Goal: Transaction & Acquisition: Purchase product/service

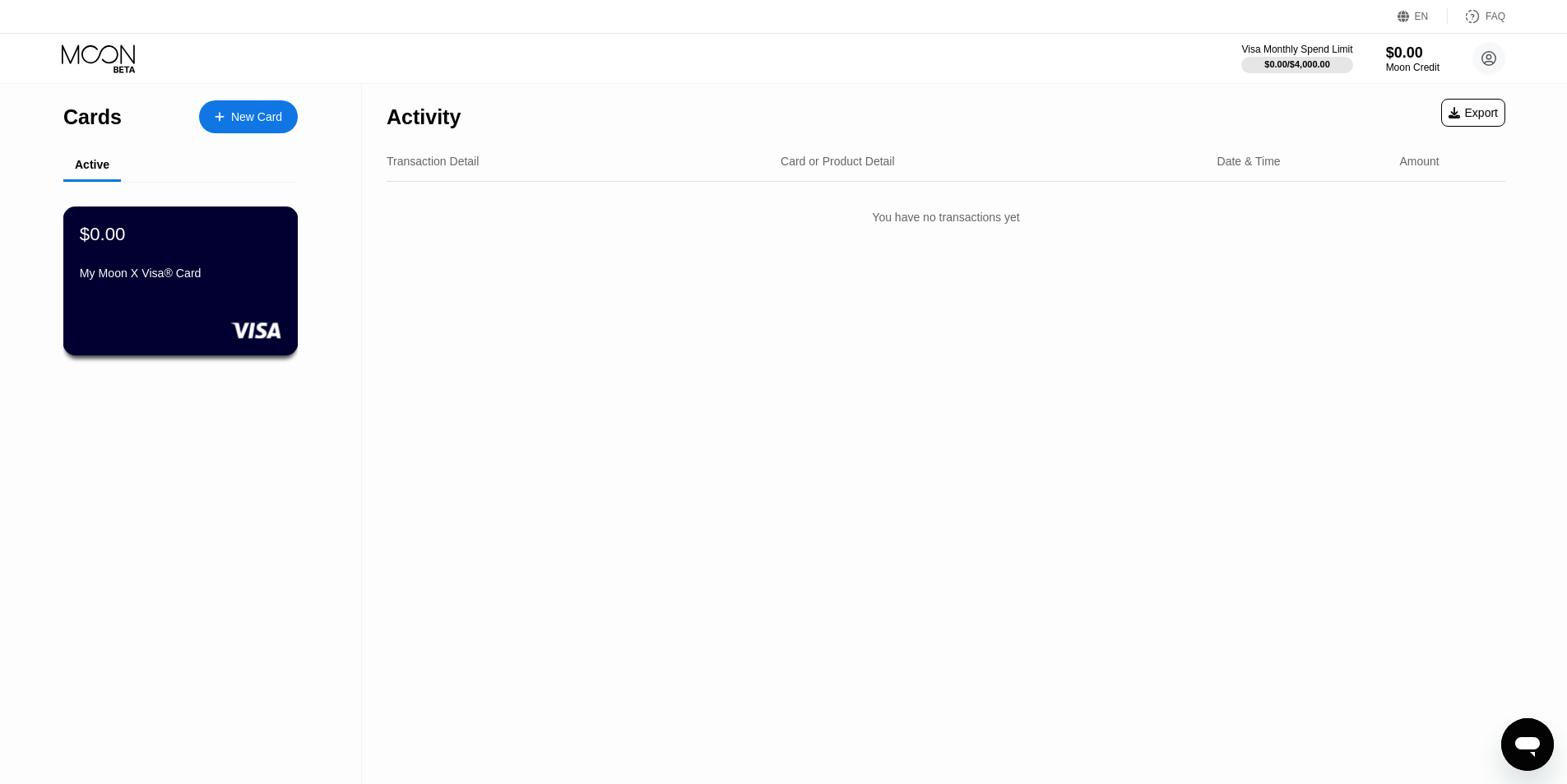
click at [161, 297] on div "$0.00 My Moon X Visa® Card" at bounding box center [180, 281] width 235 height 149
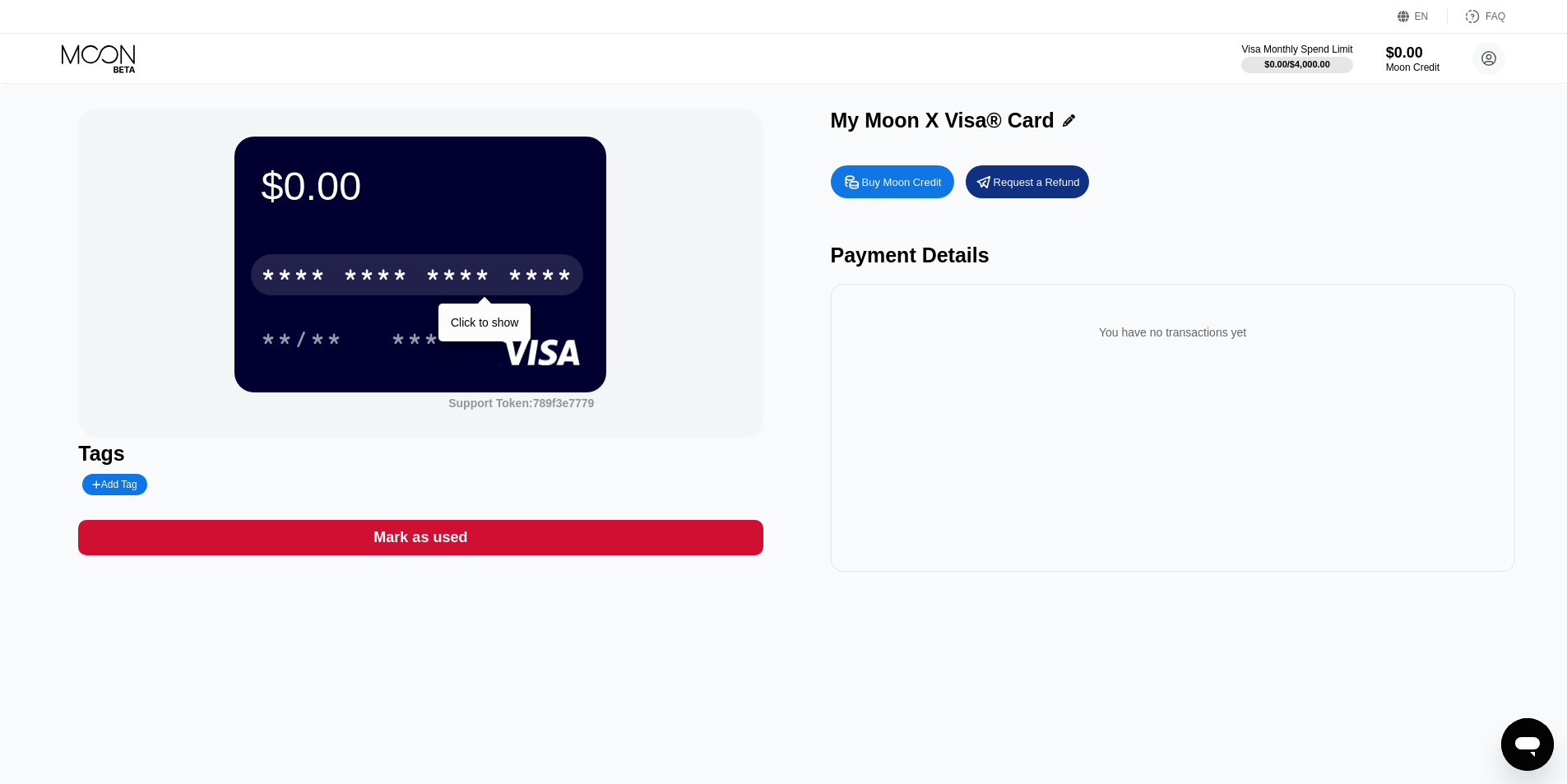
click at [362, 269] on div "* * * *" at bounding box center [376, 277] width 66 height 26
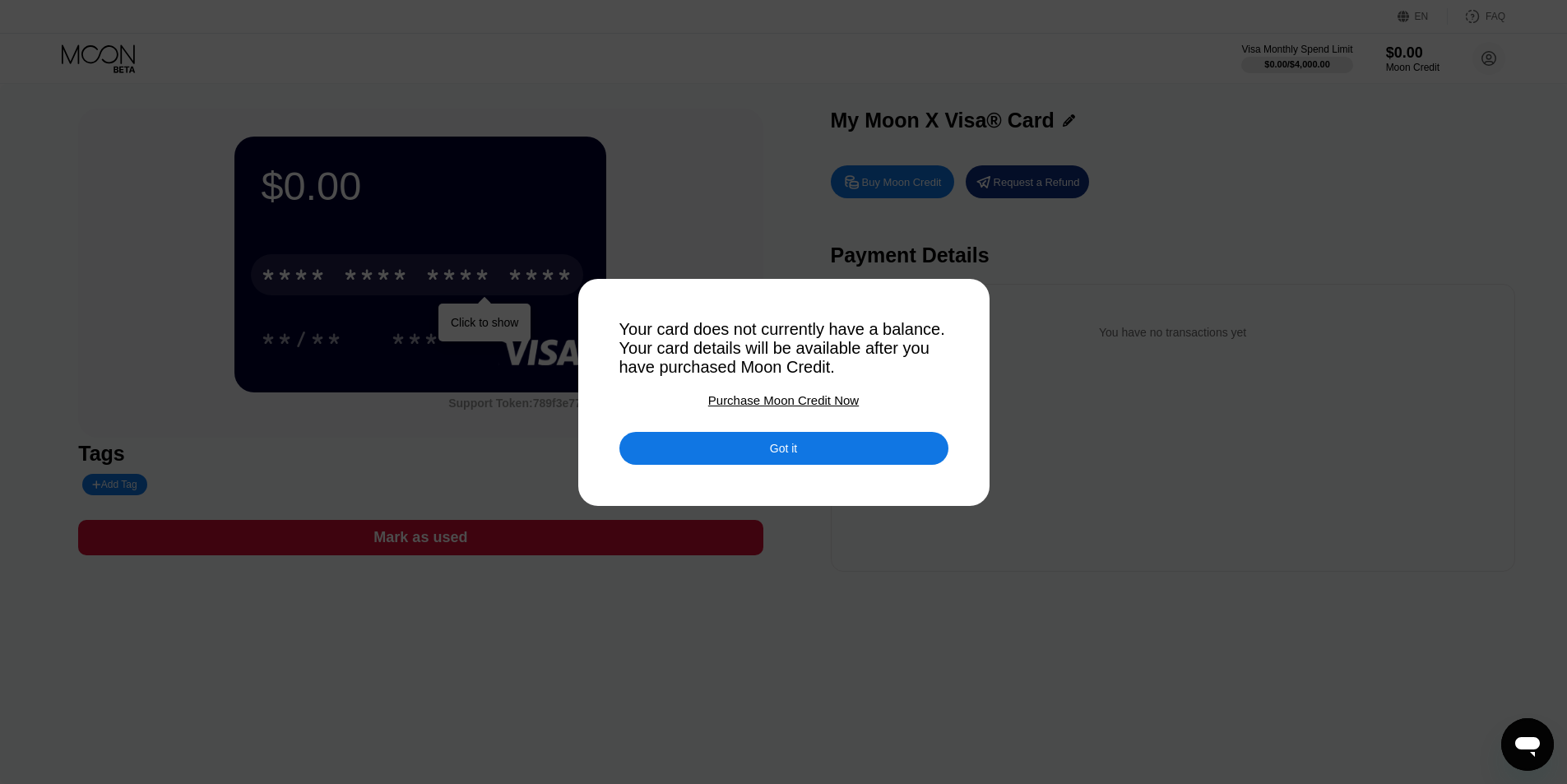
click at [812, 398] on div "Purchase Moon Credit Now" at bounding box center [784, 400] width 151 height 14
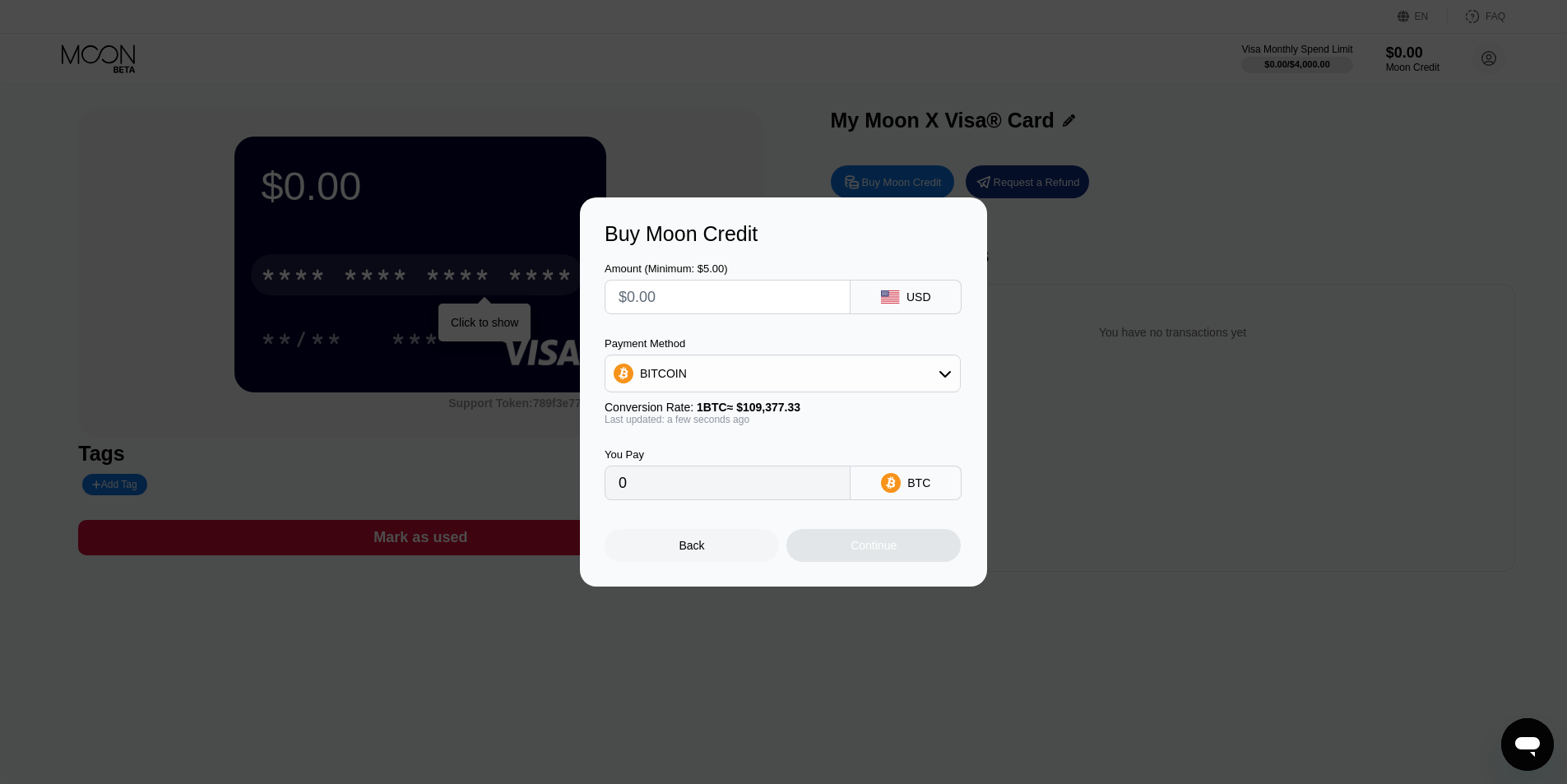
click at [774, 291] on input "text" at bounding box center [728, 297] width 218 height 33
type input "$6"
type input "0.00005486"
type input "$6"
click at [923, 489] on div "BTC" at bounding box center [919, 482] width 23 height 13
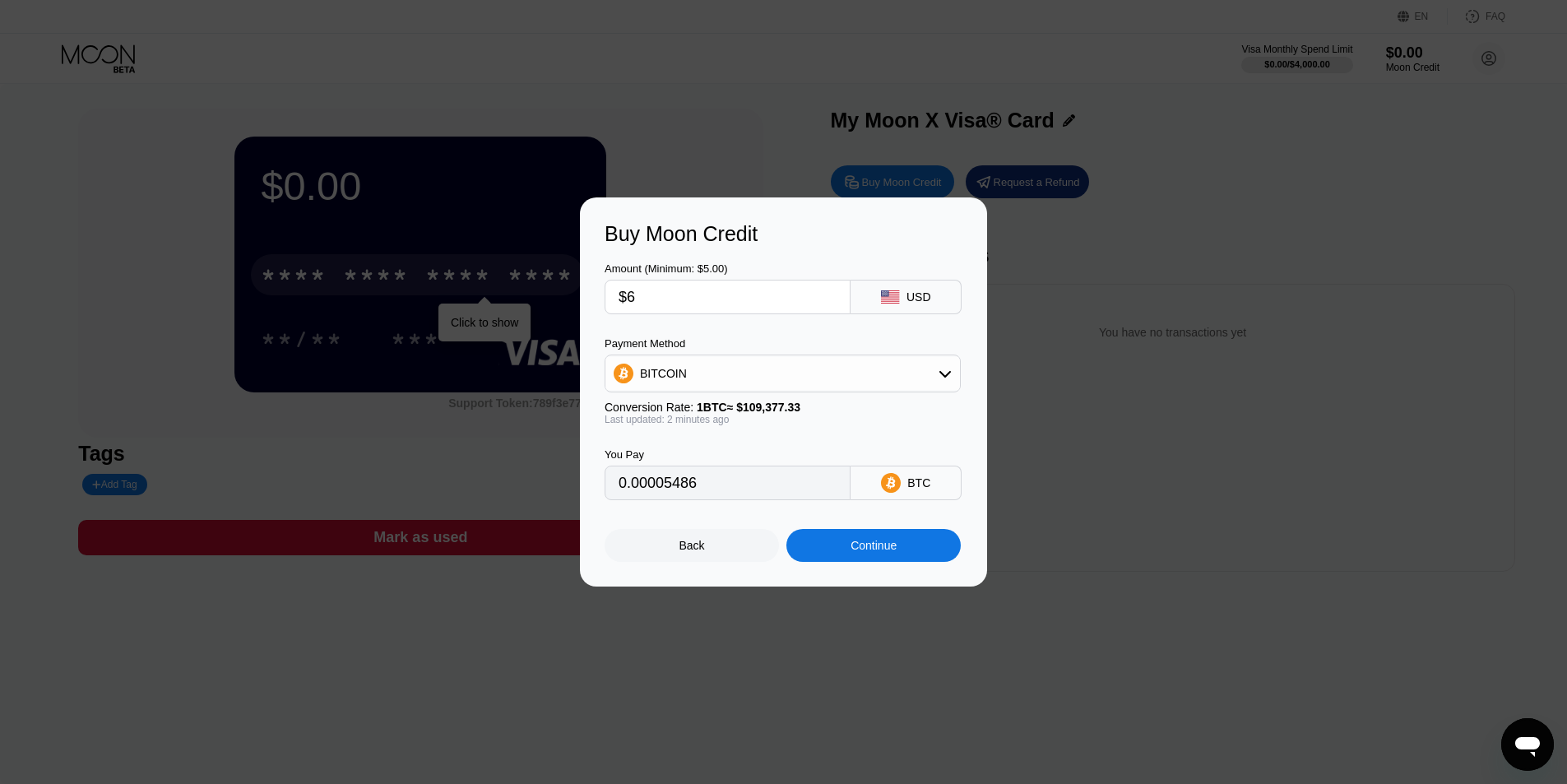
click at [724, 308] on input "$6" at bounding box center [728, 297] width 218 height 33
type input "0"
type input "$7"
type input "0.00006400"
type input "$7"
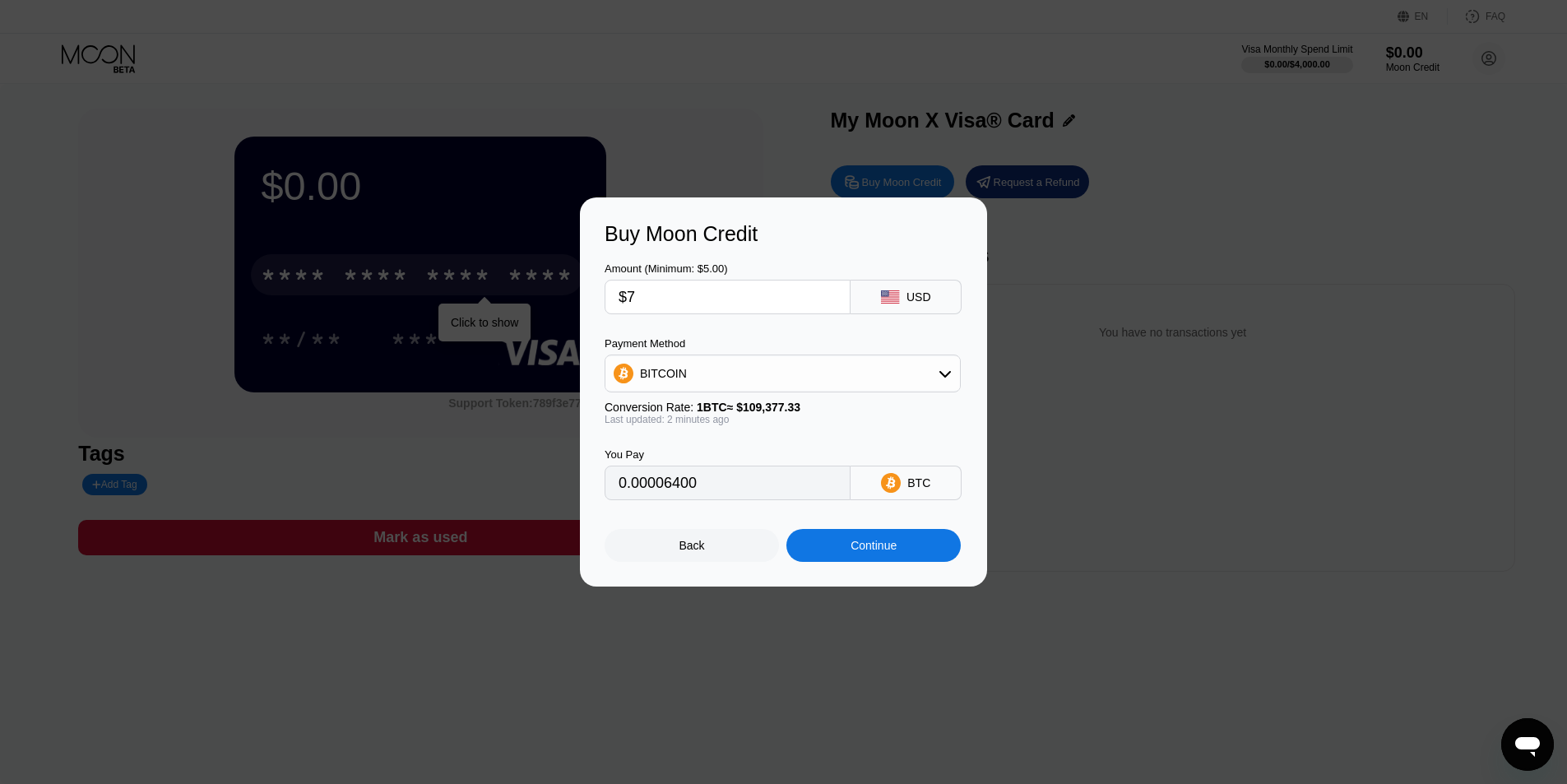
click at [922, 374] on div "BITCOIN" at bounding box center [783, 373] width 355 height 33
click at [806, 445] on div "USDT on TRON" at bounding box center [782, 454] width 346 height 33
type input "7.07"
click at [747, 282] on input "$7" at bounding box center [728, 297] width 218 height 33
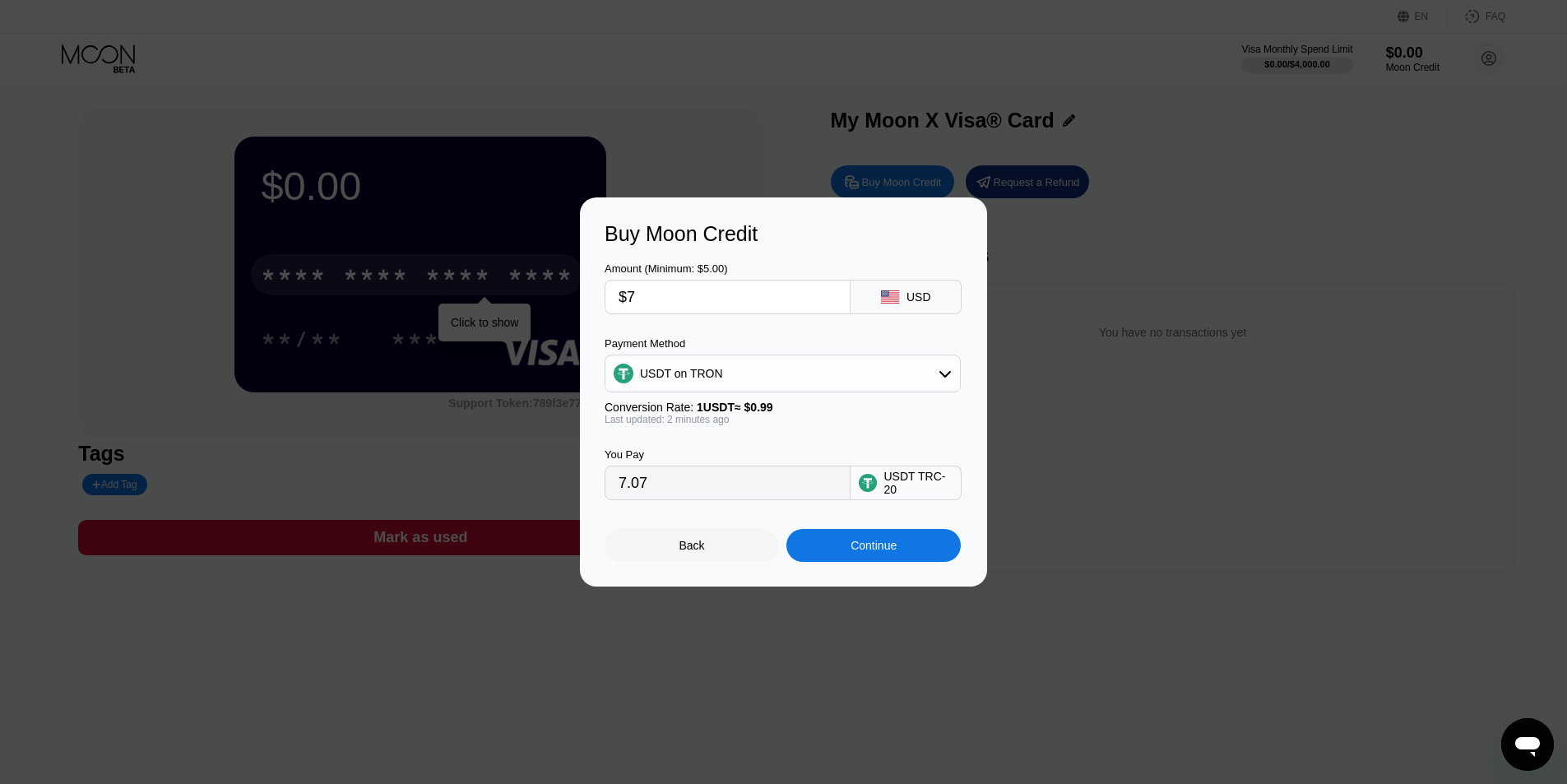
drag, startPoint x: 747, startPoint y: 282, endPoint x: 490, endPoint y: 231, distance: 262.0
click at [490, 231] on div "Buy Moon Credit Amount (Minimum: $5.00) $7 USD Payment Method USDT on TRON Conv…" at bounding box center [784, 392] width 1567 height 389
type input "$6"
type input "6.06"
type input "$6"
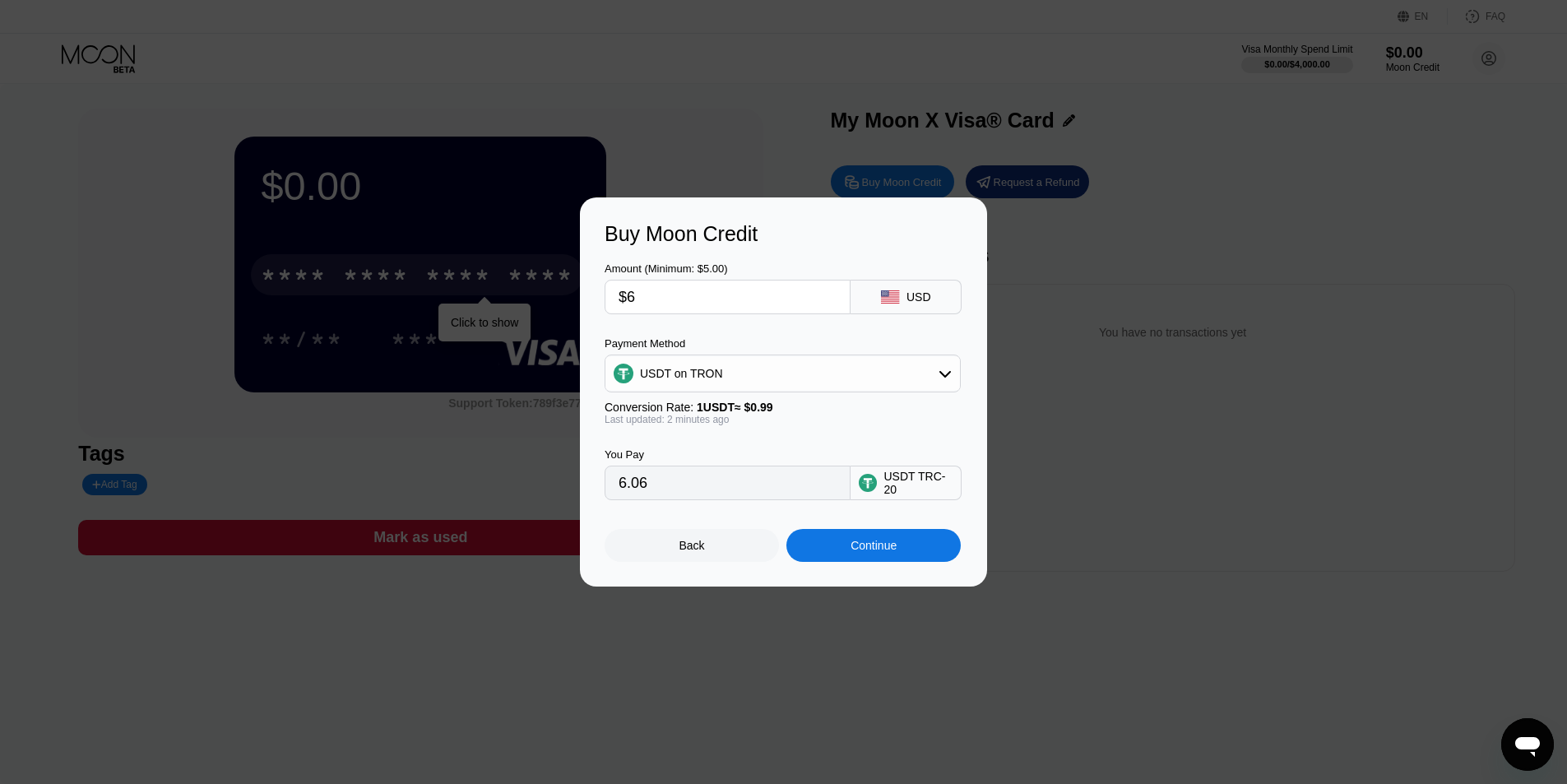
click at [799, 430] on div "You Pay 6.06 USDT TRC-20" at bounding box center [784, 462] width 357 height 75
click at [850, 560] on div "Continue" at bounding box center [873, 545] width 174 height 33
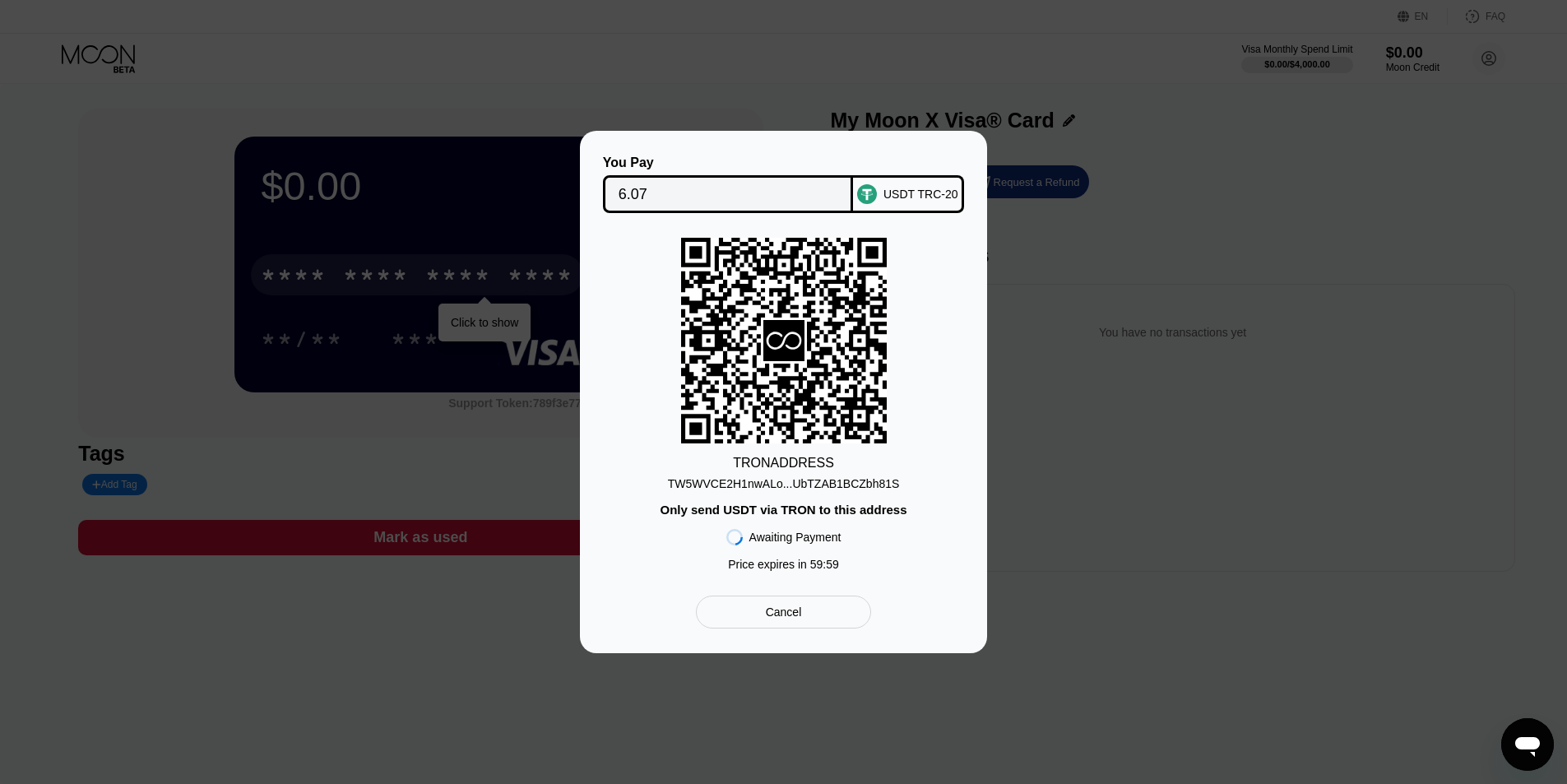
drag, startPoint x: 901, startPoint y: 484, endPoint x: 738, endPoint y: 480, distance: 163.0
click at [738, 480] on div "TRON ADDRESS TW5WVCE2H1nwALo...UbTZAB1BCZbh81S Only send USDT via TRON to this …" at bounding box center [784, 408] width 357 height 341
click at [738, 480] on div "TW5WVCE2H1nwALo...UbTZAB1BCZbh81S" at bounding box center [784, 483] width 232 height 13
click at [712, 188] on input "6.07" at bounding box center [729, 194] width 220 height 33
click at [806, 488] on div "TW5WVCE2H1nwALo...UbTZAB1BCZbh81S" at bounding box center [784, 483] width 232 height 13
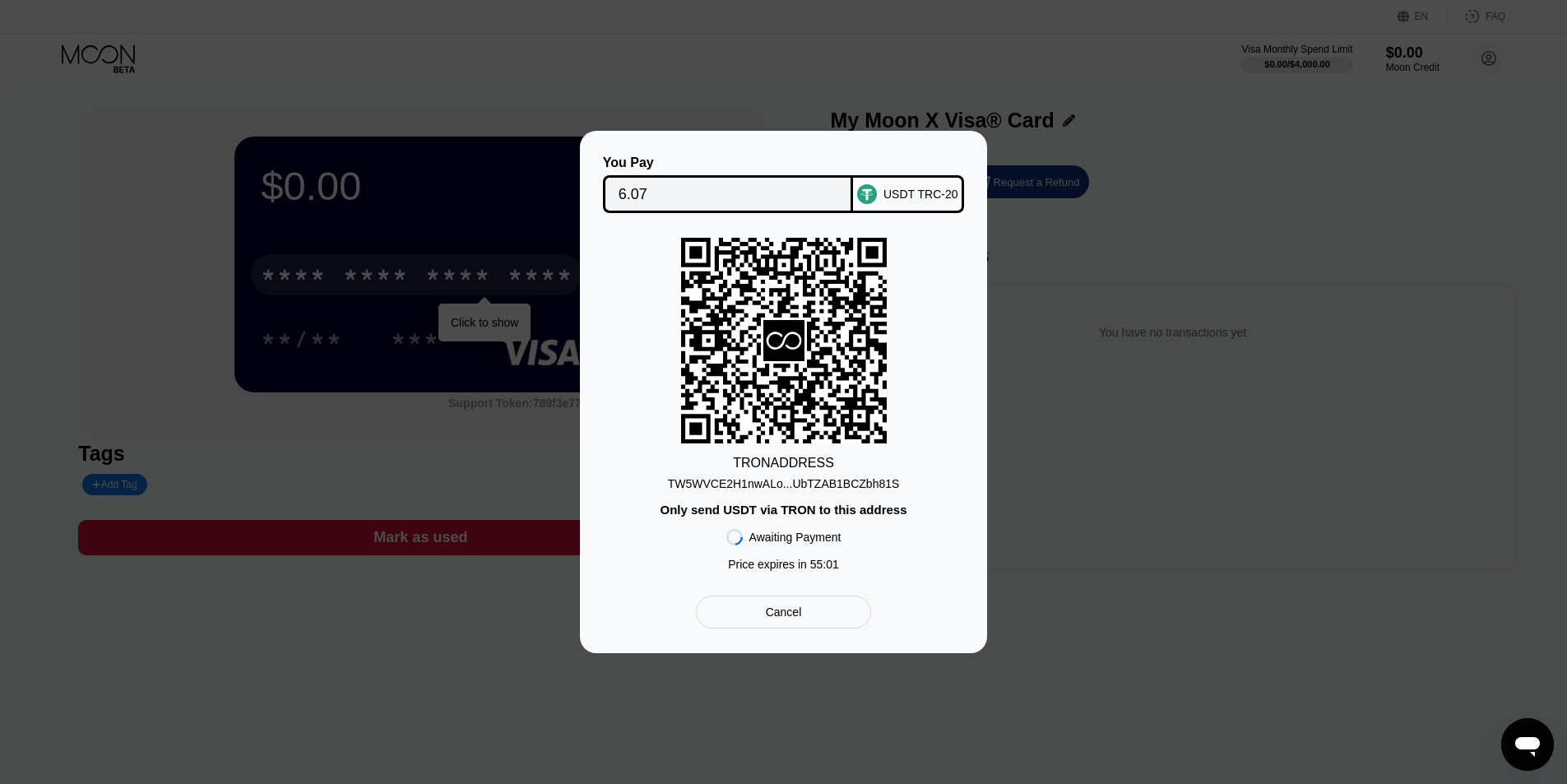
click at [810, 538] on div "Awaiting Payment" at bounding box center [795, 537] width 92 height 13
click at [789, 190] on input "6.07" at bounding box center [729, 194] width 220 height 33
click at [1078, 210] on div "You Pay 6.07 USDT TRC-20 TRON ADDRESS TW5WVCE2H1nwALo...UbTZAB1BCZbh81S Only se…" at bounding box center [784, 392] width 1567 height 522
click at [680, 240] on div "TRON ADDRESS TW5WVCE2H1nwALo...UbTZAB1BCZbh81S Only send USDT via TRON to this …" at bounding box center [784, 408] width 357 height 341
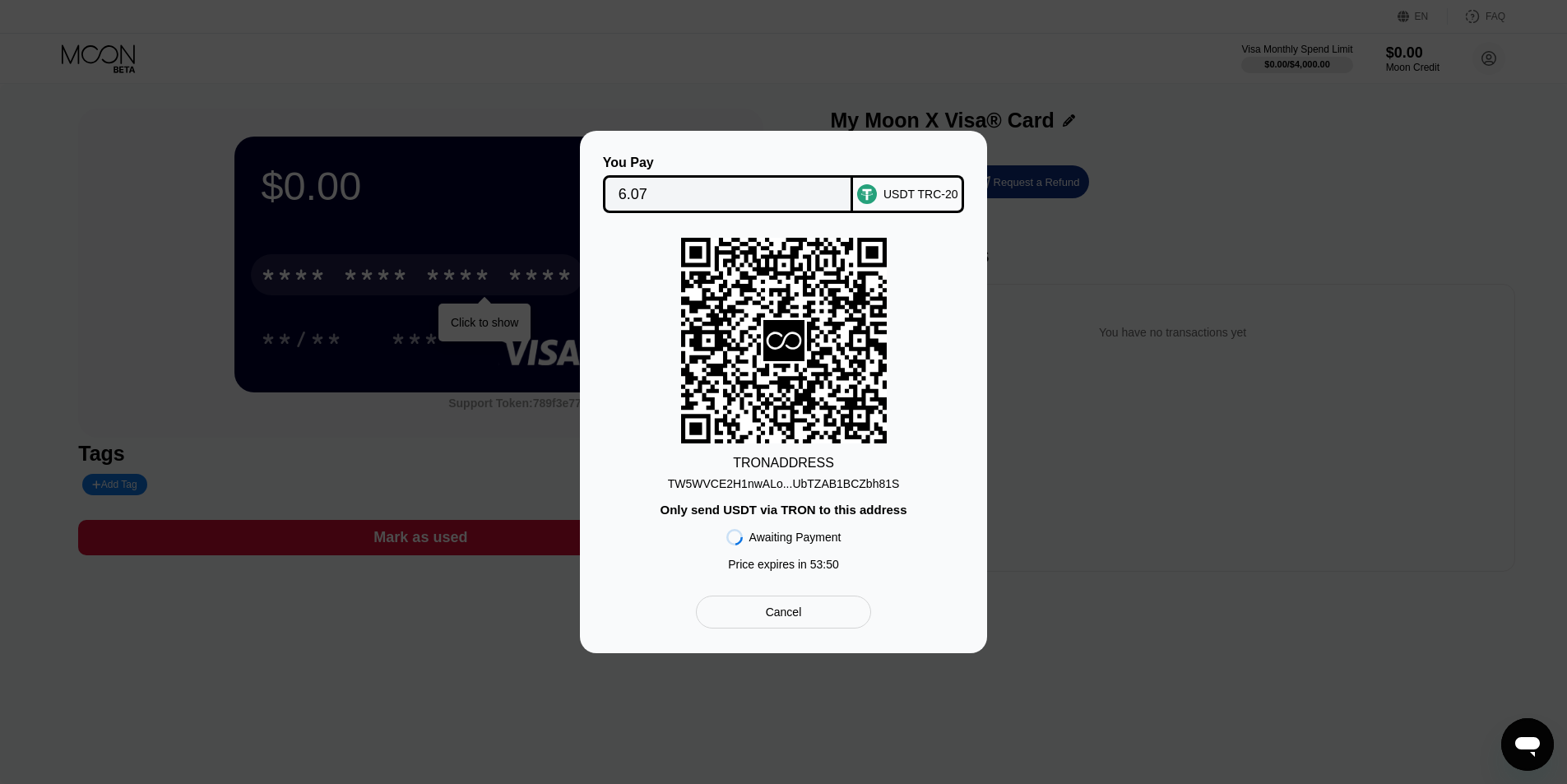
click at [923, 187] on div "USDT TRC-20" at bounding box center [921, 194] width 75 height 13
click at [806, 544] on div "Awaiting Payment" at bounding box center [795, 537] width 92 height 13
click at [804, 546] on div "Awaiting Payment" at bounding box center [784, 537] width 115 height 17
click at [808, 539] on div "Awaiting Payment" at bounding box center [795, 537] width 92 height 13
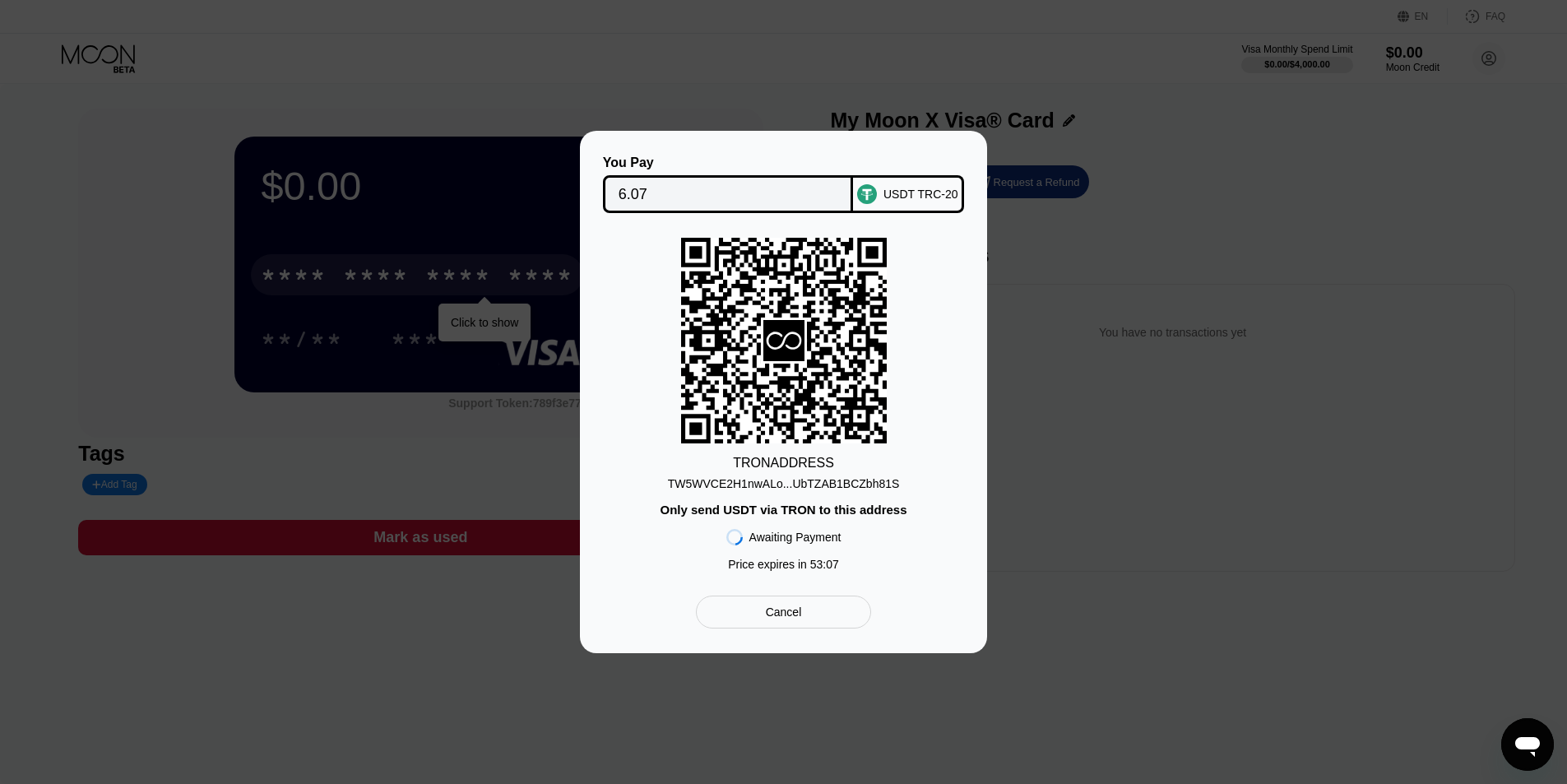
click at [808, 539] on div "Awaiting Payment" at bounding box center [795, 537] width 92 height 13
click at [879, 568] on div "TRON ADDRESS TW5WVCE2H1nwALo...UbTZAB1BCZbh81S Only send USDT via TRON to this …" at bounding box center [784, 408] width 357 height 341
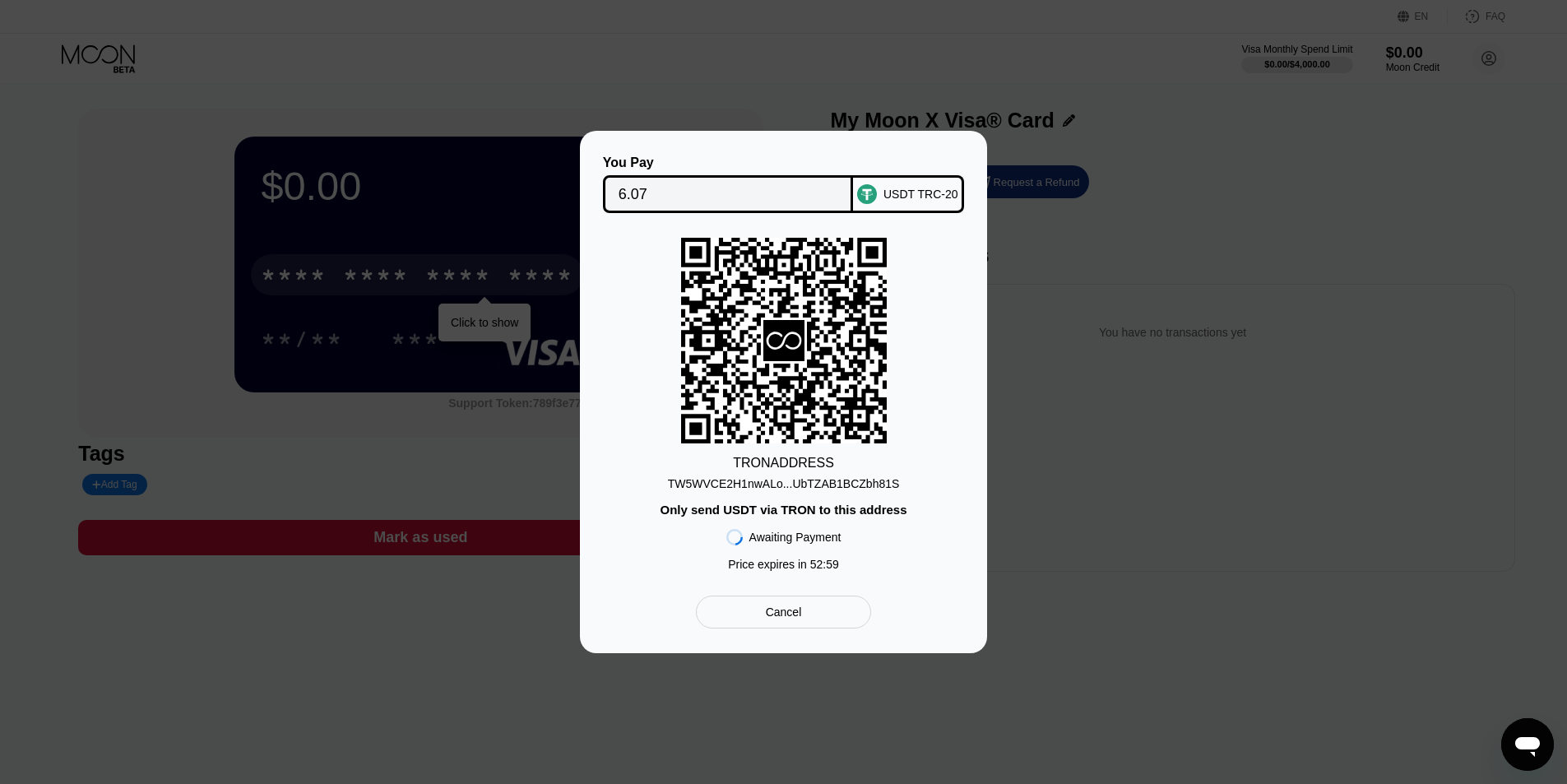
click at [880, 569] on div "TRON ADDRESS TW5WVCE2H1nwALo...UbTZAB1BCZbh81S Only send USDT via TRON to this …" at bounding box center [784, 408] width 357 height 341
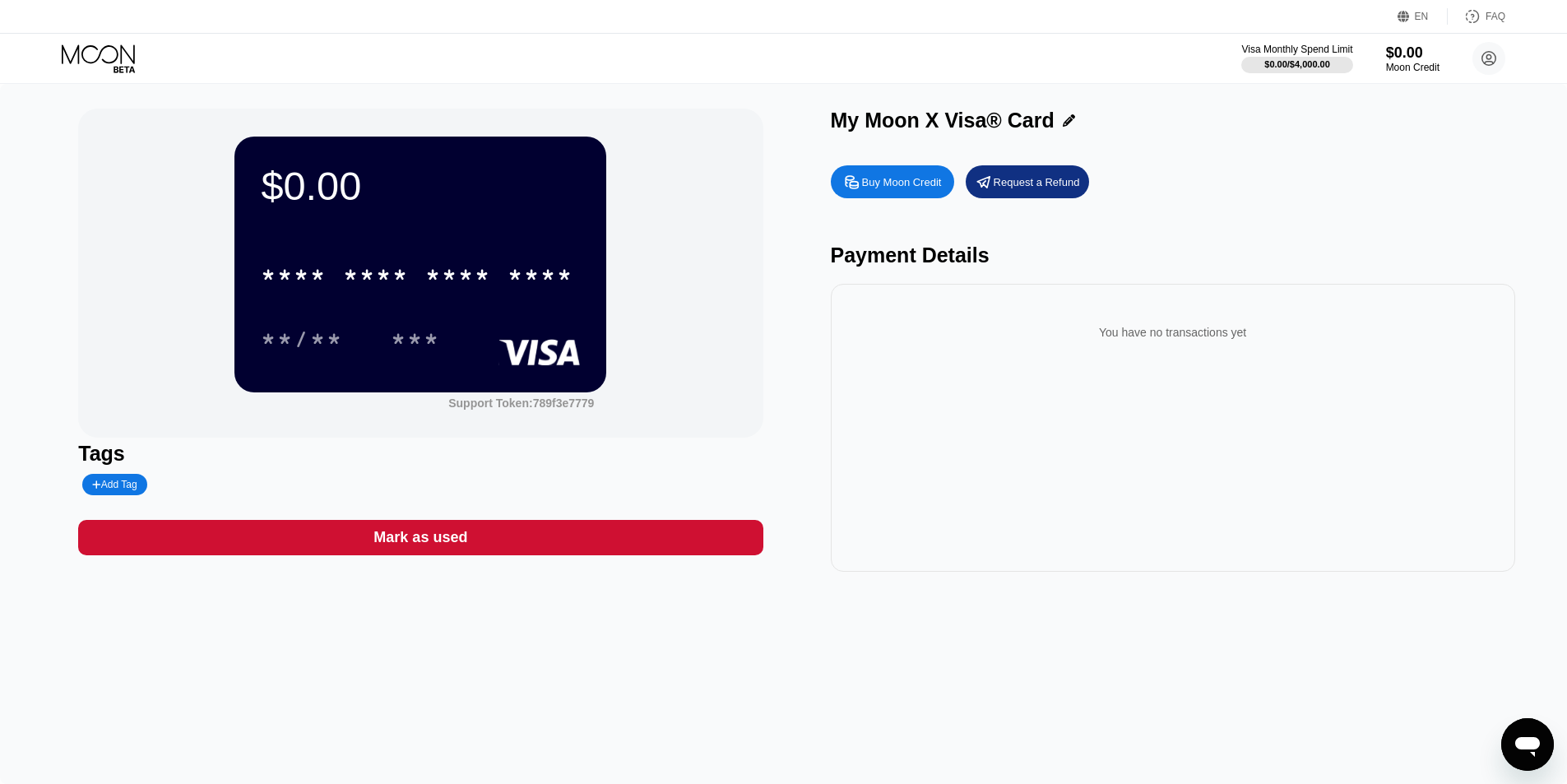
click at [642, 221] on div "$0.00 * * * * * * * * * * * * **** **/** *** Support Token: 789f3e7779" at bounding box center [420, 273] width 684 height 329
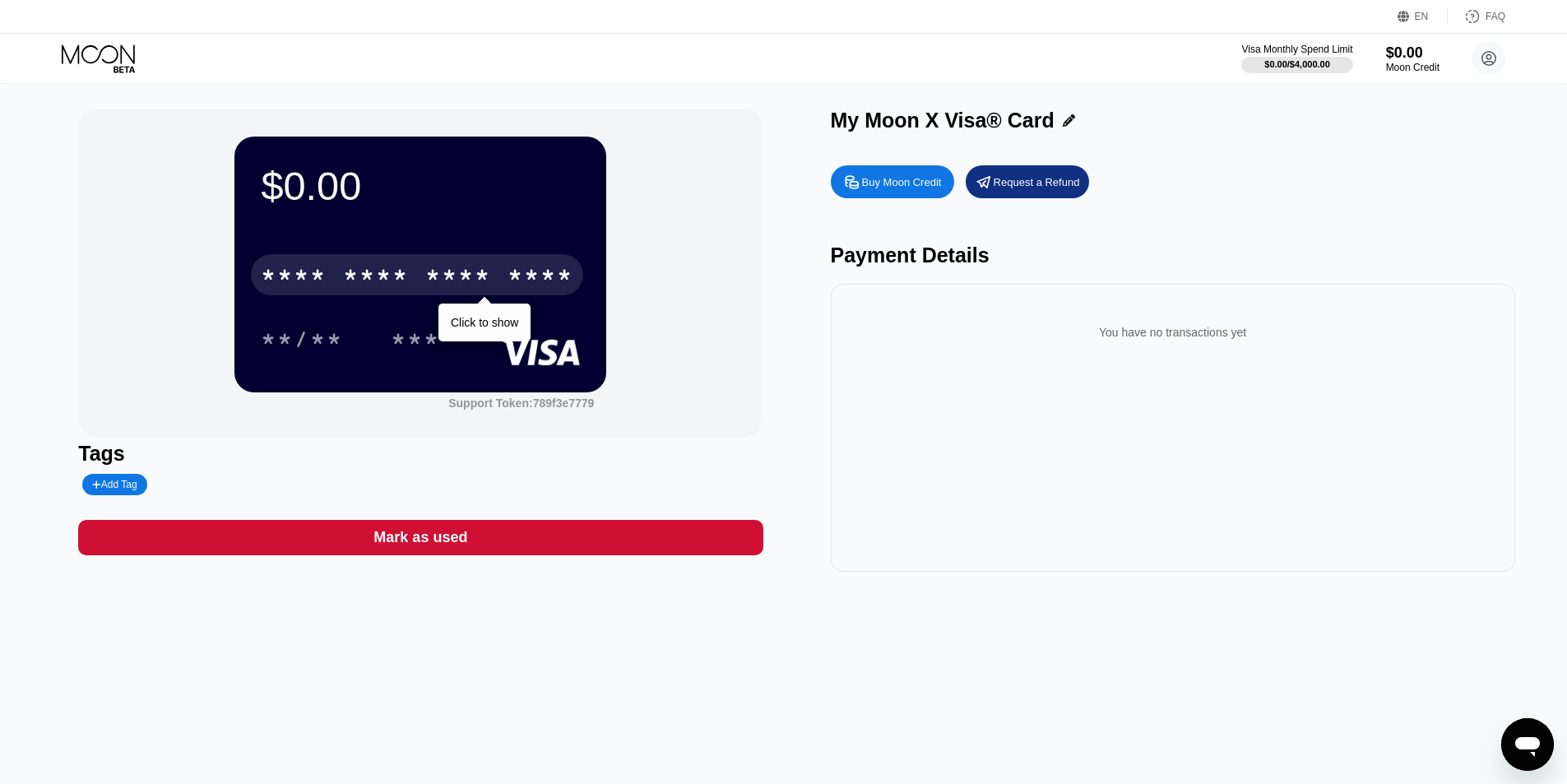
click at [458, 270] on div "* * * *" at bounding box center [458, 277] width 66 height 26
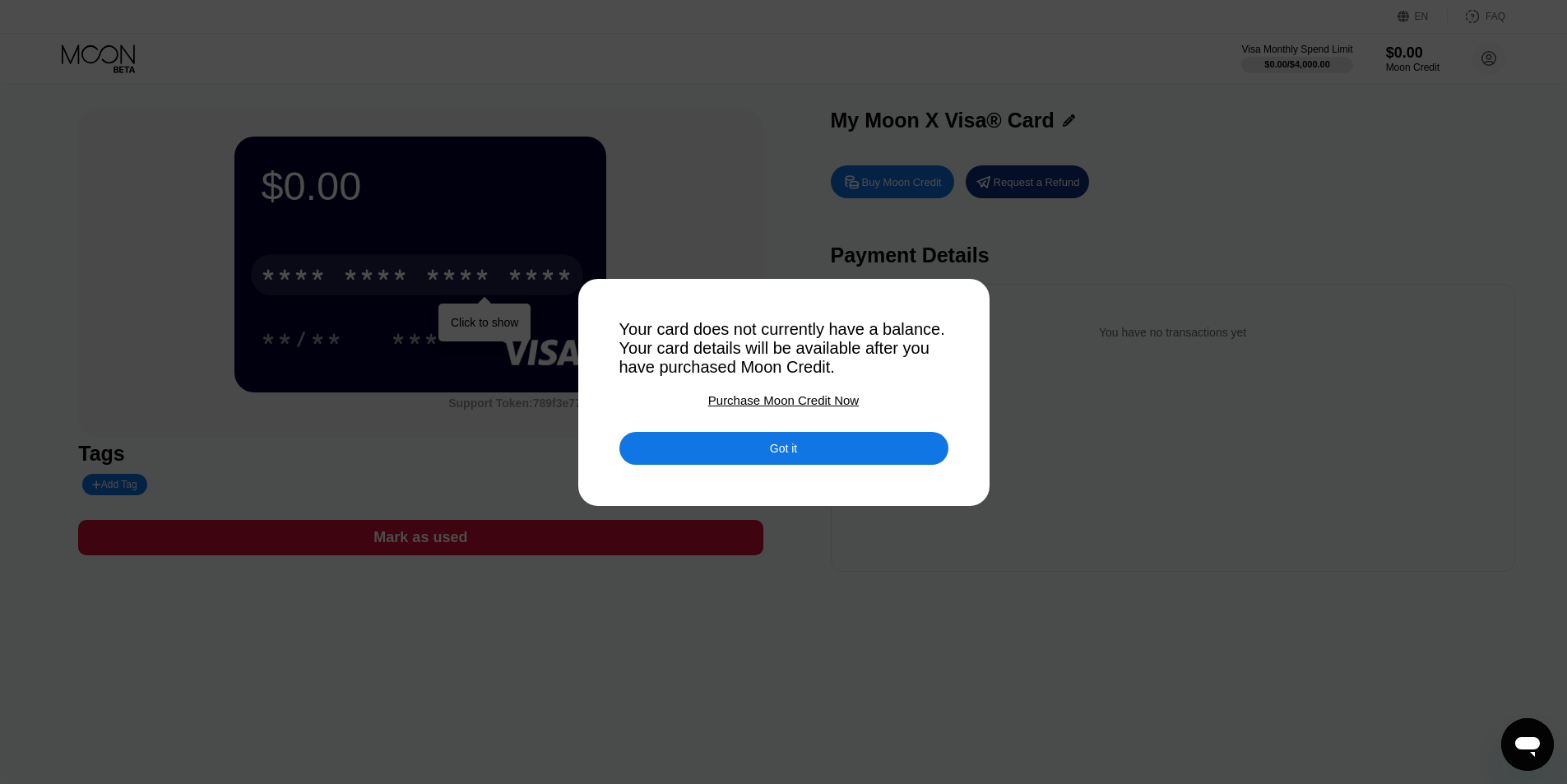
click at [762, 399] on div "Purchase Moon Credit Now" at bounding box center [784, 400] width 151 height 14
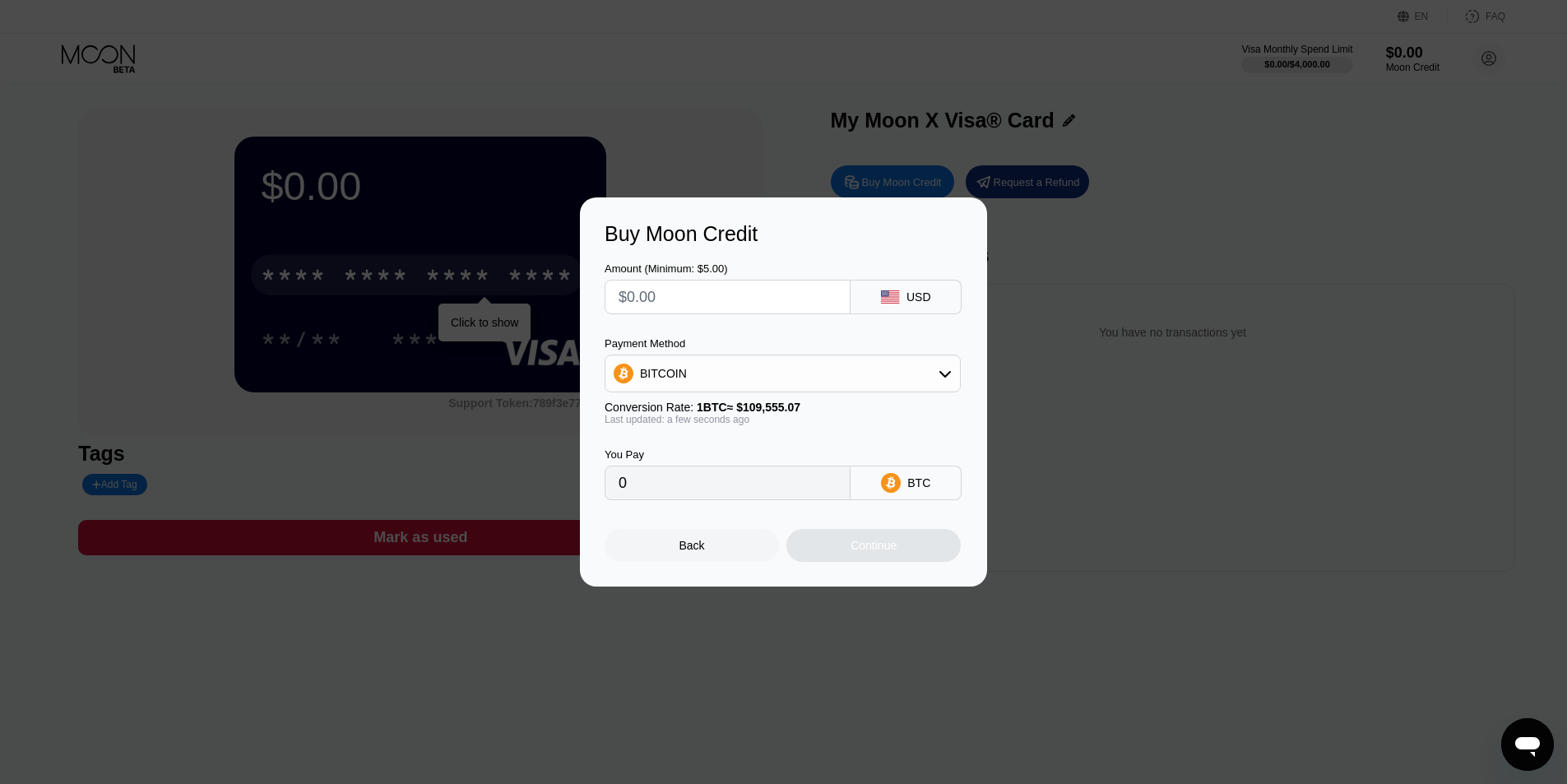
click at [855, 370] on div "BITCOIN" at bounding box center [783, 373] width 355 height 33
click at [739, 446] on div "USDT on TRON" at bounding box center [782, 454] width 346 height 33
type input "0.00"
click at [704, 307] on input "text" at bounding box center [728, 297] width 218 height 33
type input "$6"
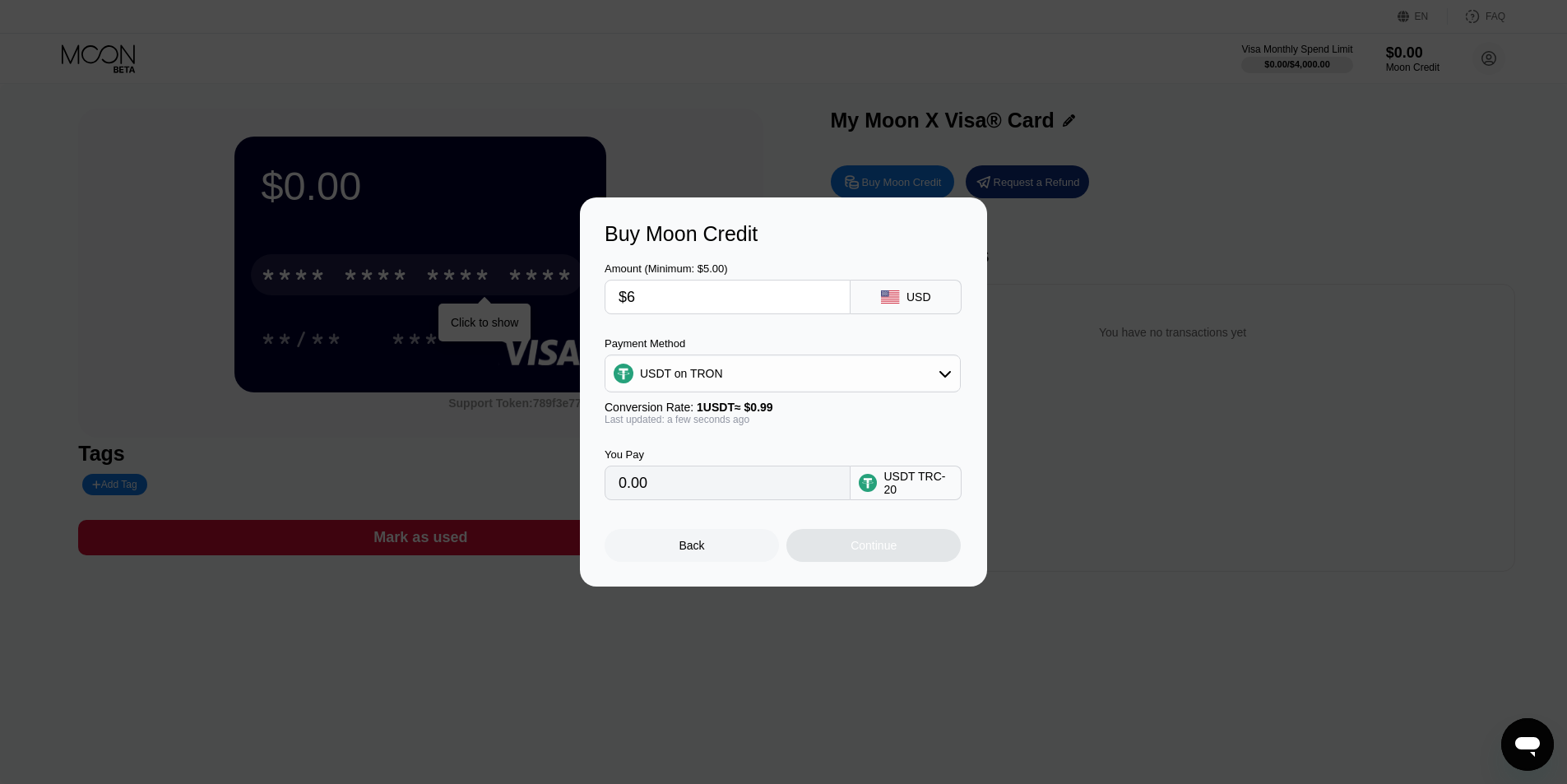
type input "6.06"
drag, startPoint x: 715, startPoint y: 309, endPoint x: 565, endPoint y: 309, distance: 150.0
click at [565, 309] on div "Buy Moon Credit Amount (Minimum: $5.00) $6 USD Payment Method USDT on TRON Conv…" at bounding box center [784, 392] width 1567 height 389
click at [648, 298] on input "$6" at bounding box center [728, 297] width 218 height 33
drag, startPoint x: 648, startPoint y: 298, endPoint x: 626, endPoint y: 297, distance: 22.0
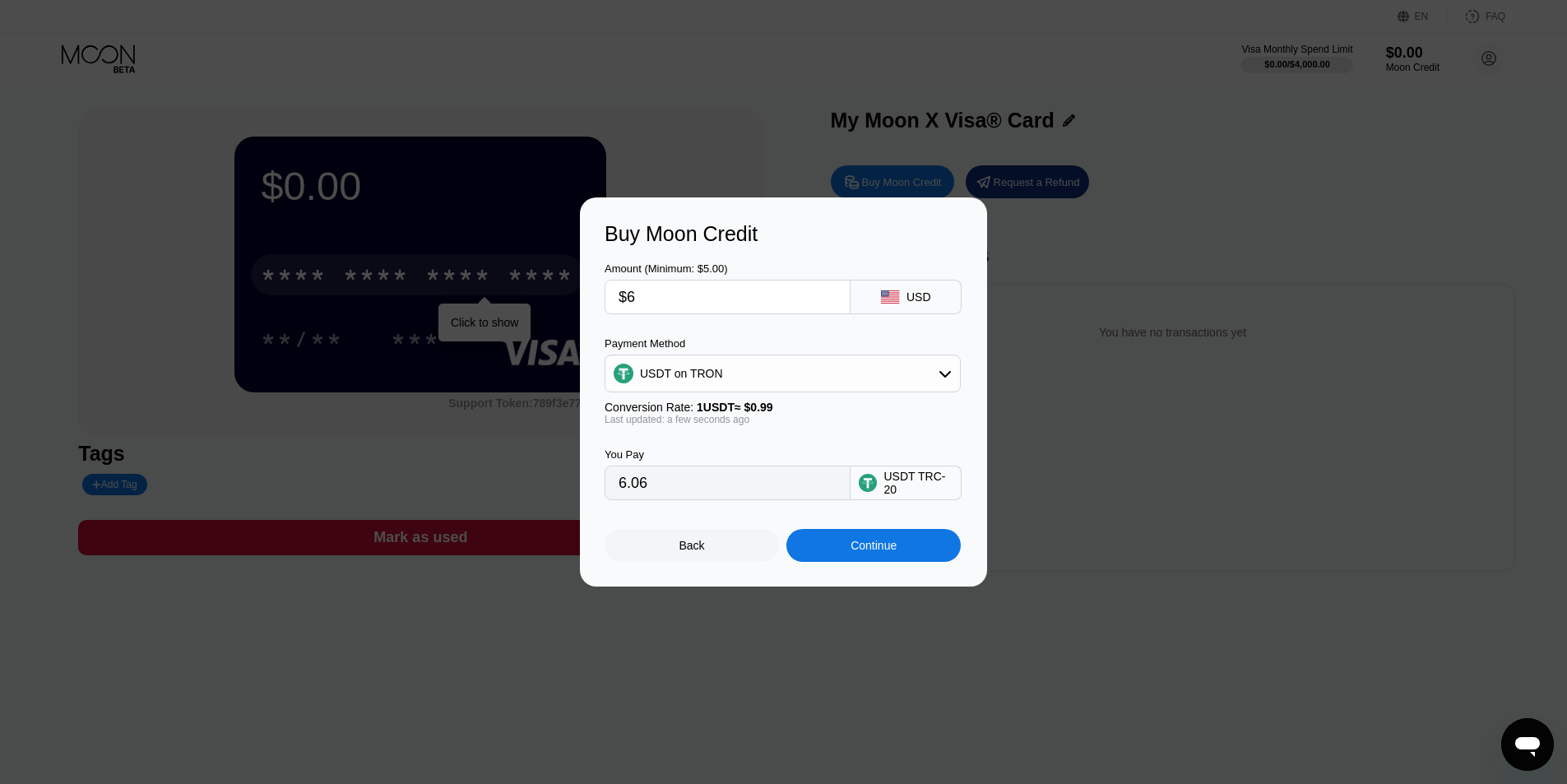
click at [626, 297] on input "$6" at bounding box center [728, 297] width 218 height 33
type input "$7"
type input "7.07"
drag, startPoint x: 660, startPoint y: 298, endPoint x: 622, endPoint y: 296, distance: 38.1
click at [622, 296] on input "$7" at bounding box center [728, 297] width 218 height 33
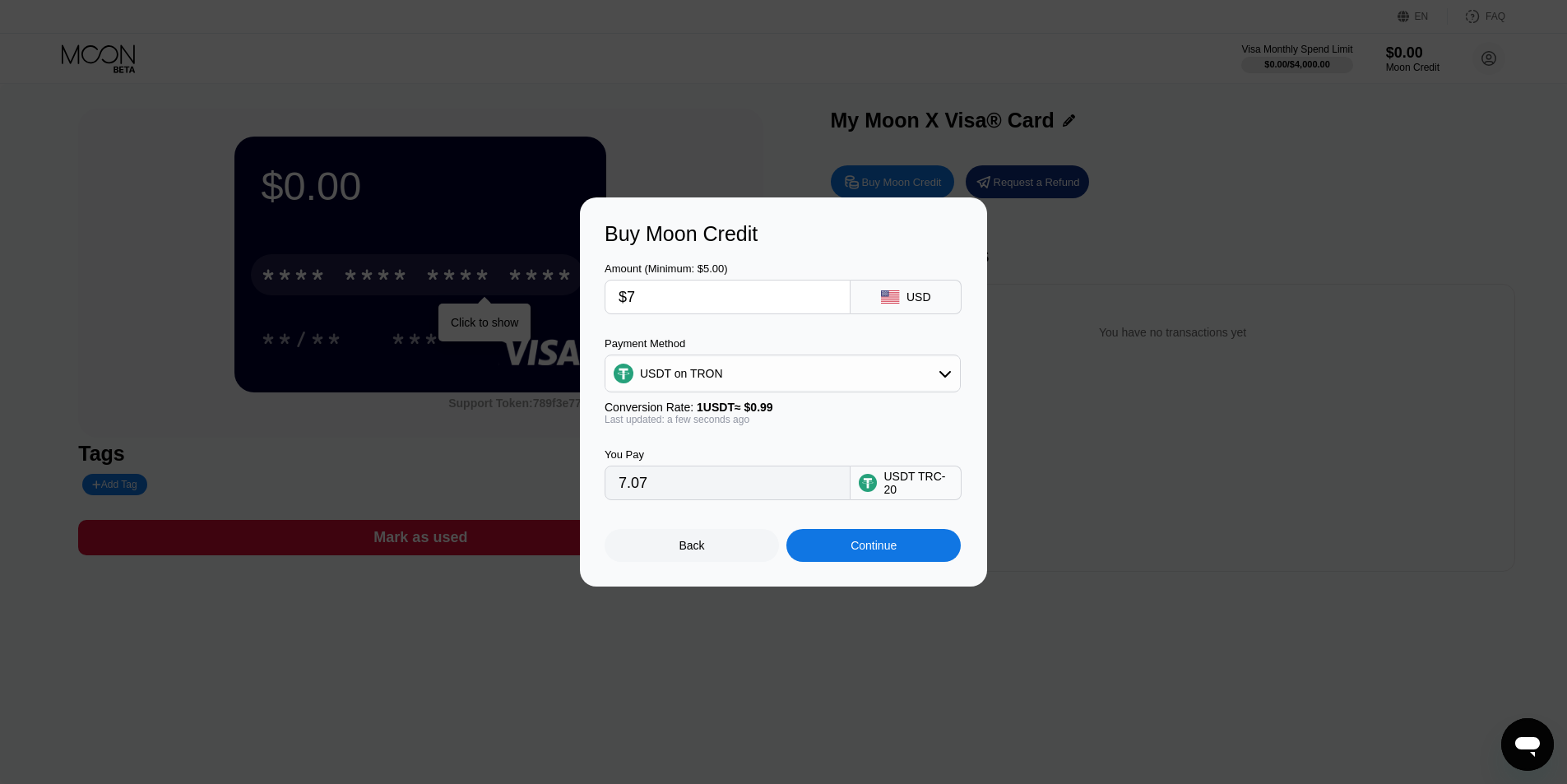
type input "$6"
type input "6.06"
type input "$6"
click at [741, 390] on div "USDT on TRON" at bounding box center [783, 373] width 355 height 33
click at [727, 445] on div "USDT on TRON" at bounding box center [782, 454] width 346 height 33
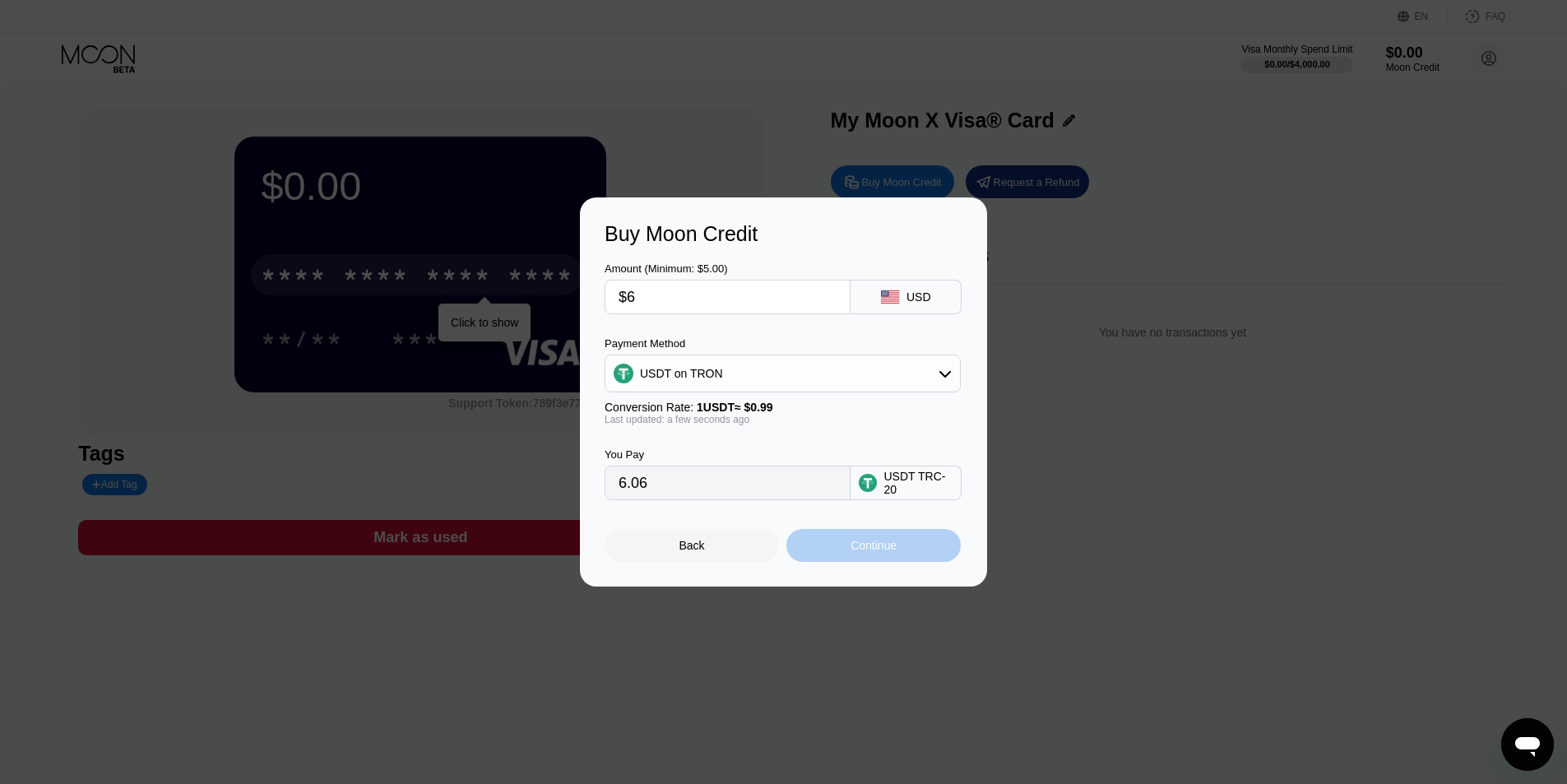
click at [843, 558] on div "Continue" at bounding box center [873, 545] width 174 height 33
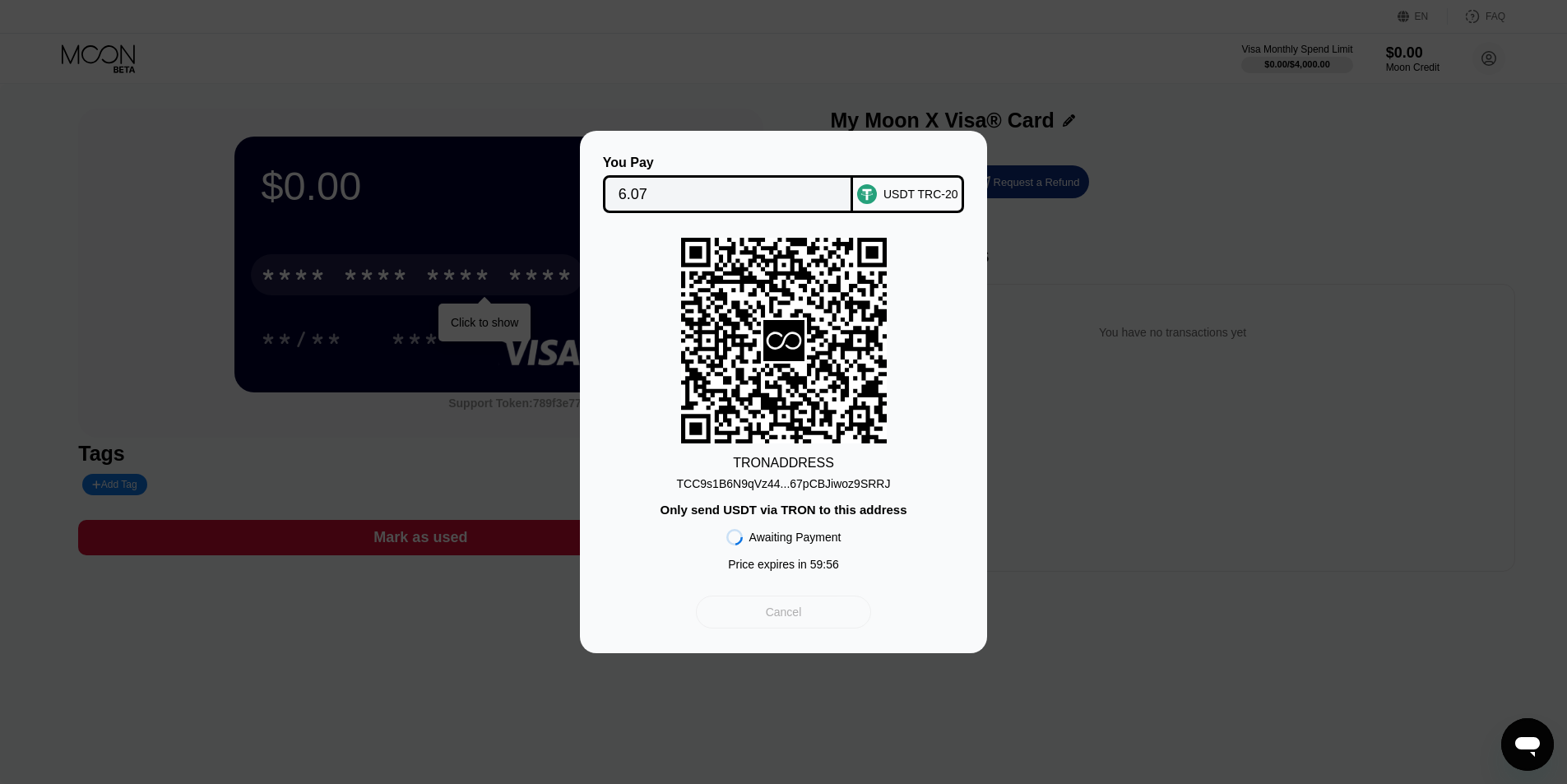
click at [828, 627] on div "Cancel" at bounding box center [784, 612] width 175 height 33
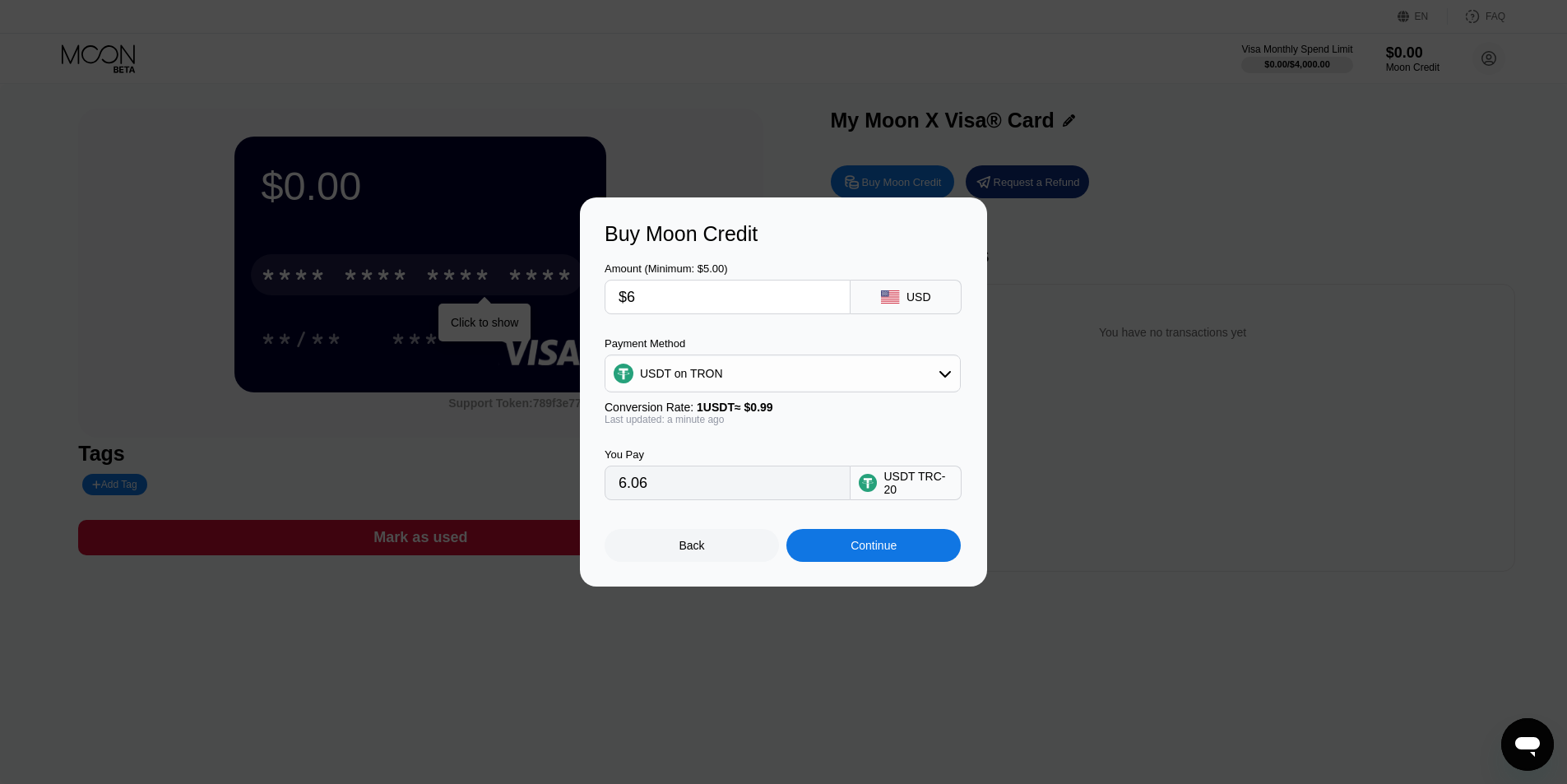
click at [828, 621] on div at bounding box center [790, 392] width 1579 height 784
click at [717, 530] on div "Back Continue" at bounding box center [784, 531] width 357 height 62
click at [728, 552] on div "Back" at bounding box center [692, 545] width 174 height 33
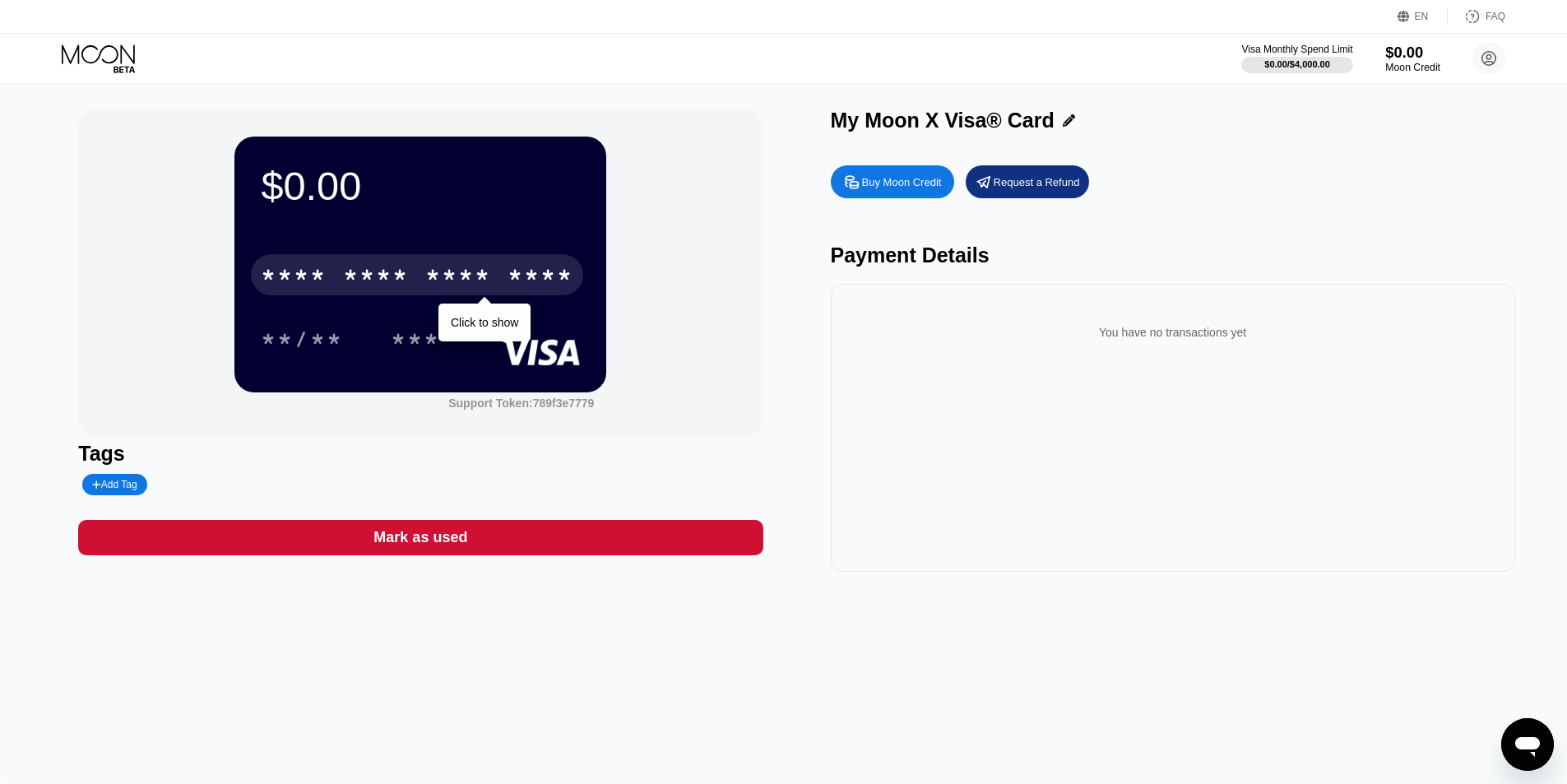
click at [1425, 67] on div "Moon Credit" at bounding box center [1413, 67] width 55 height 11
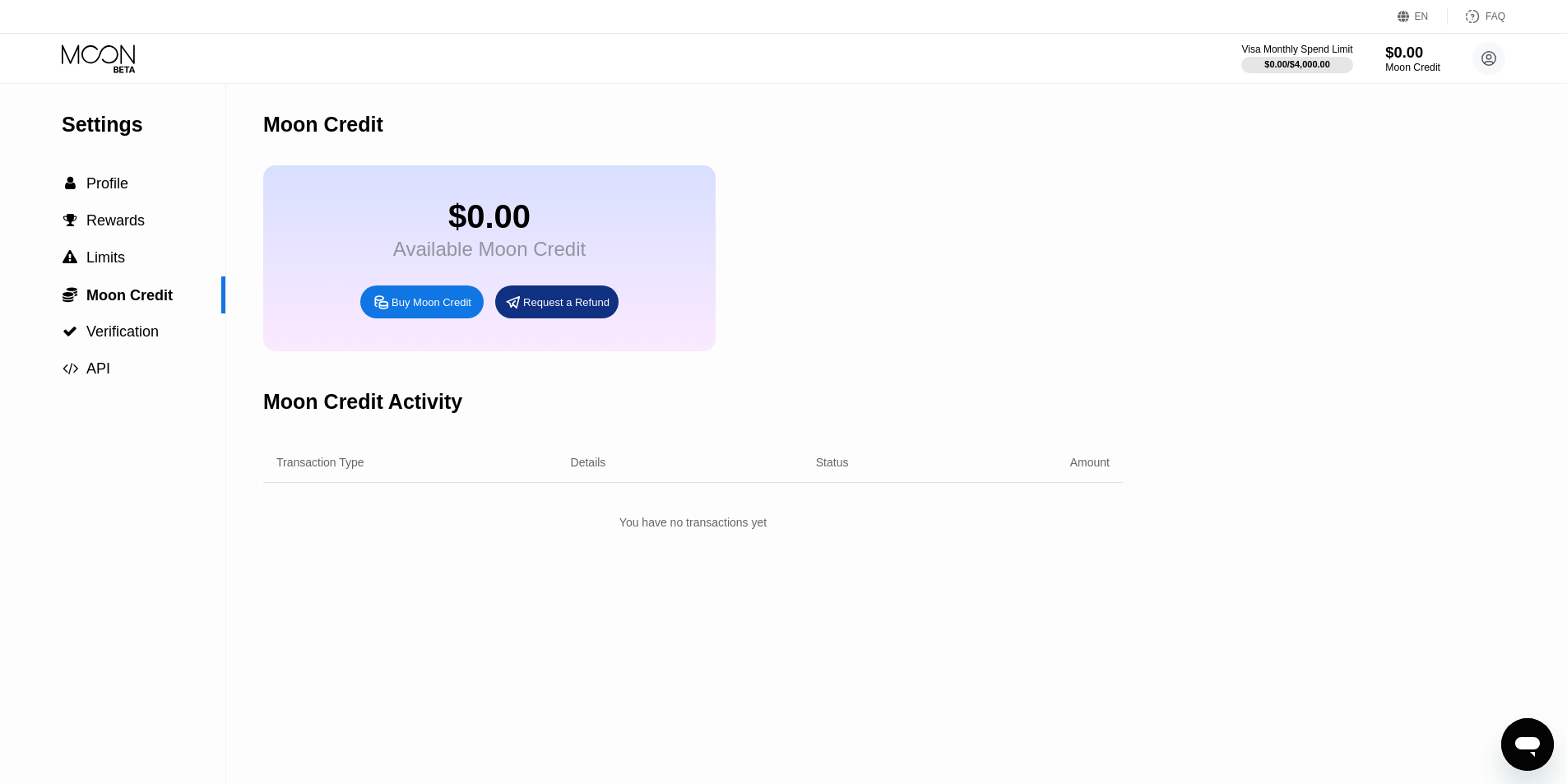
click at [1425, 67] on div "Moon Credit" at bounding box center [1413, 67] width 55 height 11
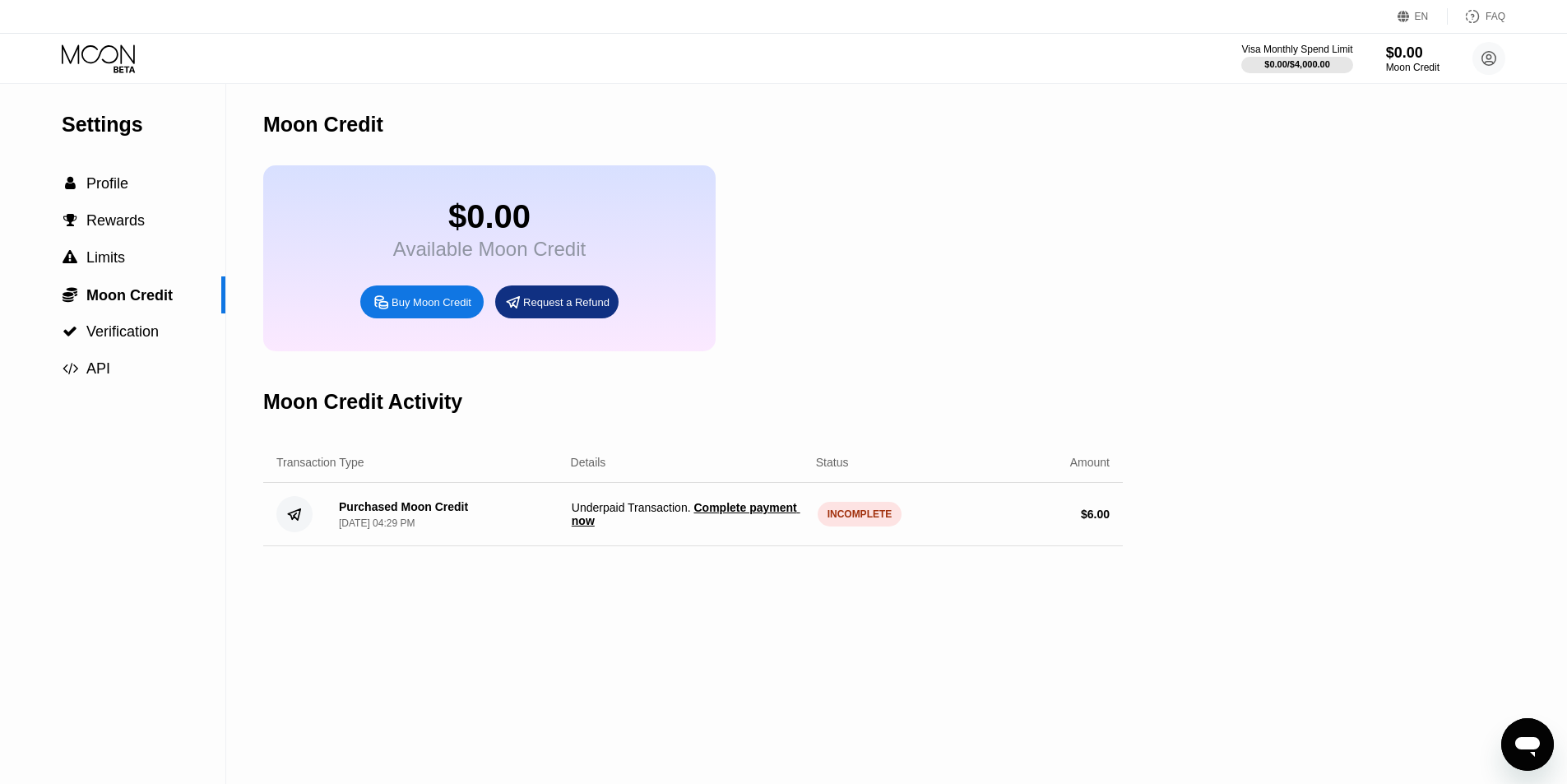
click at [747, 527] on span "Complete payment now" at bounding box center [686, 514] width 229 height 26
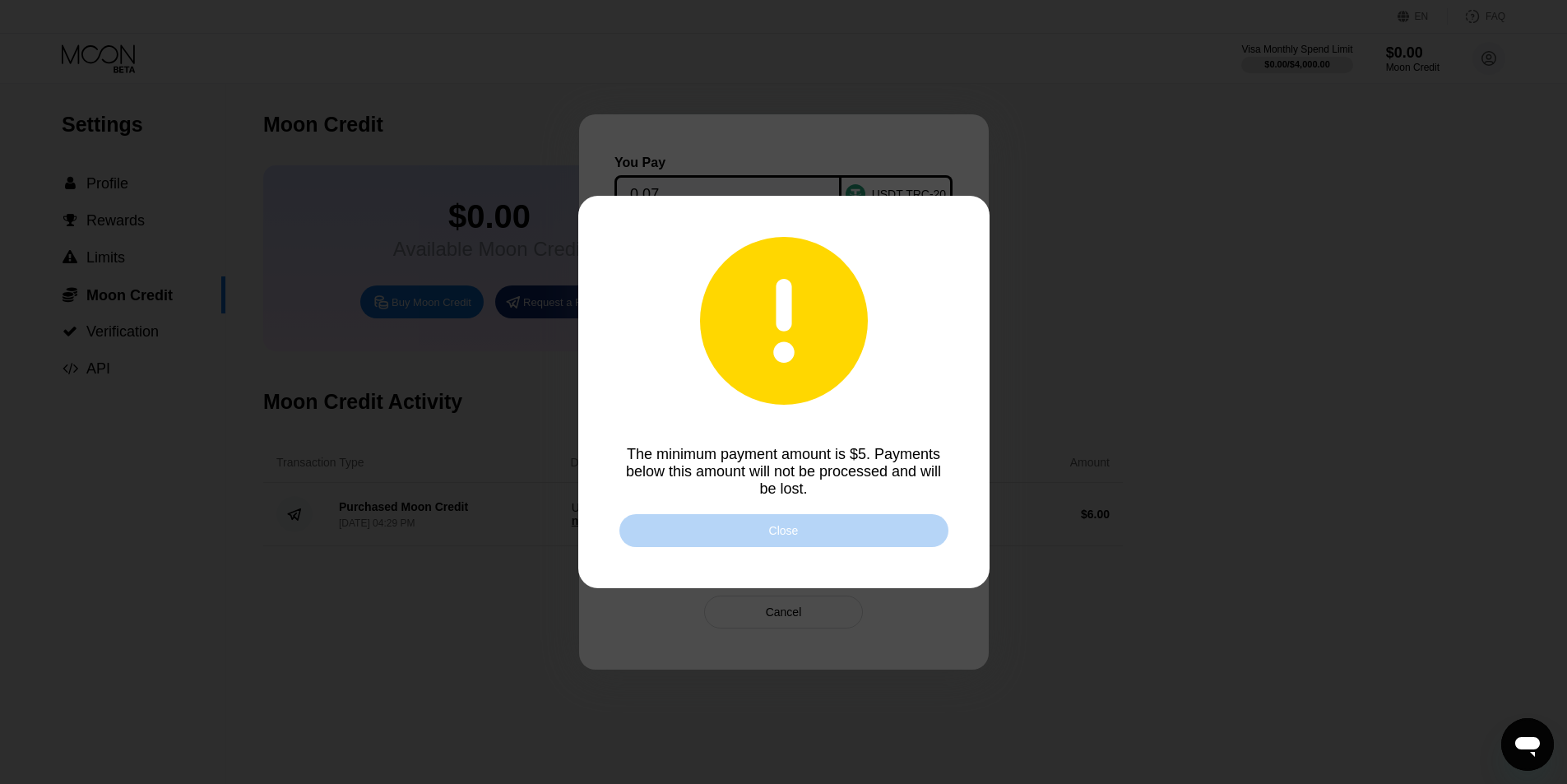
click at [781, 537] on div "Close" at bounding box center [784, 530] width 30 height 13
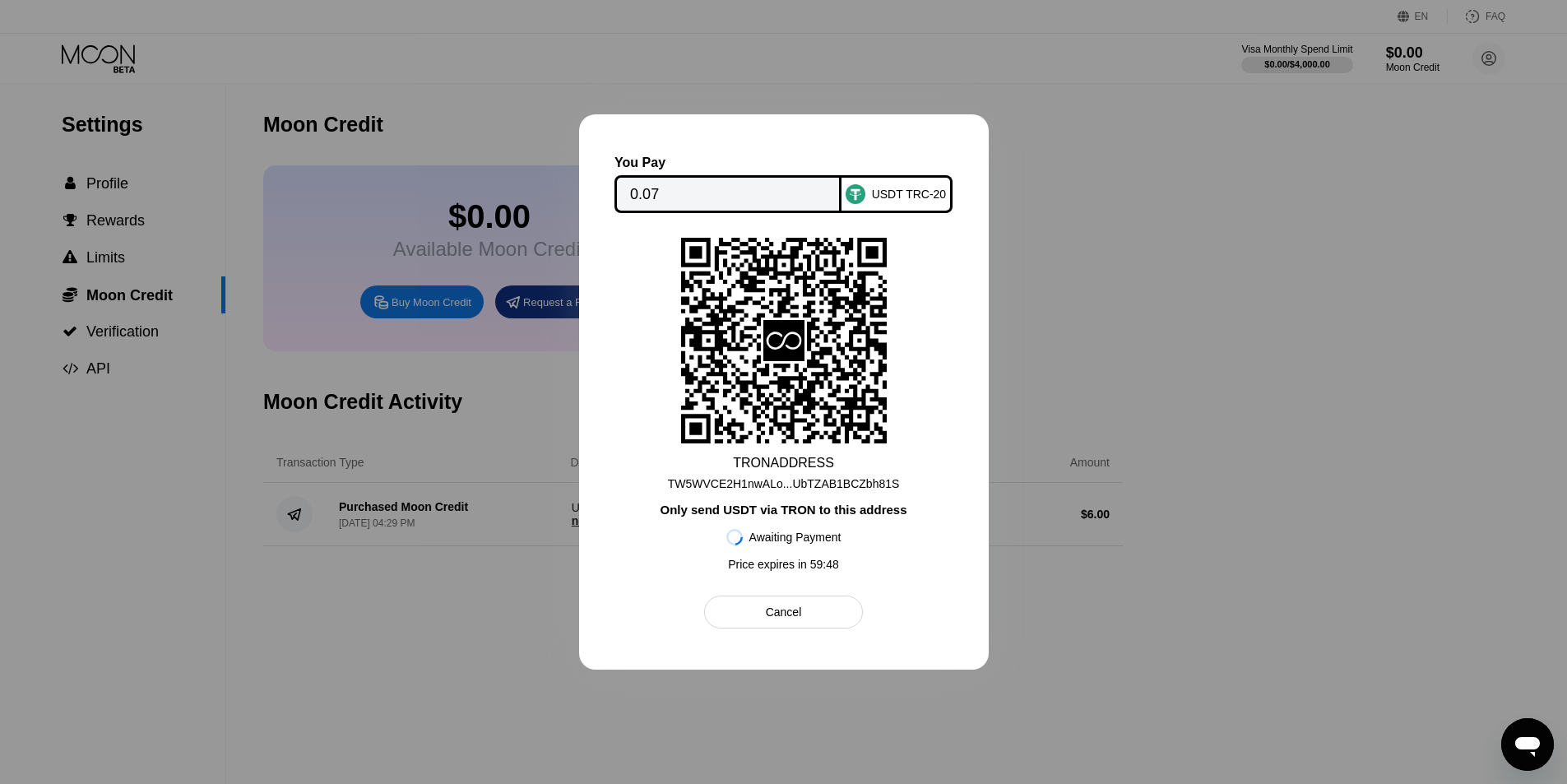
click at [788, 347] on icon at bounding box center [784, 341] width 41 height 41
click at [854, 626] on div "Cancel" at bounding box center [784, 612] width 158 height 33
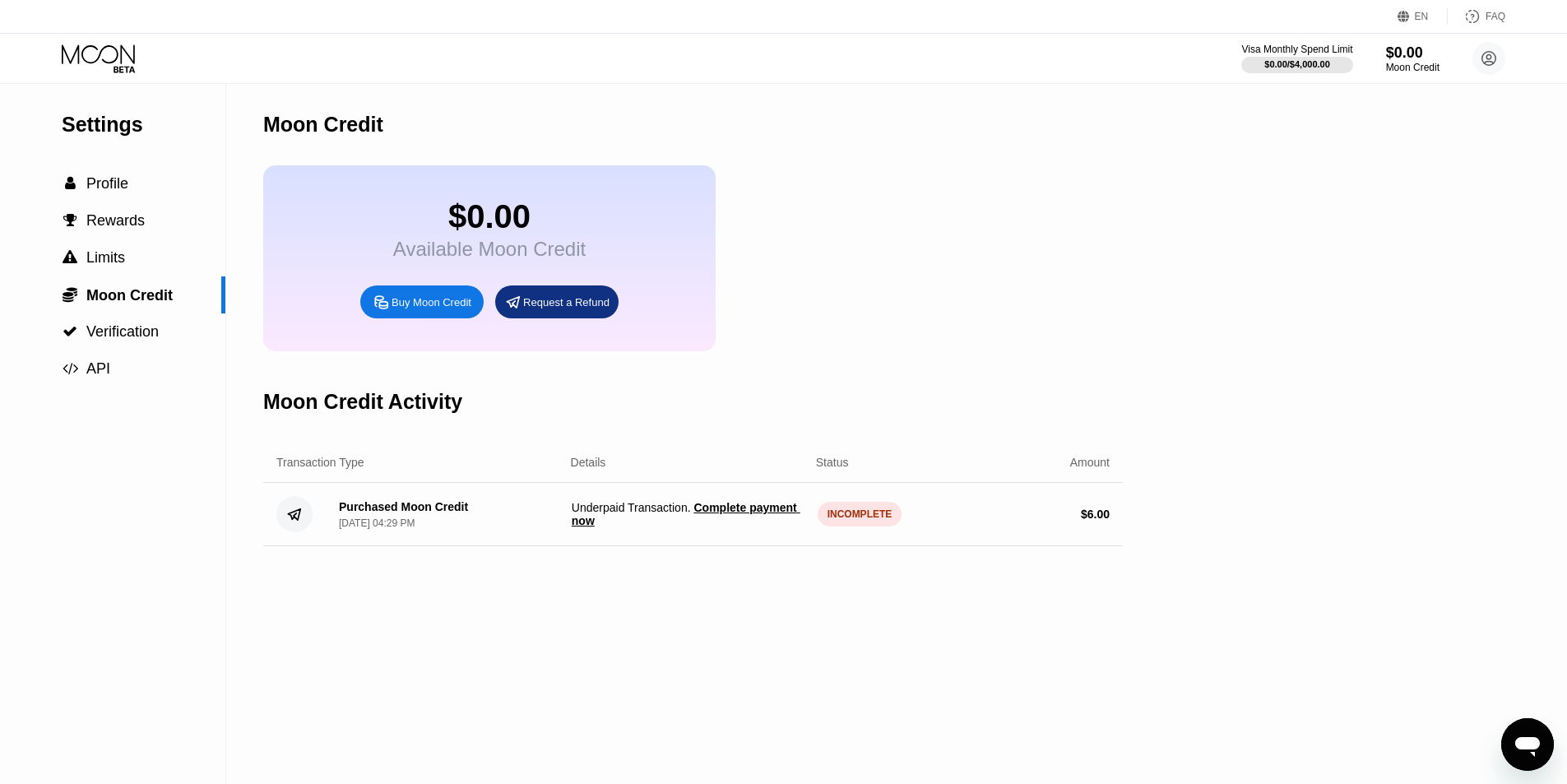
click at [775, 523] on span "Complete payment now" at bounding box center [686, 514] width 229 height 26
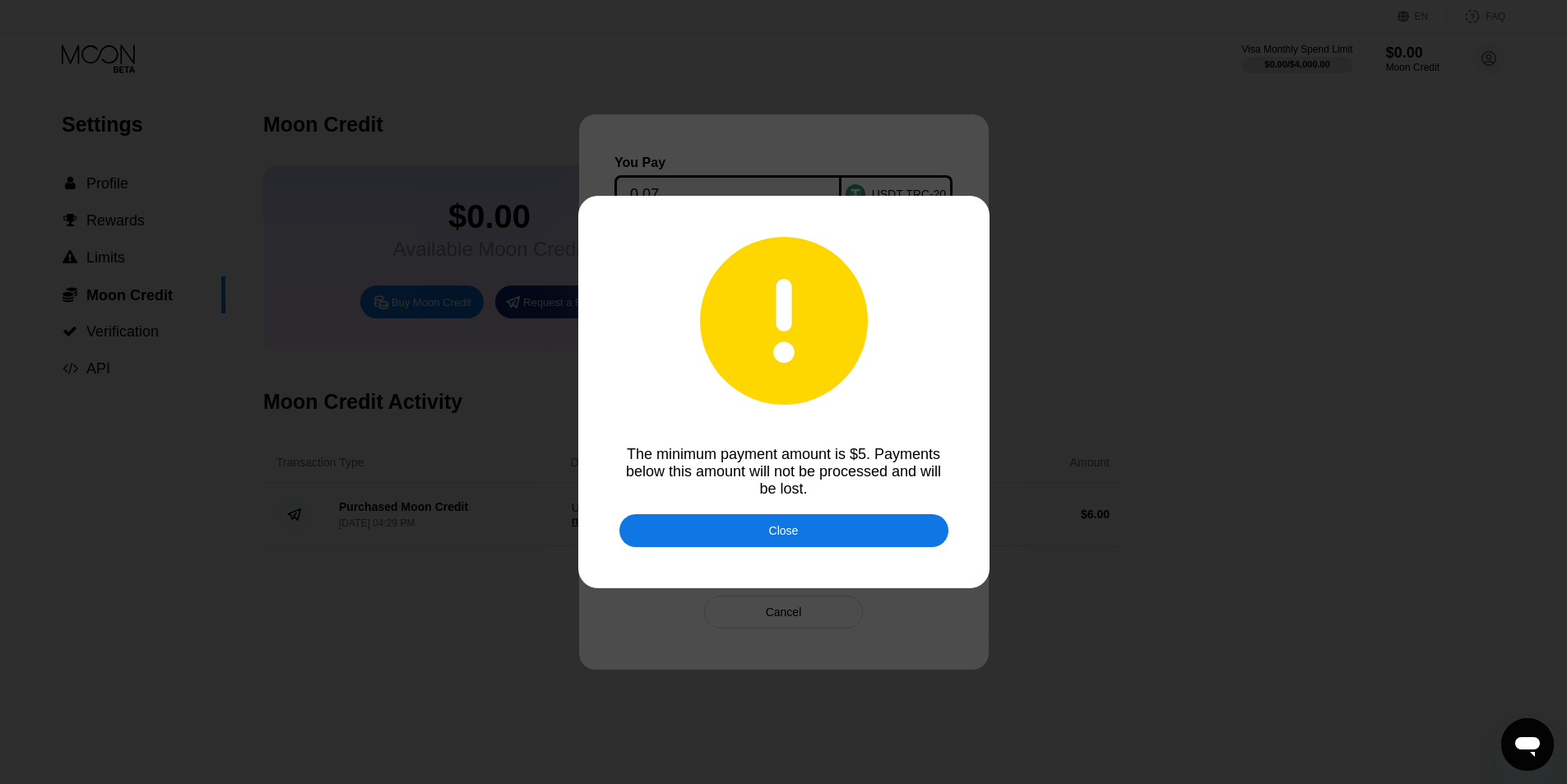
click at [1147, 608] on div at bounding box center [790, 392] width 1579 height 784
drag, startPoint x: 734, startPoint y: 621, endPoint x: 760, endPoint y: 608, distance: 29.1
click at [734, 622] on div at bounding box center [790, 392] width 1579 height 784
drag, startPoint x: 842, startPoint y: 543, endPoint x: 861, endPoint y: 531, distance: 22.5
click at [843, 542] on div "Close" at bounding box center [784, 530] width 329 height 33
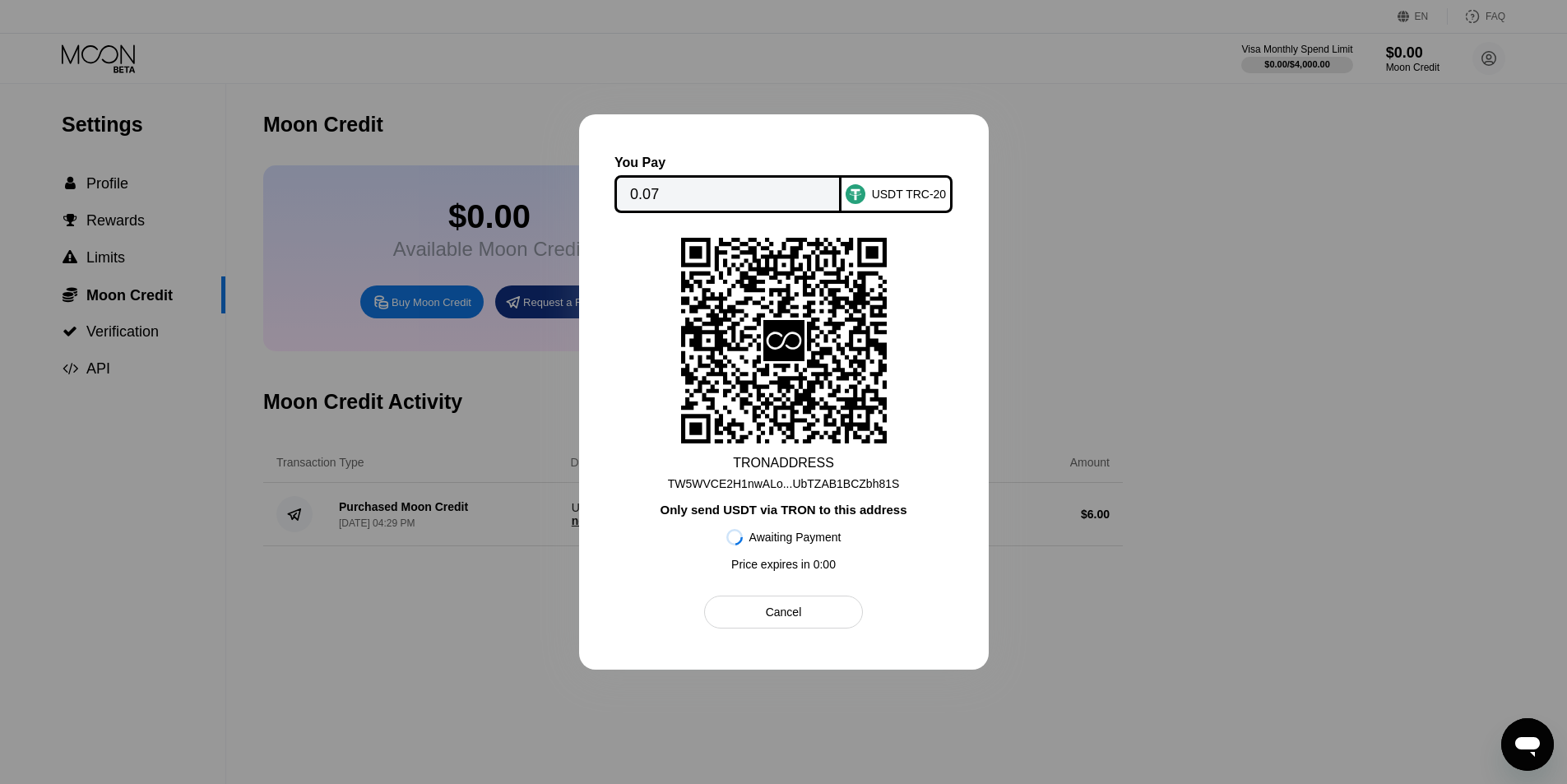
click at [1130, 147] on div at bounding box center [784, 392] width 1567 height 784
click at [1295, 281] on div at bounding box center [784, 392] width 1567 height 784
click at [758, 626] on div "Cancel" at bounding box center [784, 612] width 158 height 33
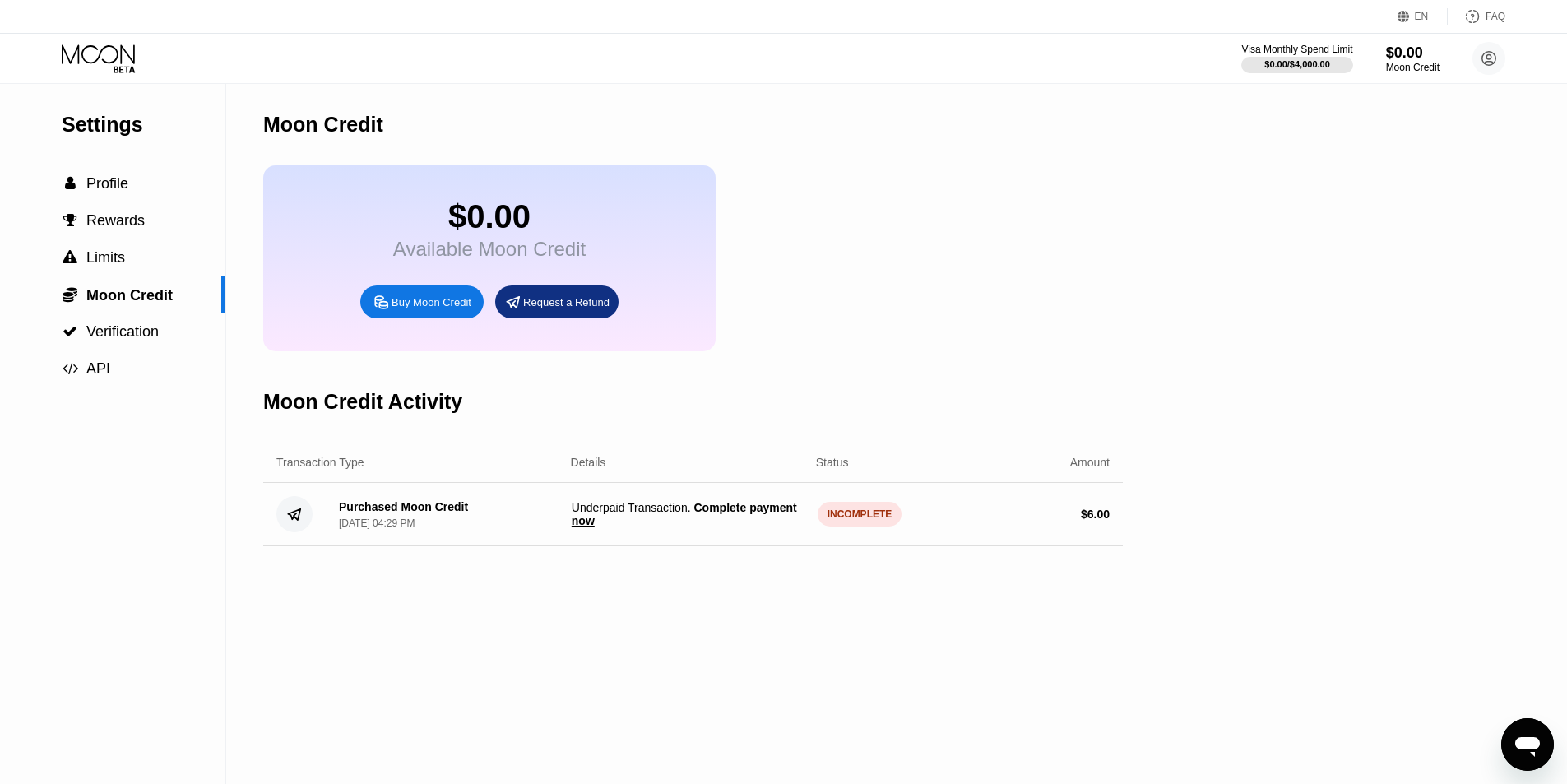
click at [1096, 521] on div "$ 6.00" at bounding box center [1095, 514] width 29 height 13
click at [536, 308] on div "Request a Refund" at bounding box center [566, 302] width 86 height 14
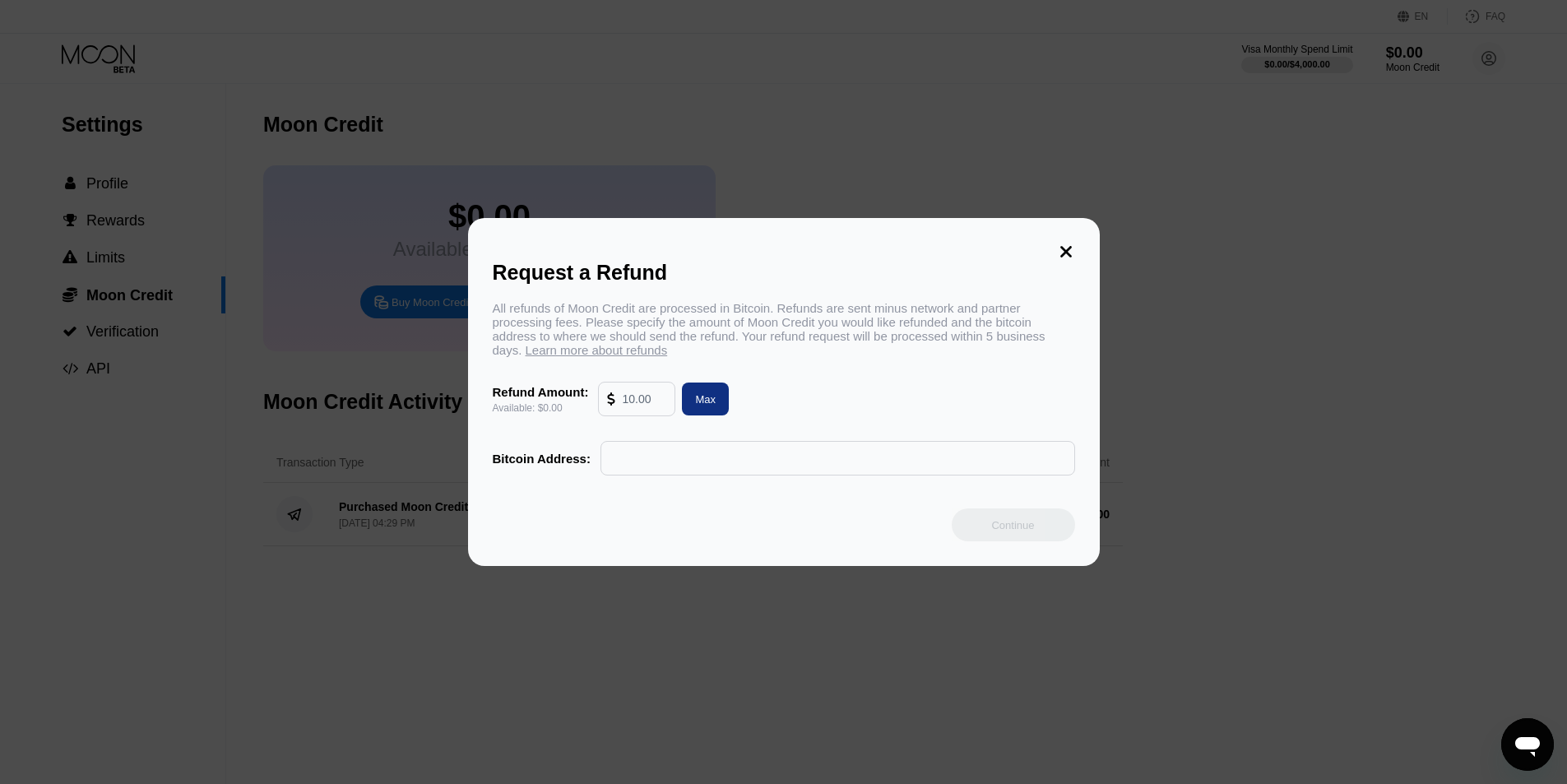
click at [643, 415] on input "text" at bounding box center [644, 399] width 44 height 33
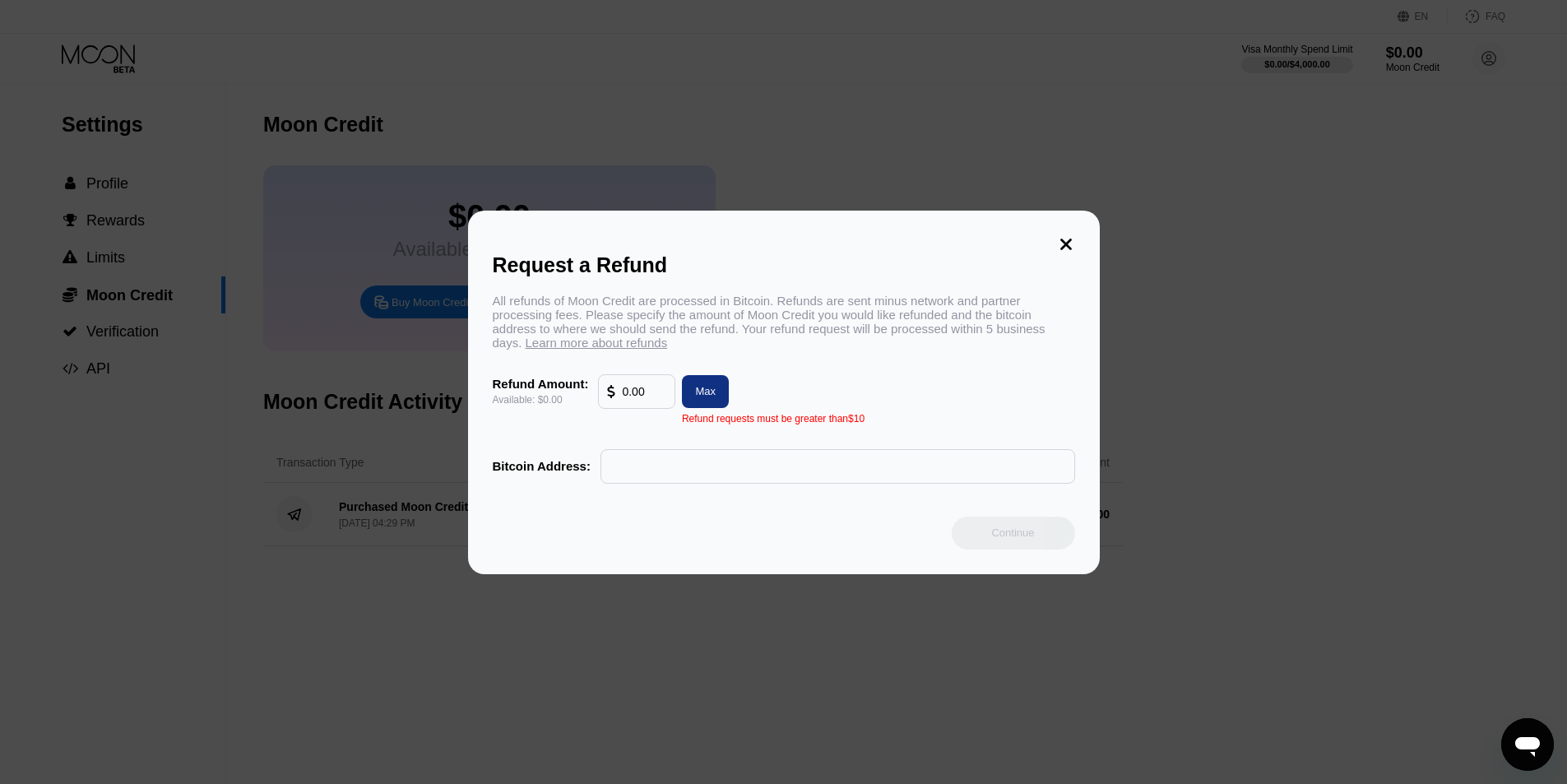
drag, startPoint x: 651, startPoint y: 405, endPoint x: 526, endPoint y: 385, distance: 126.6
click at [526, 385] on div "Refund Amount: Available: $0.00 0.00 Max" at bounding box center [784, 391] width 583 height 34
type input "0"
type input "0.00"
click at [1067, 238] on icon at bounding box center [1066, 244] width 18 height 18
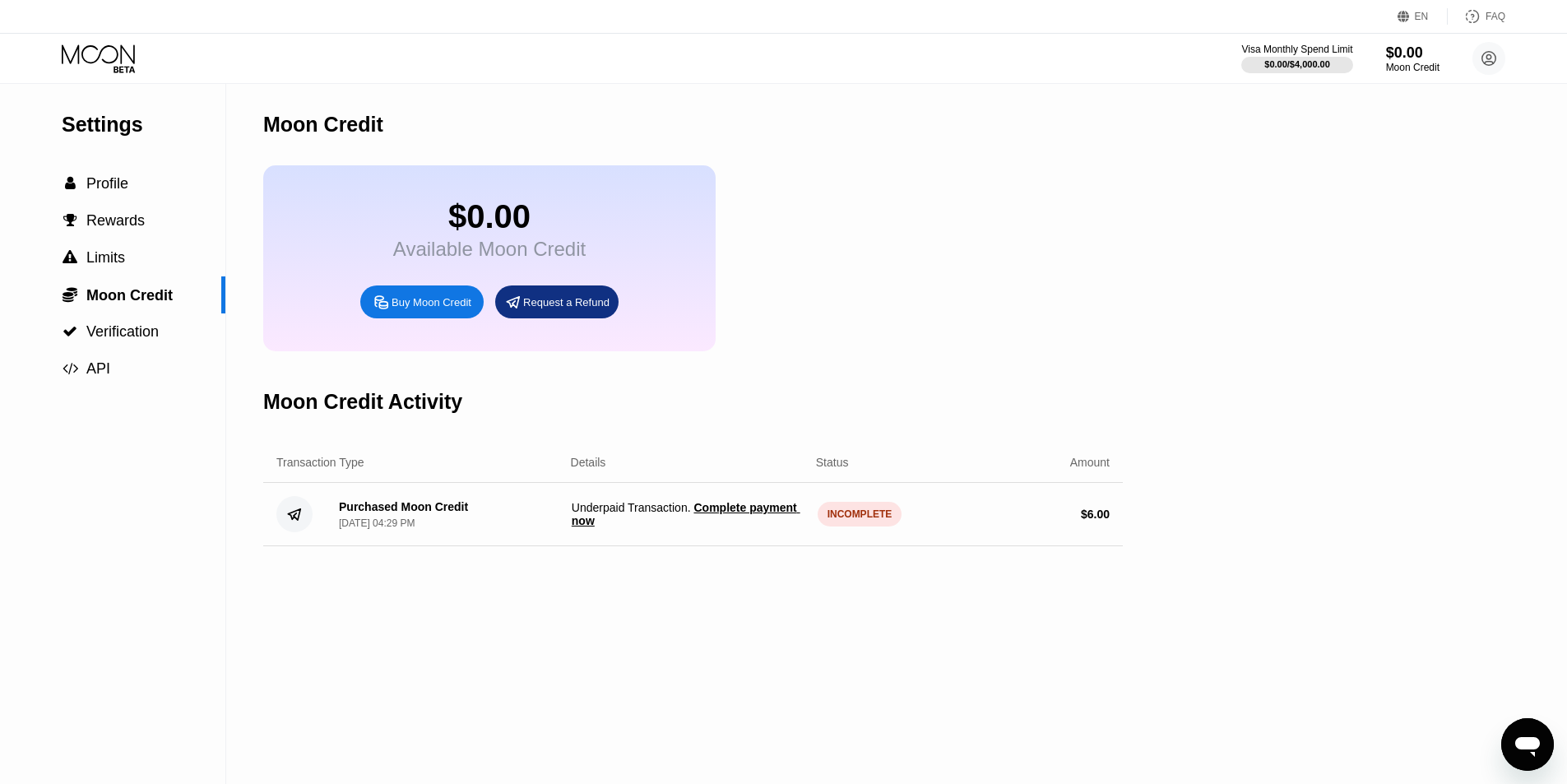
click at [1069, 238] on div "$0.00 Available Moon Credit Buy Moon Credit Request a Refund" at bounding box center [693, 258] width 860 height 186
click at [125, 340] on span "Verification" at bounding box center [122, 331] width 72 height 17
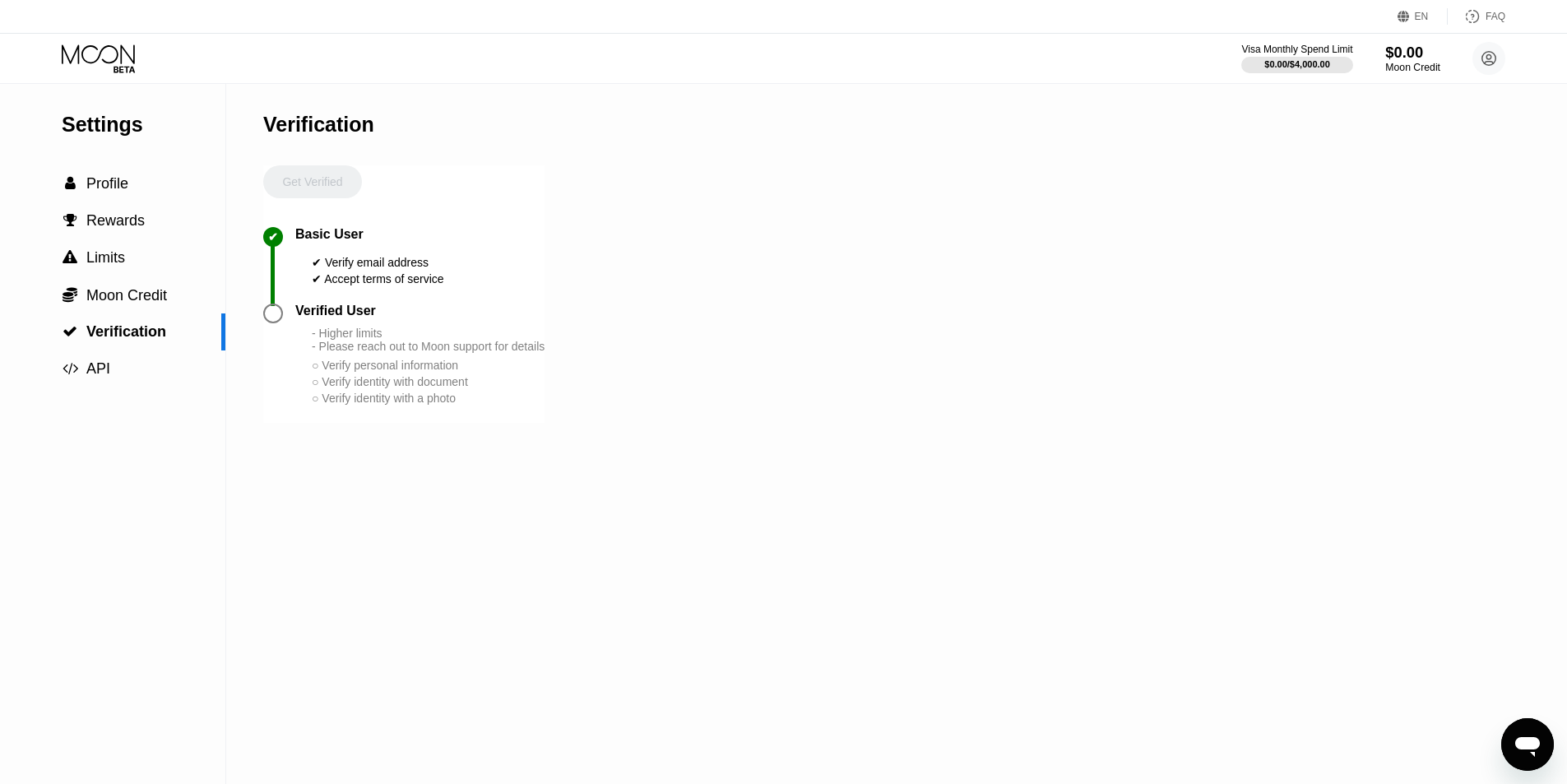
click at [1401, 61] on div "$0.00" at bounding box center [1413, 53] width 55 height 18
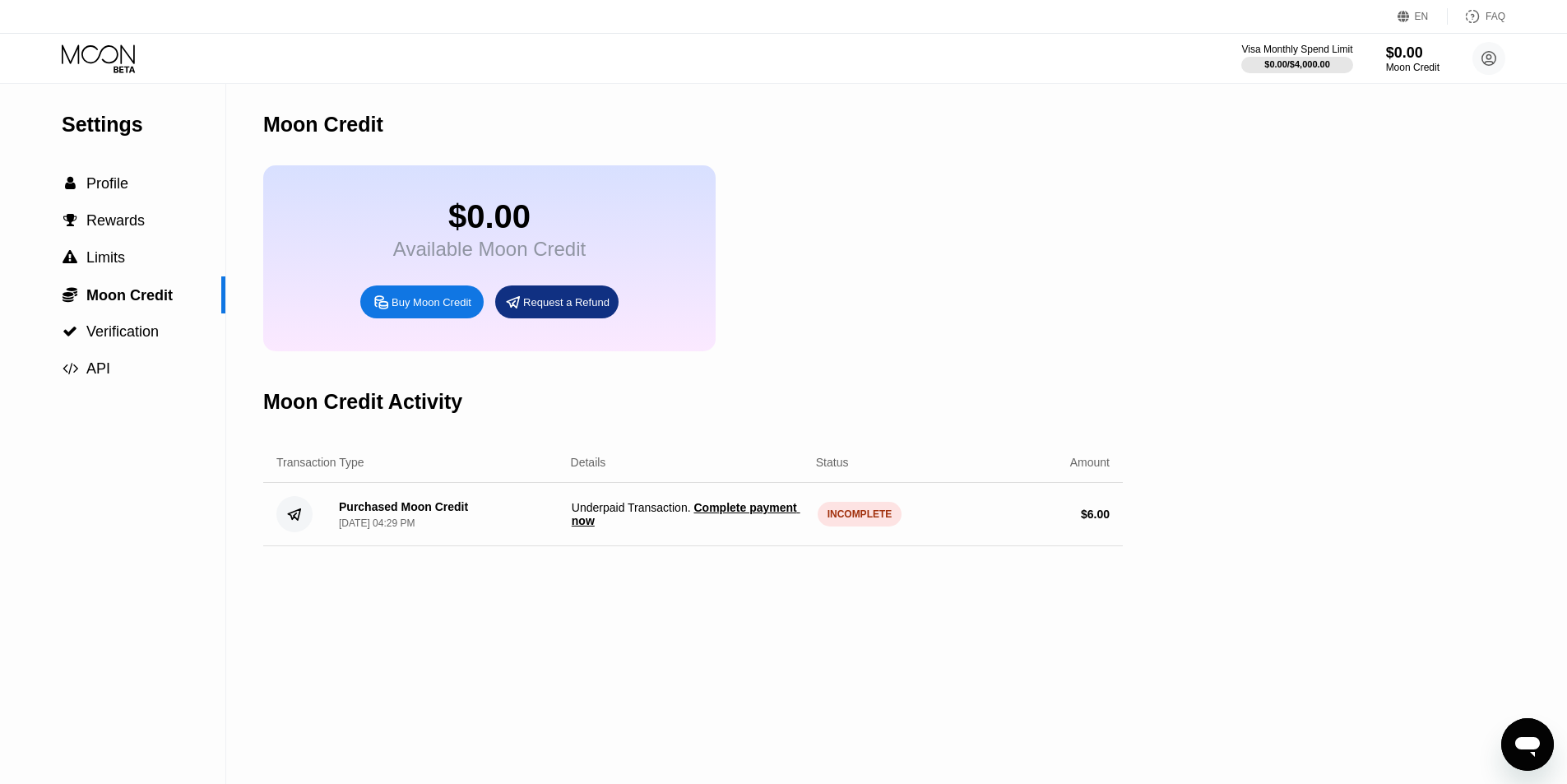
click at [702, 483] on div "Transaction Type Details Status Amount" at bounding box center [693, 463] width 860 height 40
click at [732, 521] on span "Complete payment now" at bounding box center [686, 514] width 229 height 26
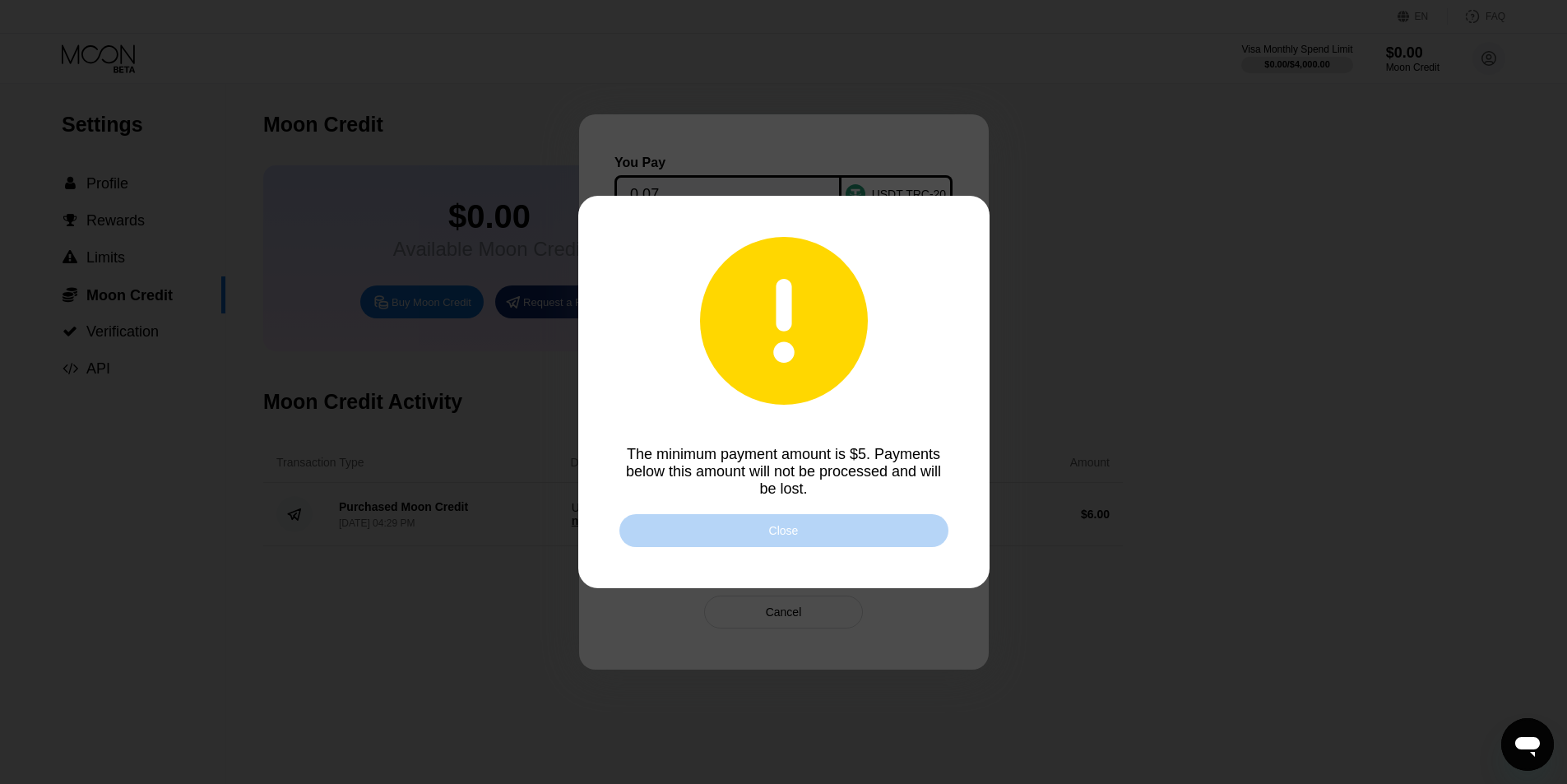
click at [738, 533] on div "Close" at bounding box center [784, 530] width 329 height 33
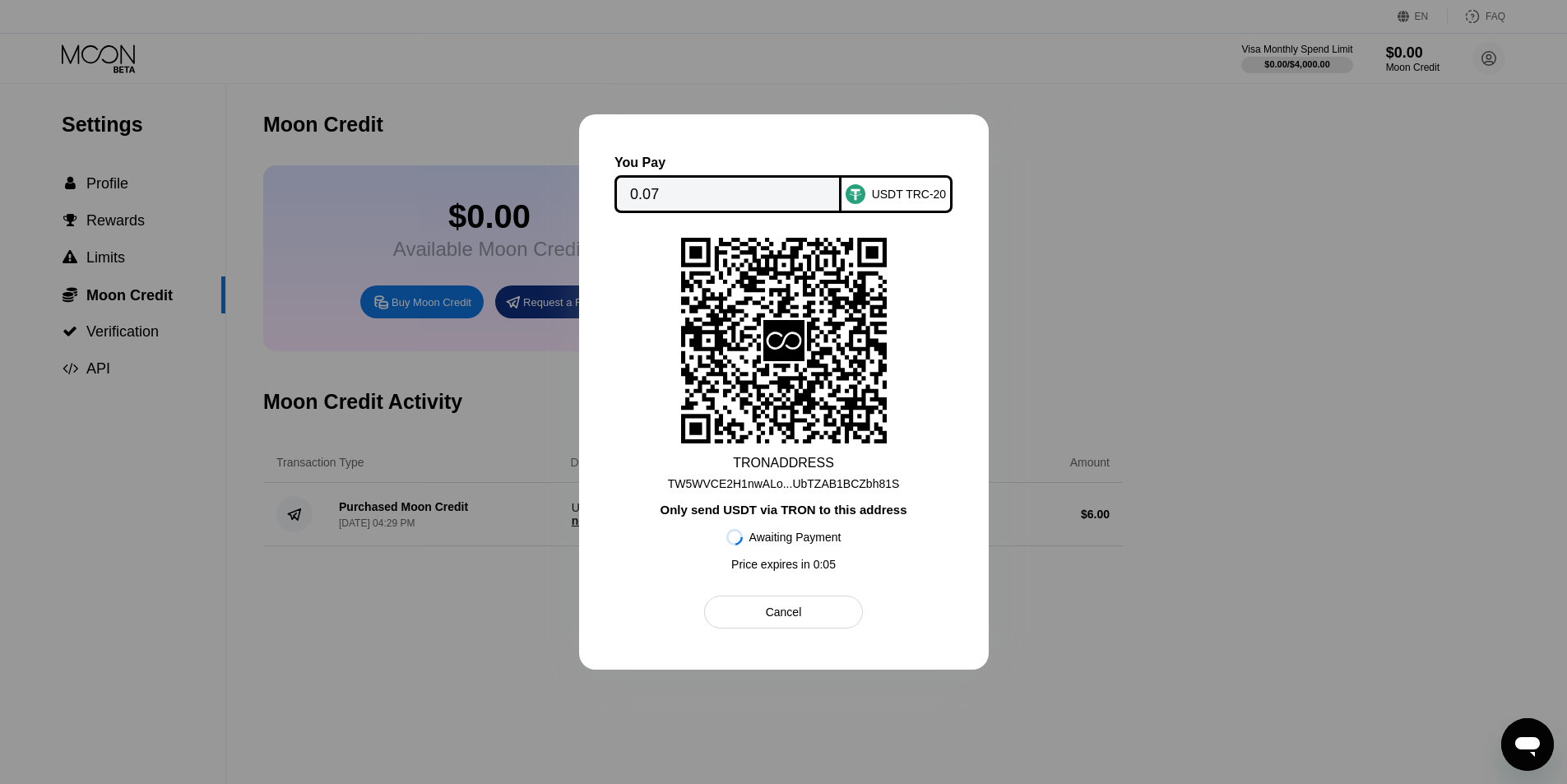
click at [722, 189] on input "0.07" at bounding box center [728, 194] width 195 height 33
click at [834, 604] on div "Cancel" at bounding box center [784, 612] width 158 height 33
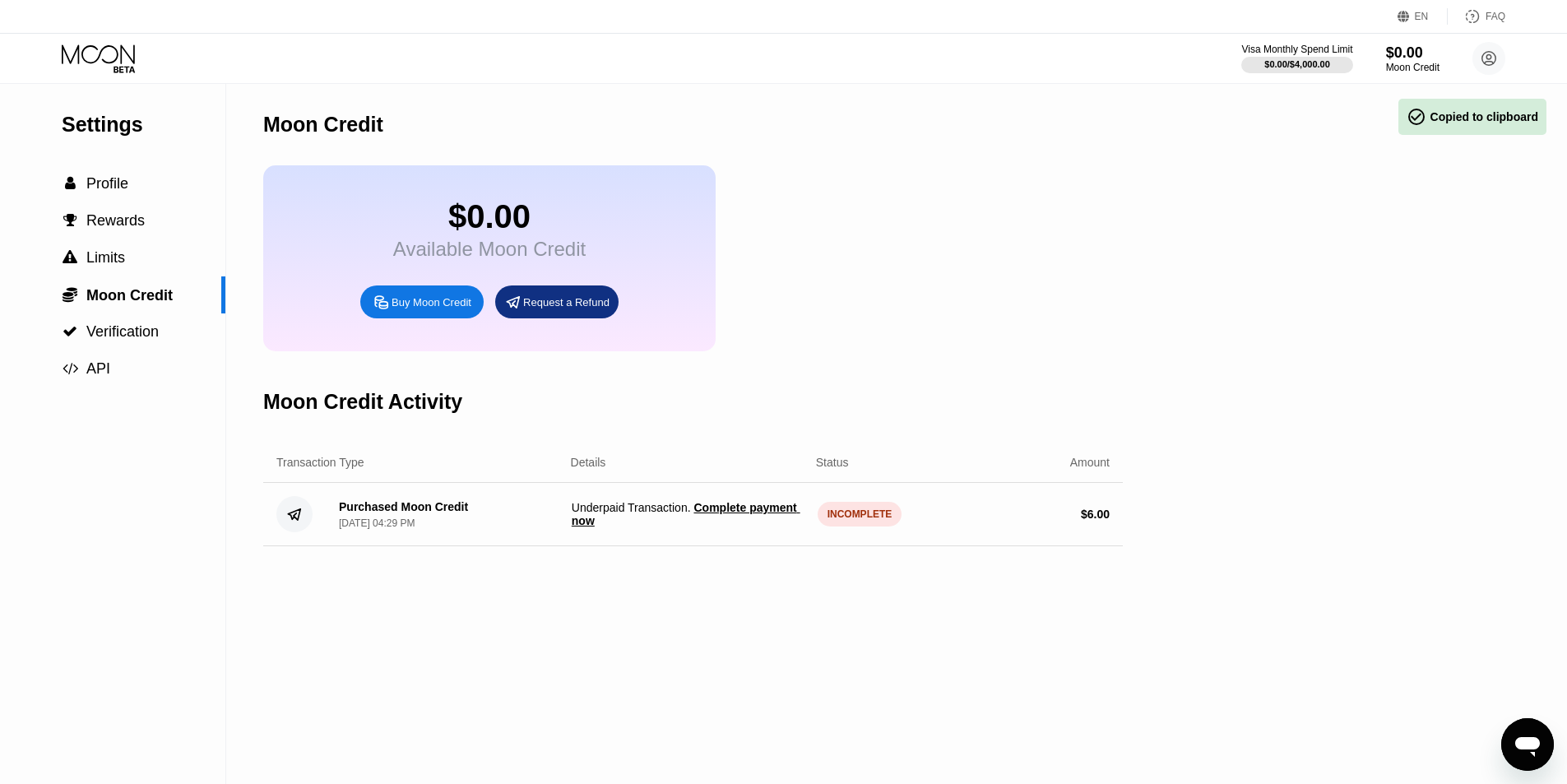
click at [739, 527] on span "Complete payment now" at bounding box center [686, 514] width 229 height 26
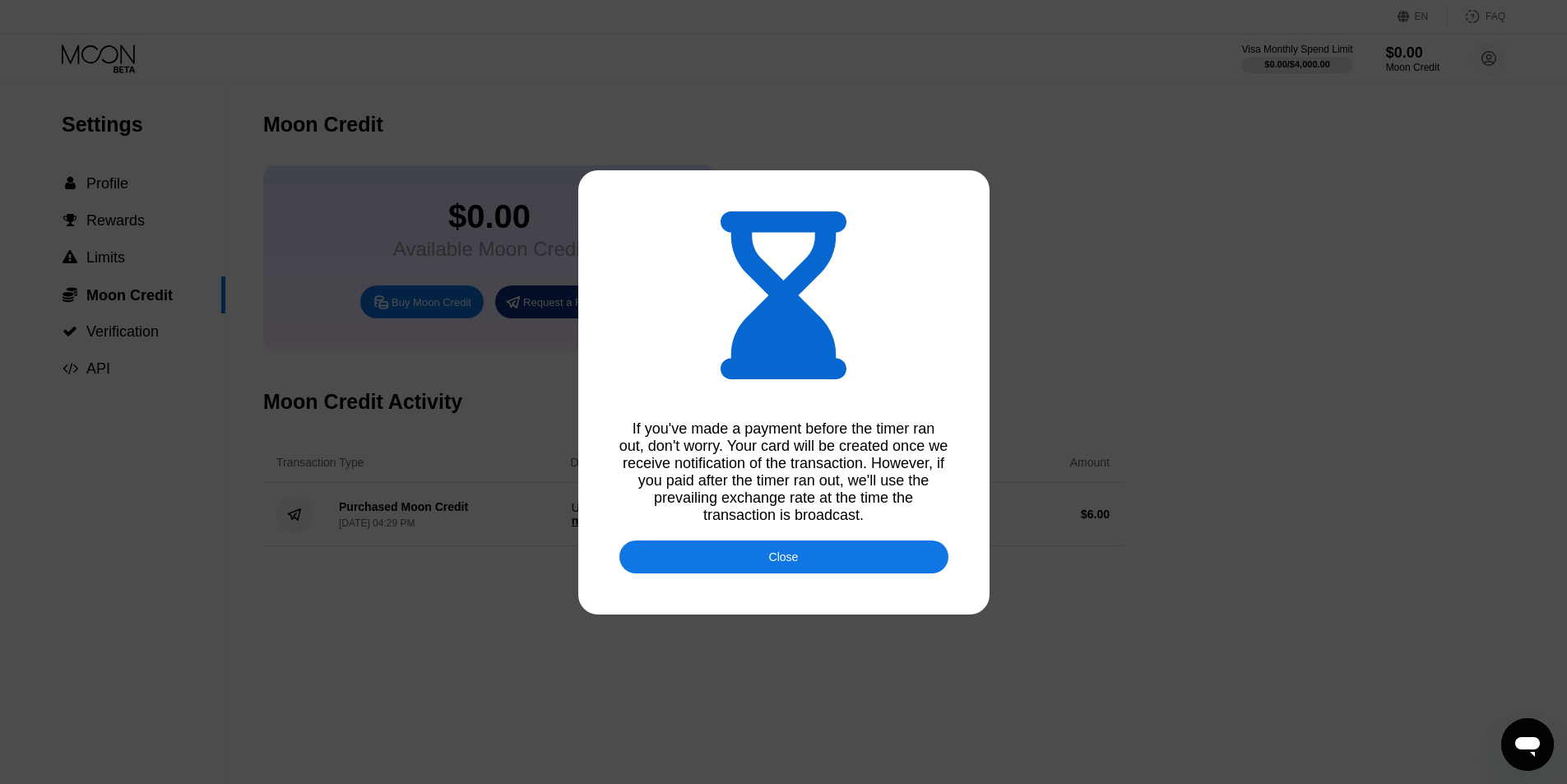
click at [762, 559] on div "Close" at bounding box center [784, 556] width 329 height 33
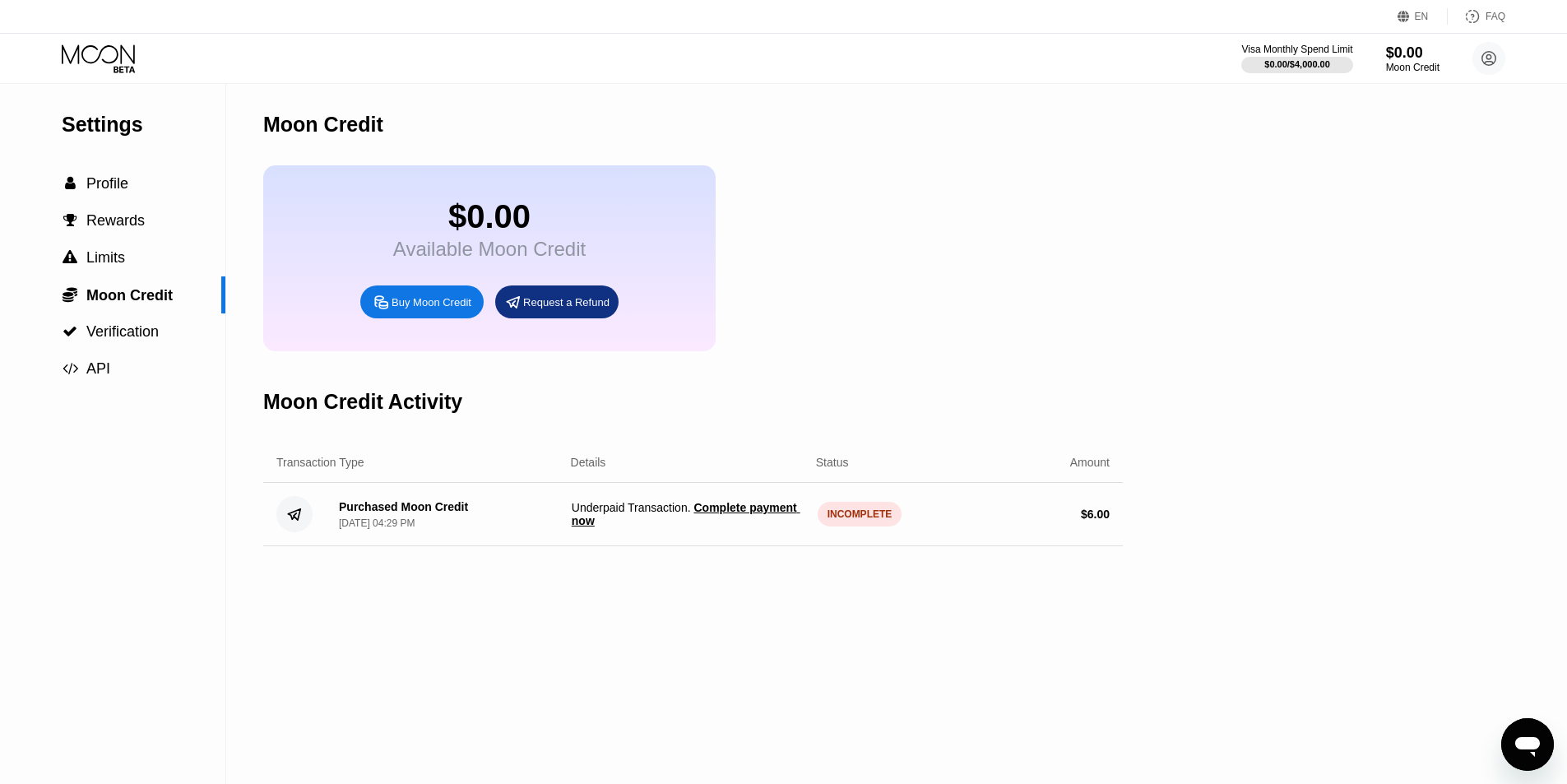
click at [761, 519] on span "Complete payment now" at bounding box center [686, 514] width 229 height 26
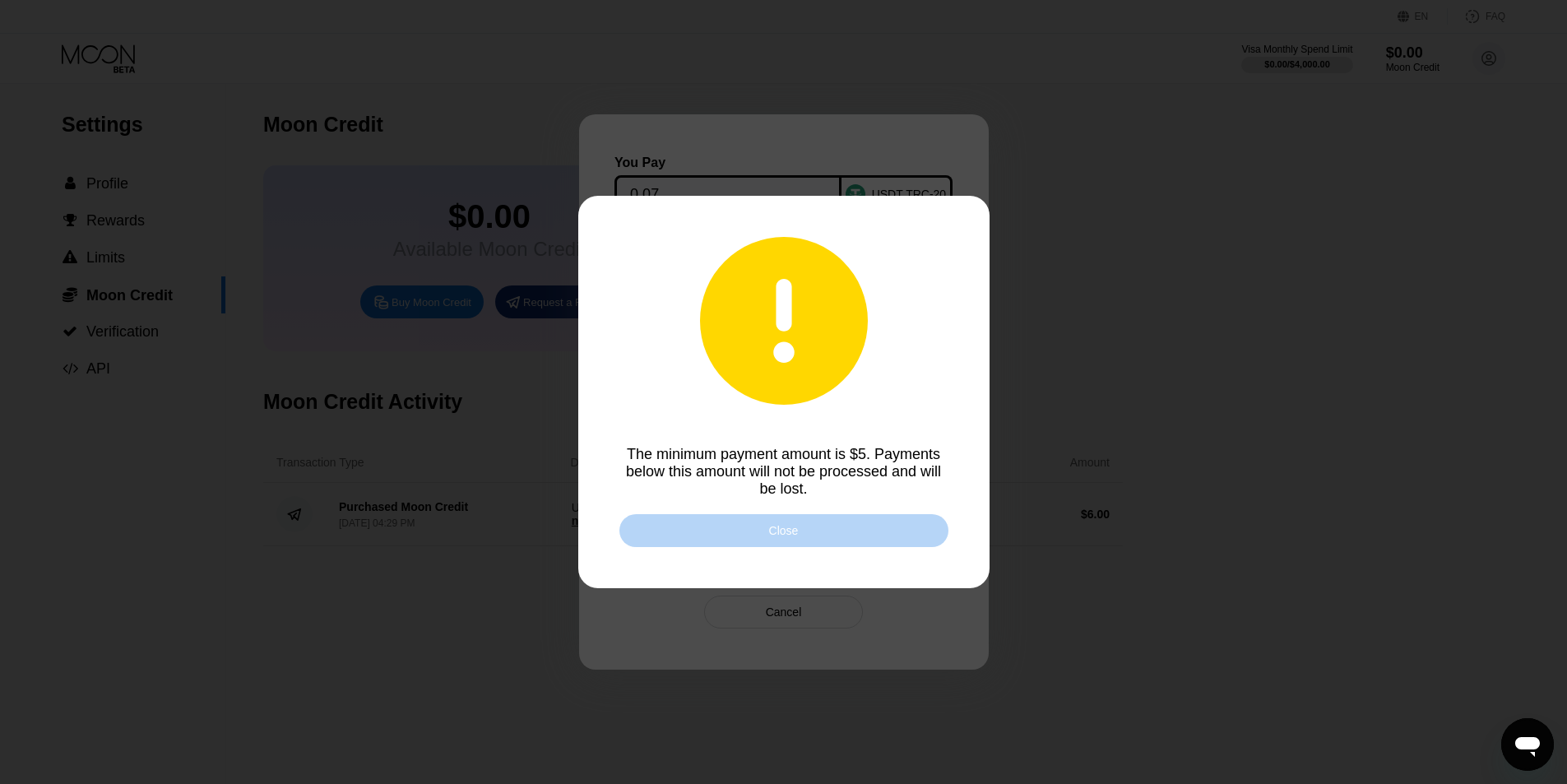
click at [758, 528] on div "Close" at bounding box center [784, 530] width 329 height 33
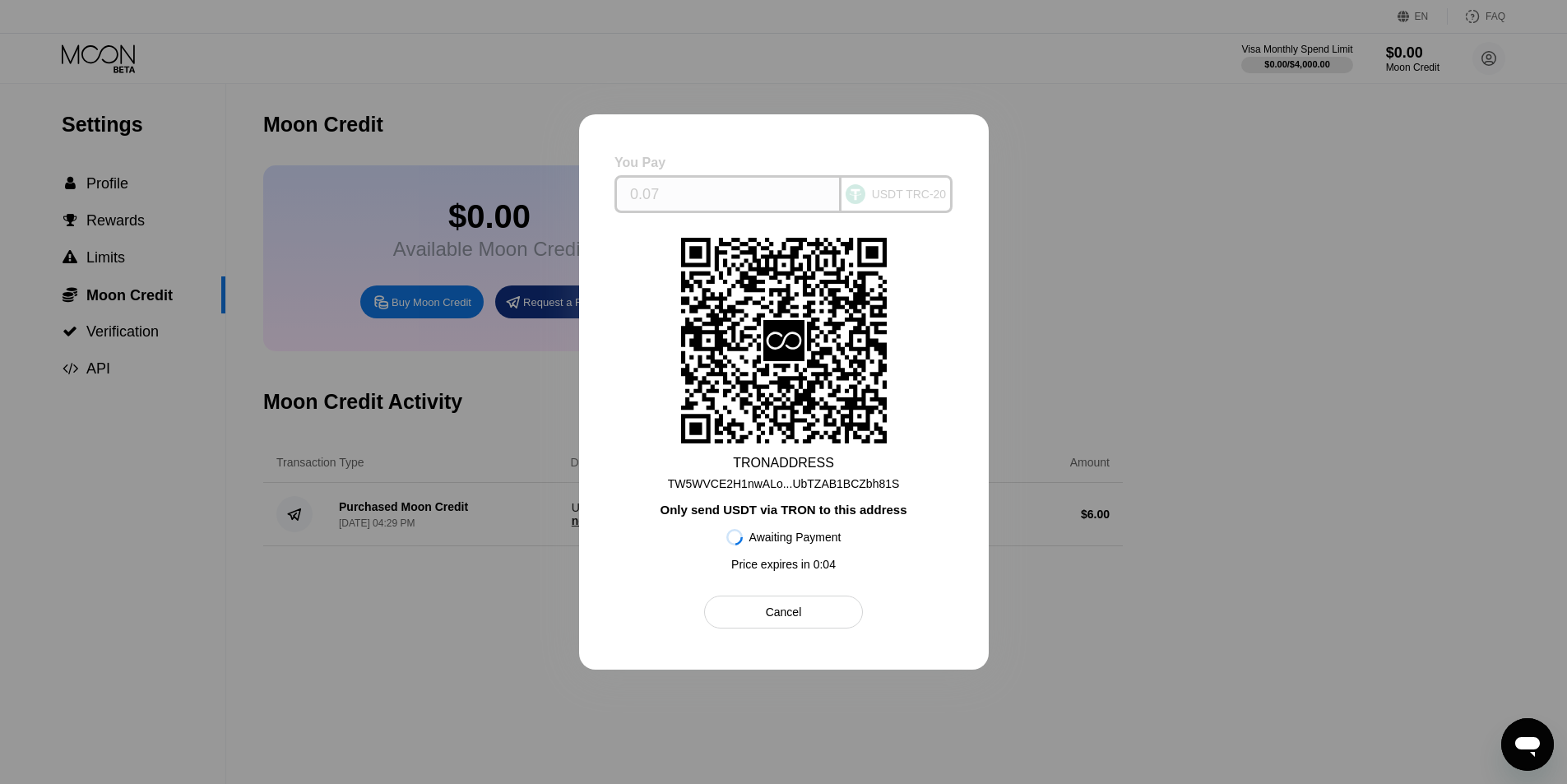
click at [913, 194] on div "USDT TRC-20" at bounding box center [909, 194] width 75 height 13
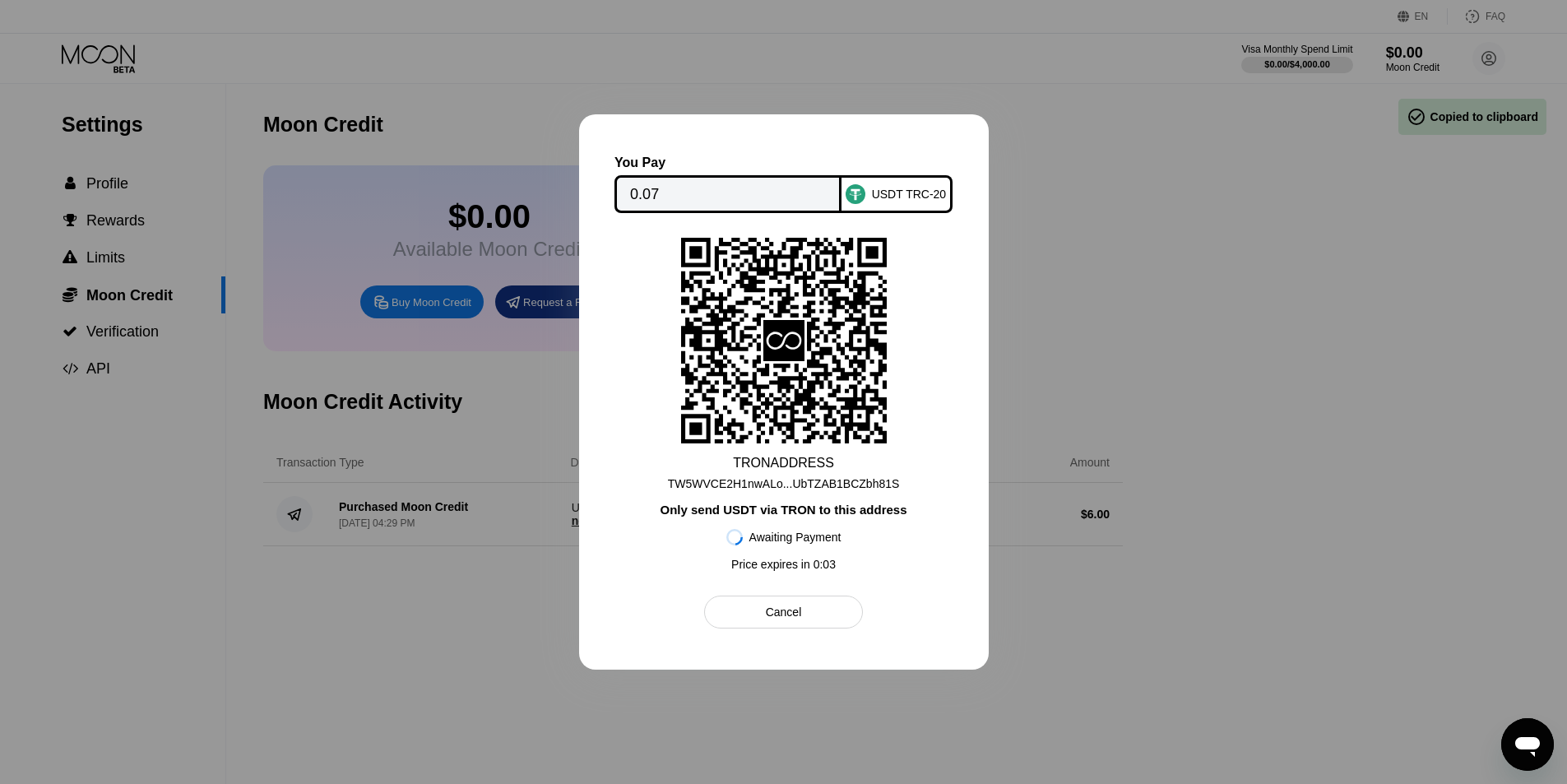
click at [913, 194] on div "USDT TRC-20" at bounding box center [909, 194] width 75 height 13
click at [1368, 552] on div at bounding box center [784, 392] width 1567 height 784
click at [800, 619] on div "Cancel" at bounding box center [784, 612] width 36 height 15
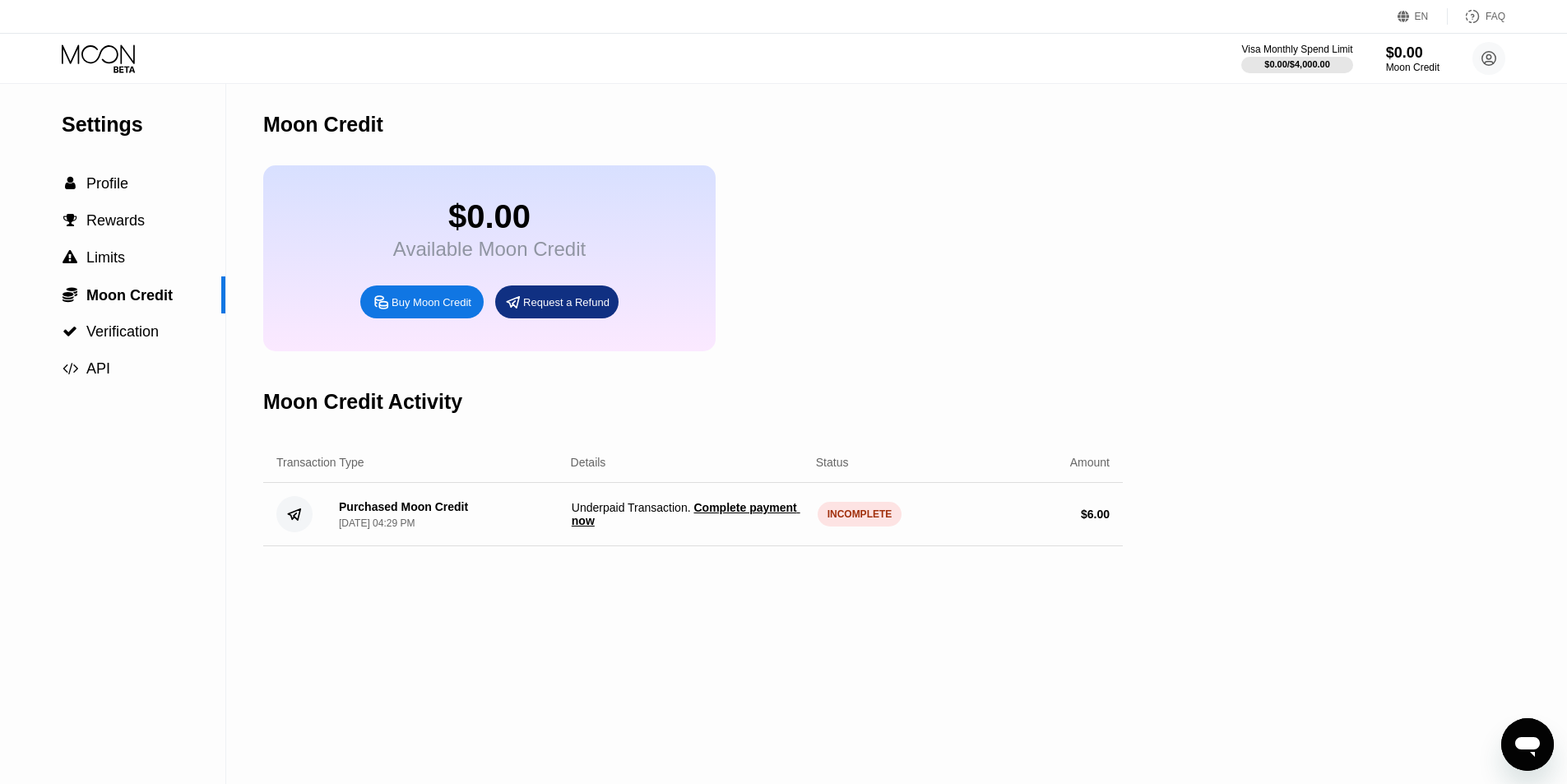
click at [1405, 220] on div "Settings  Profile  Rewards  Limits  Moon Credit  Verification  API Moon C…" at bounding box center [784, 433] width 1567 height 700
click at [1334, 70] on div at bounding box center [1297, 64] width 114 height 17
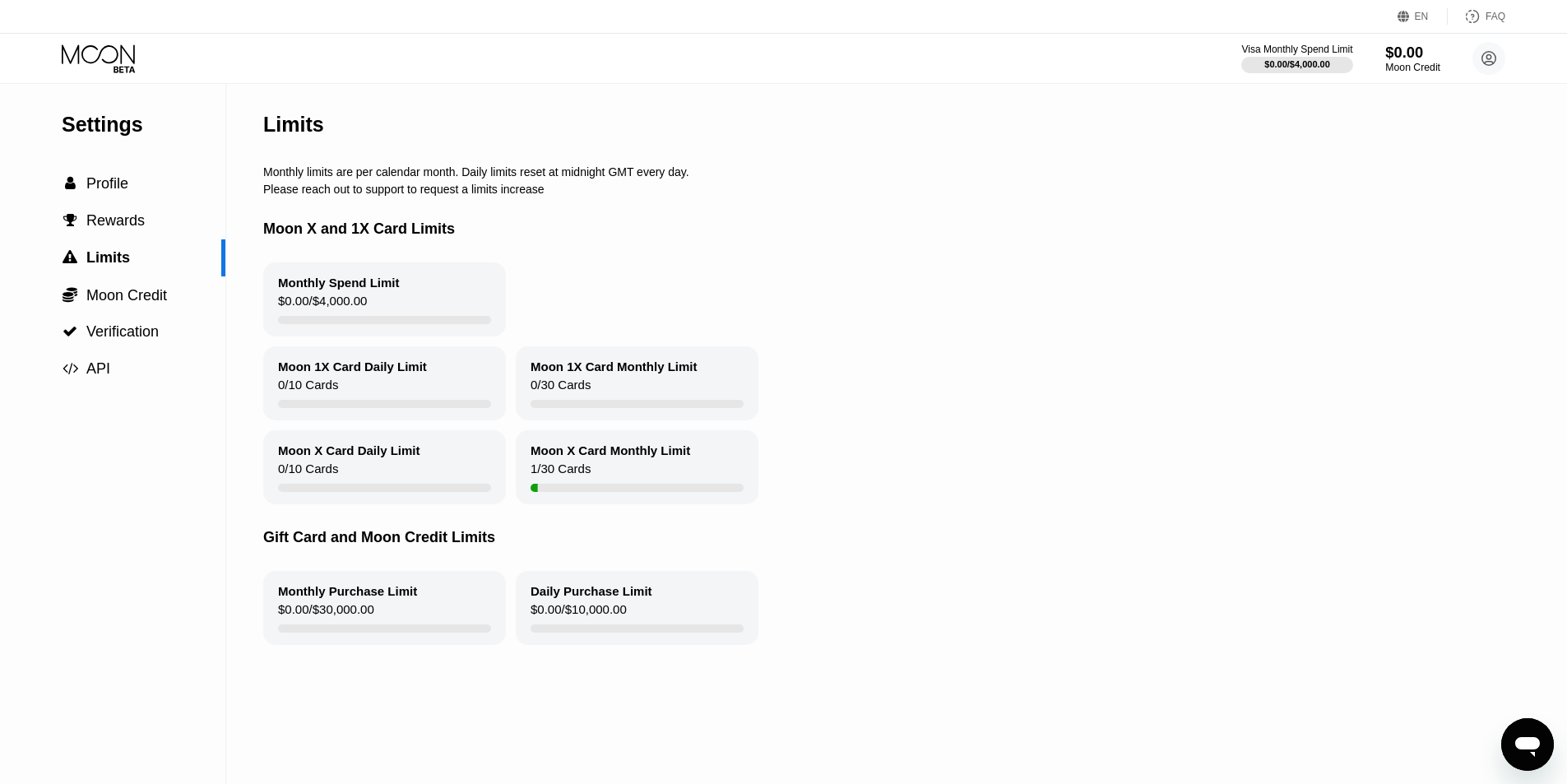
click at [1417, 67] on div "Moon Credit" at bounding box center [1413, 67] width 55 height 11
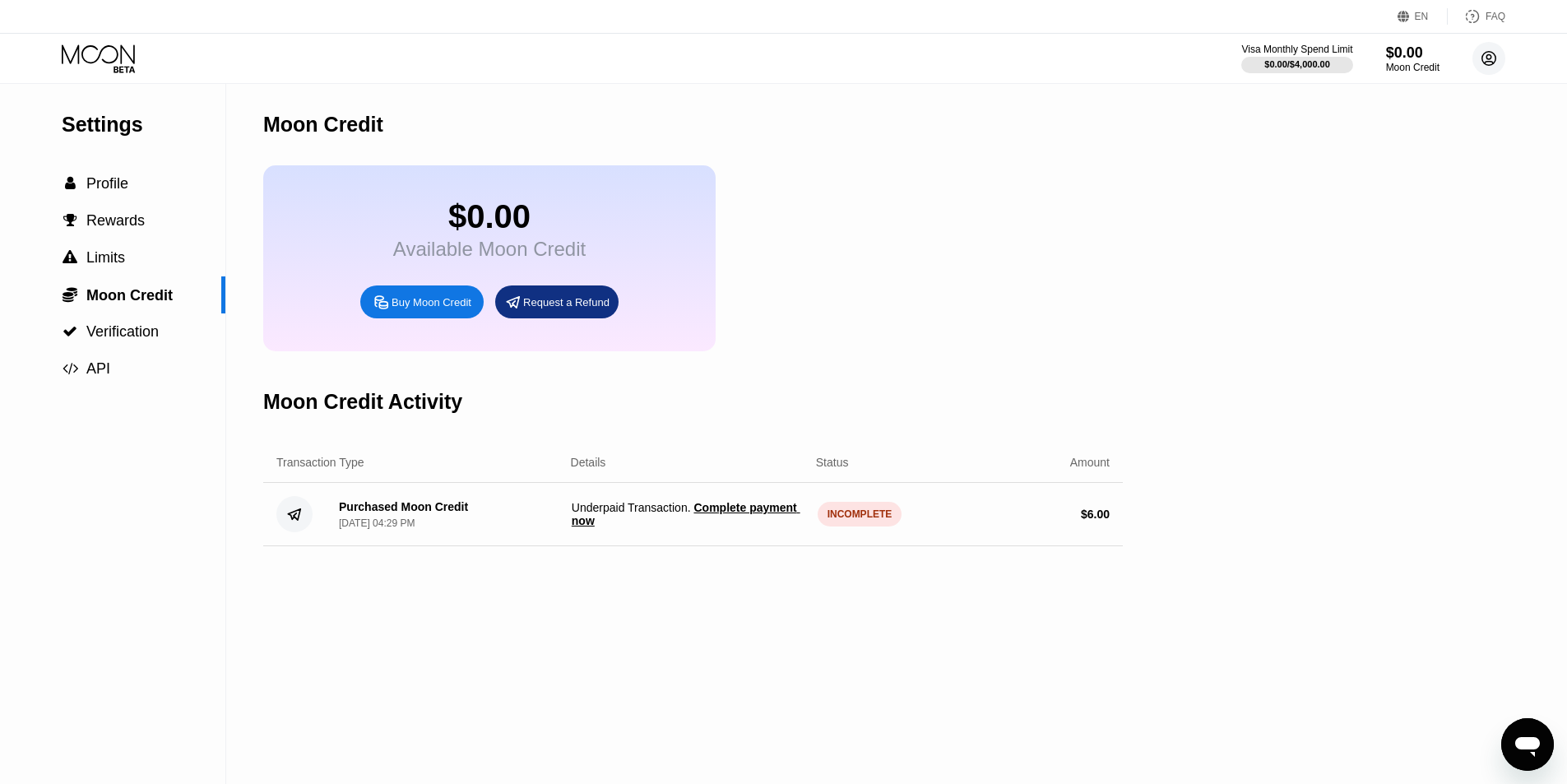
click at [1487, 66] on circle at bounding box center [1489, 58] width 33 height 33
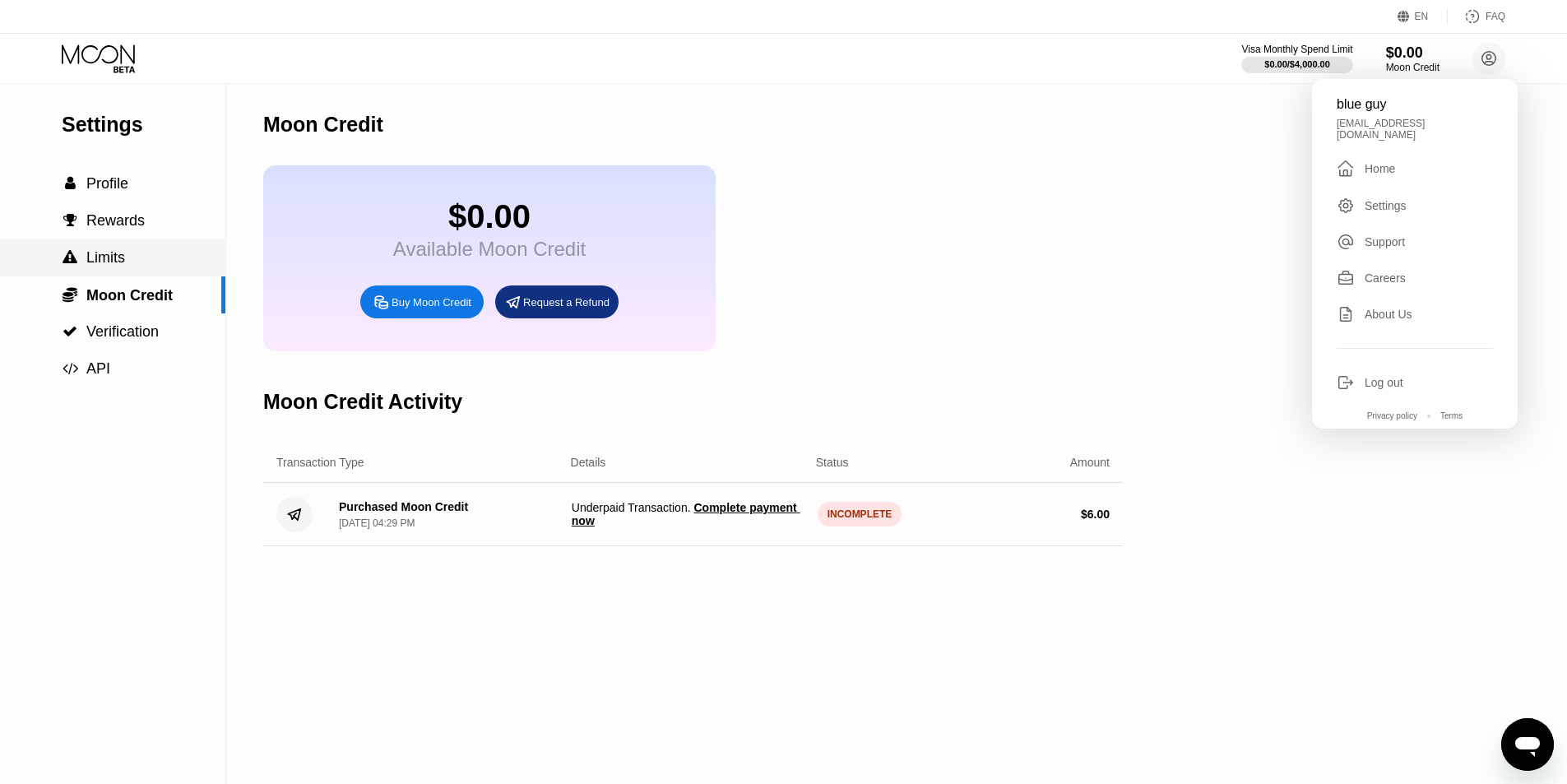
click at [137, 247] on div " Limits" at bounding box center [113, 258] width 225 height 37
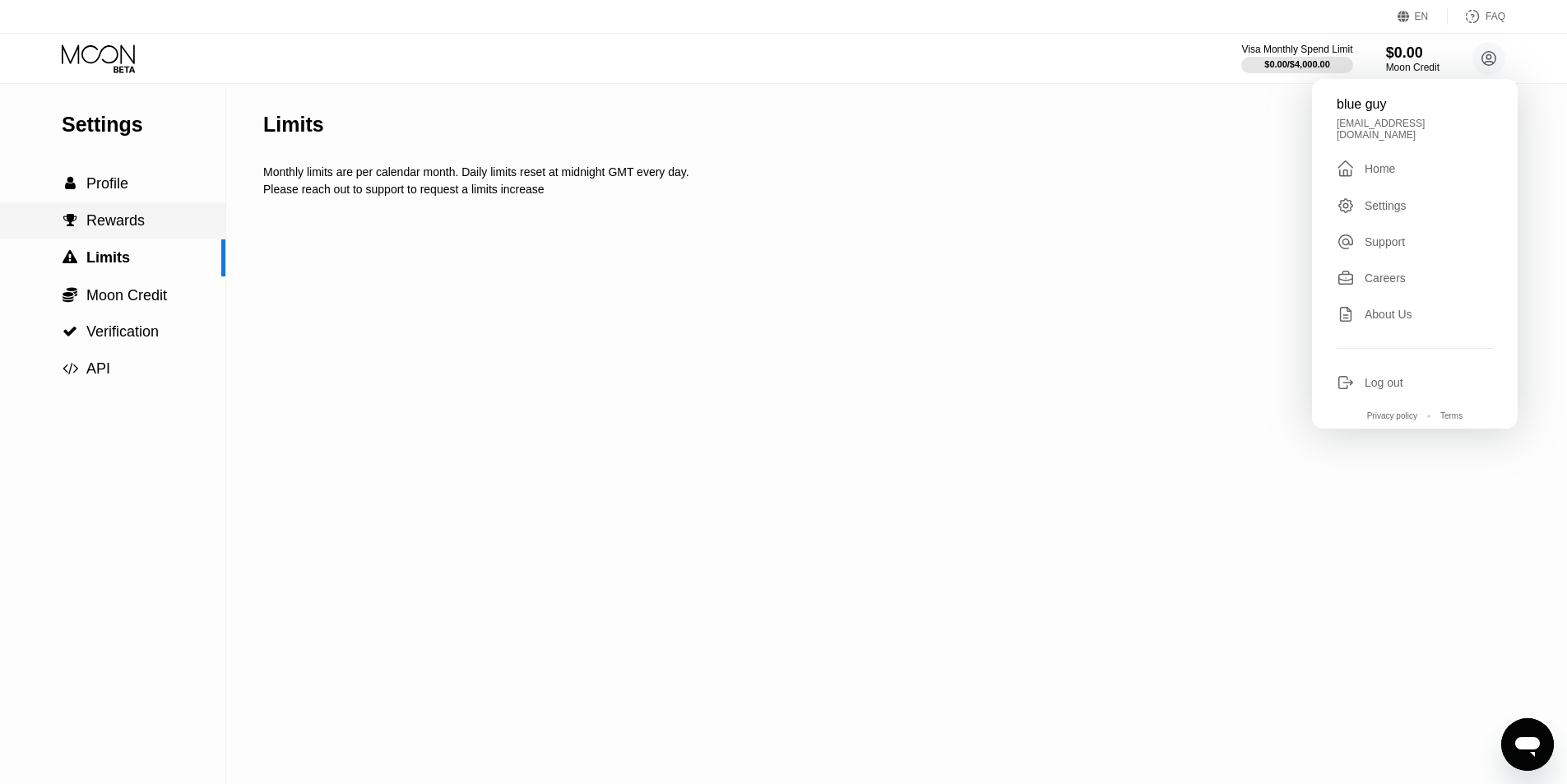
click at [156, 222] on div " Rewards" at bounding box center [113, 221] width 225 height 18
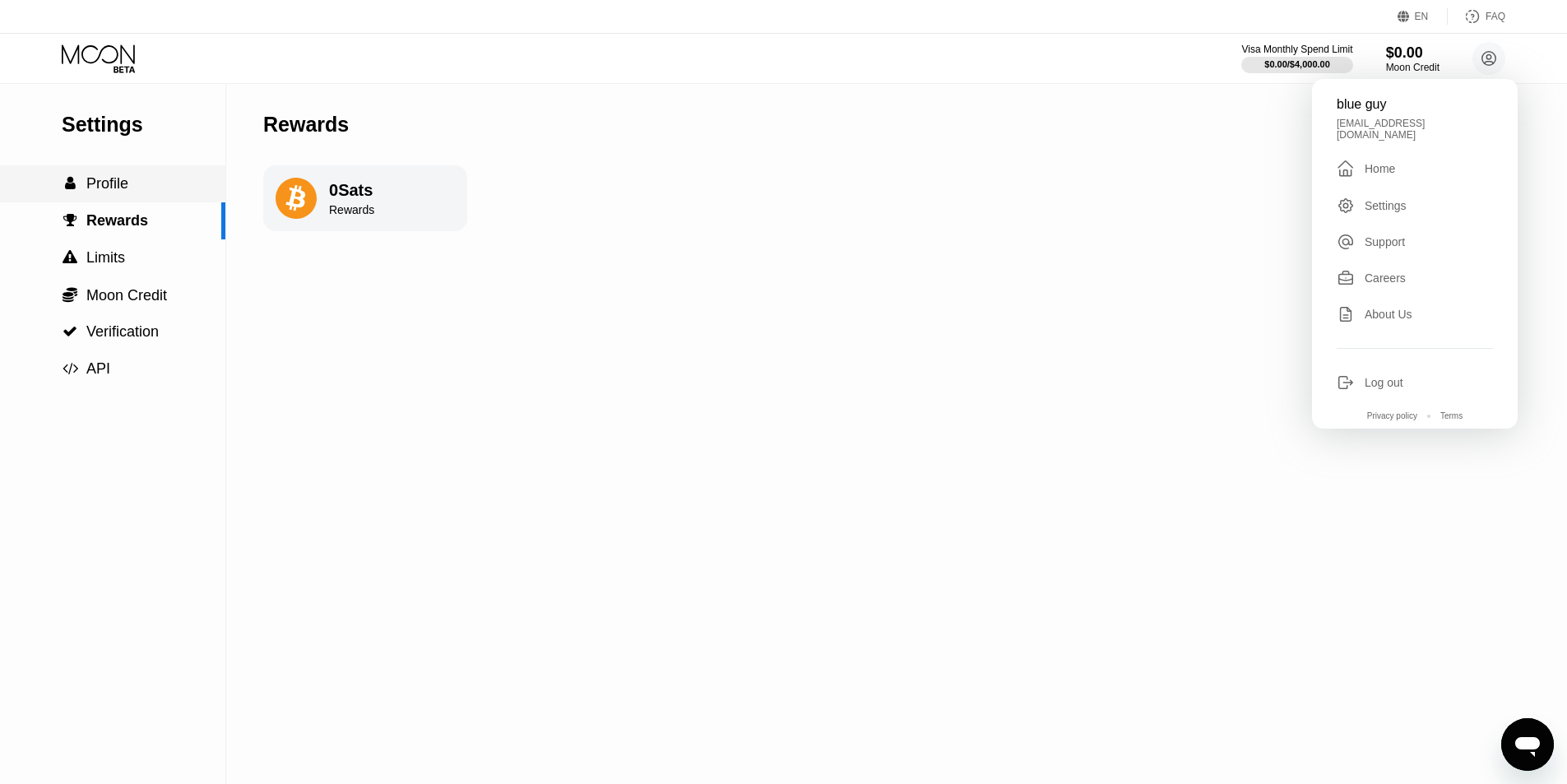
click at [143, 193] on div " Profile" at bounding box center [113, 184] width 225 height 18
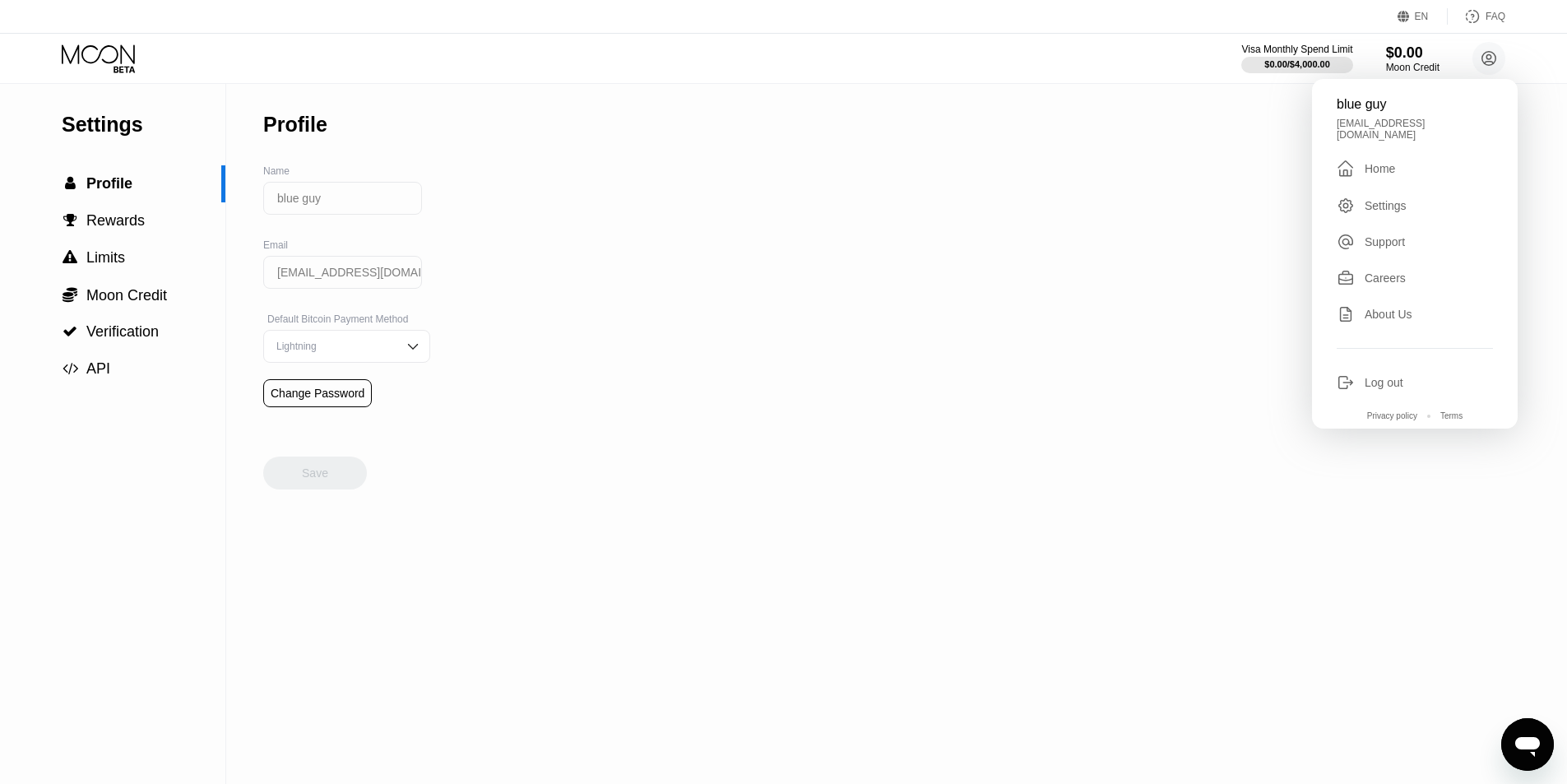
click at [569, 404] on div "Settings  Profile  Rewards  Limits  Moon Credit  Verification  API Profil…" at bounding box center [784, 433] width 1567 height 700
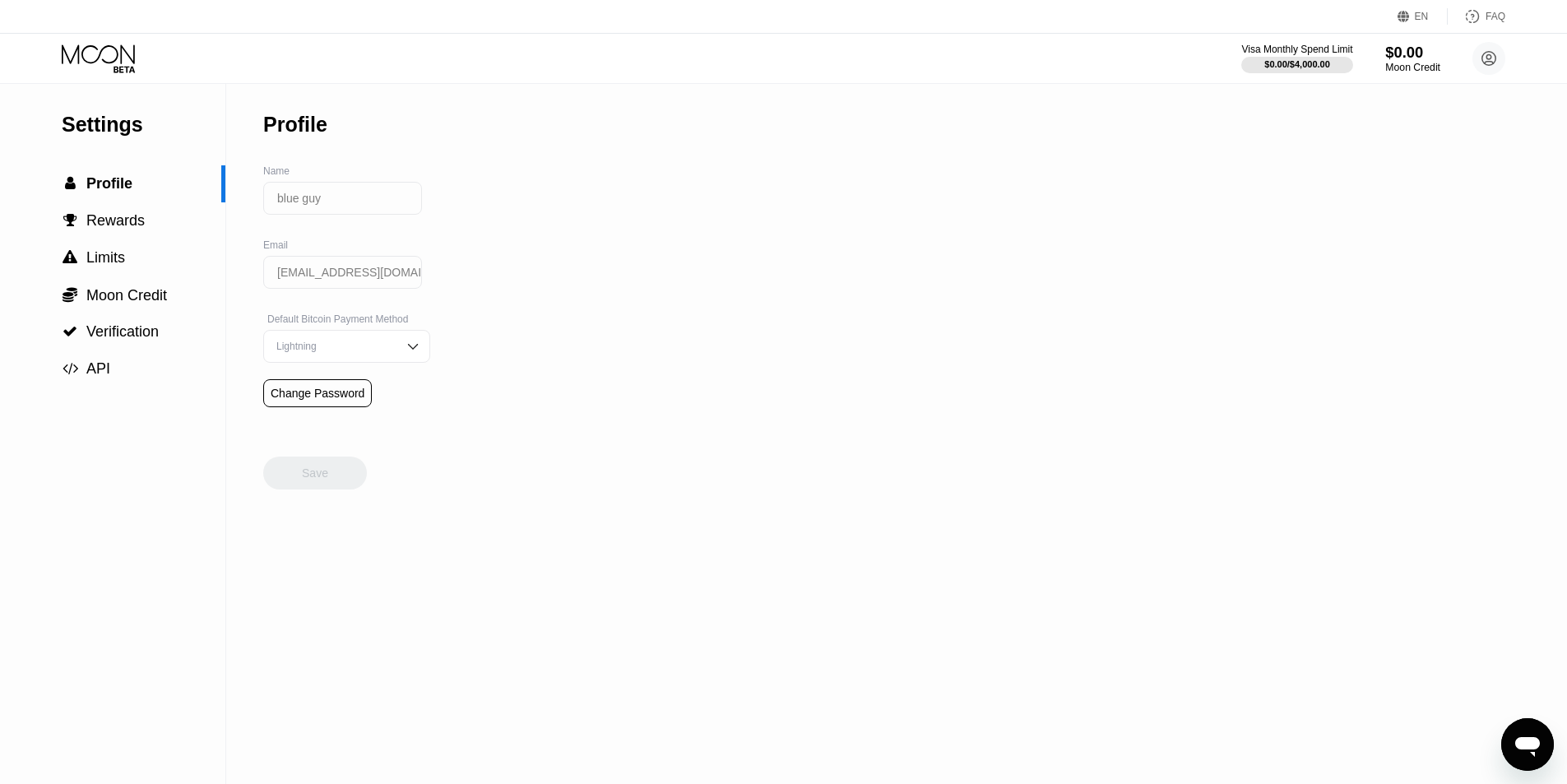
click at [1414, 70] on div "Moon Credit" at bounding box center [1413, 67] width 55 height 11
click at [1424, 67] on div "Moon Credit" at bounding box center [1413, 67] width 55 height 11
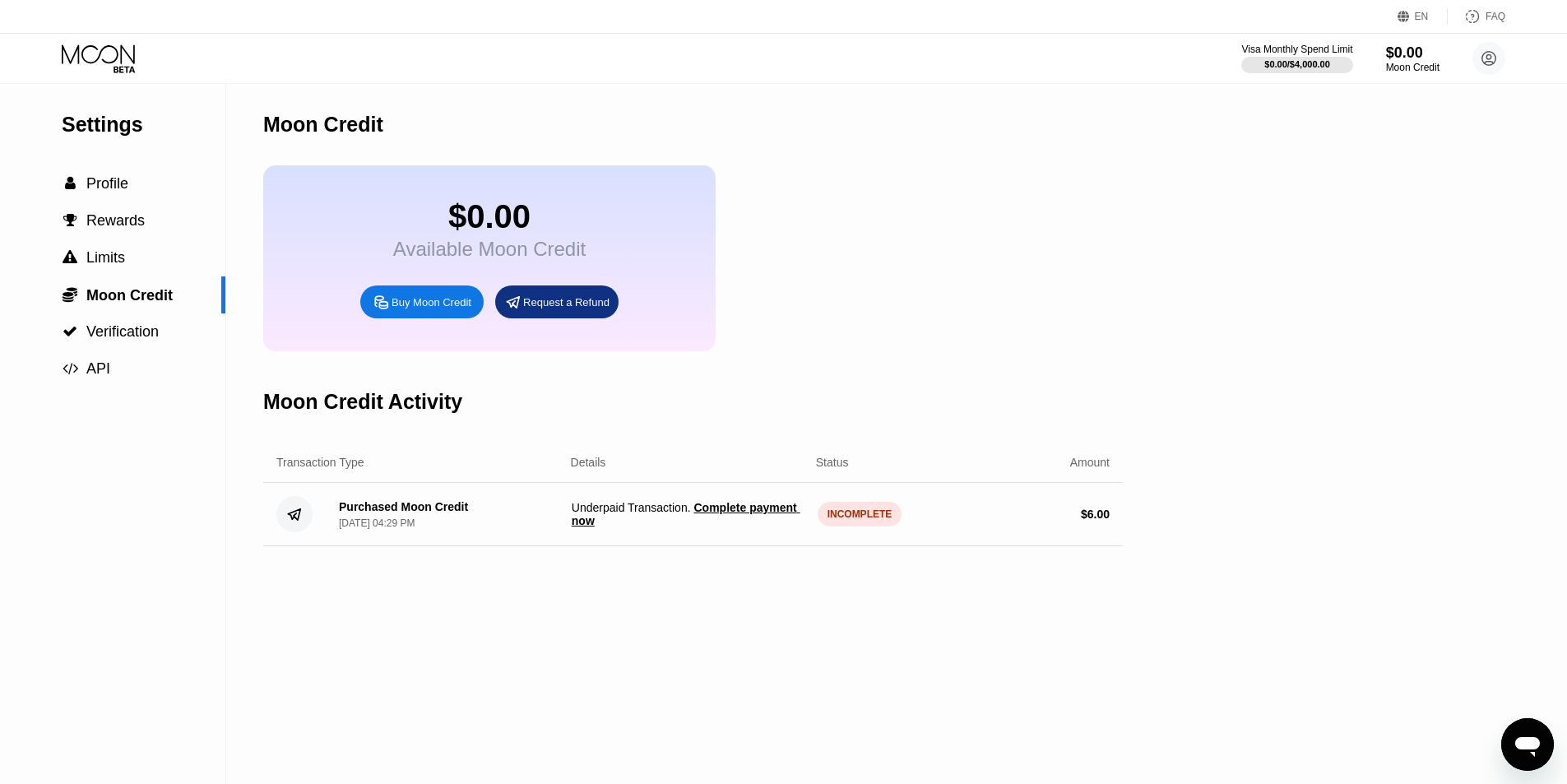
click at [445, 309] on div "Buy Moon Credit" at bounding box center [431, 302] width 80 height 14
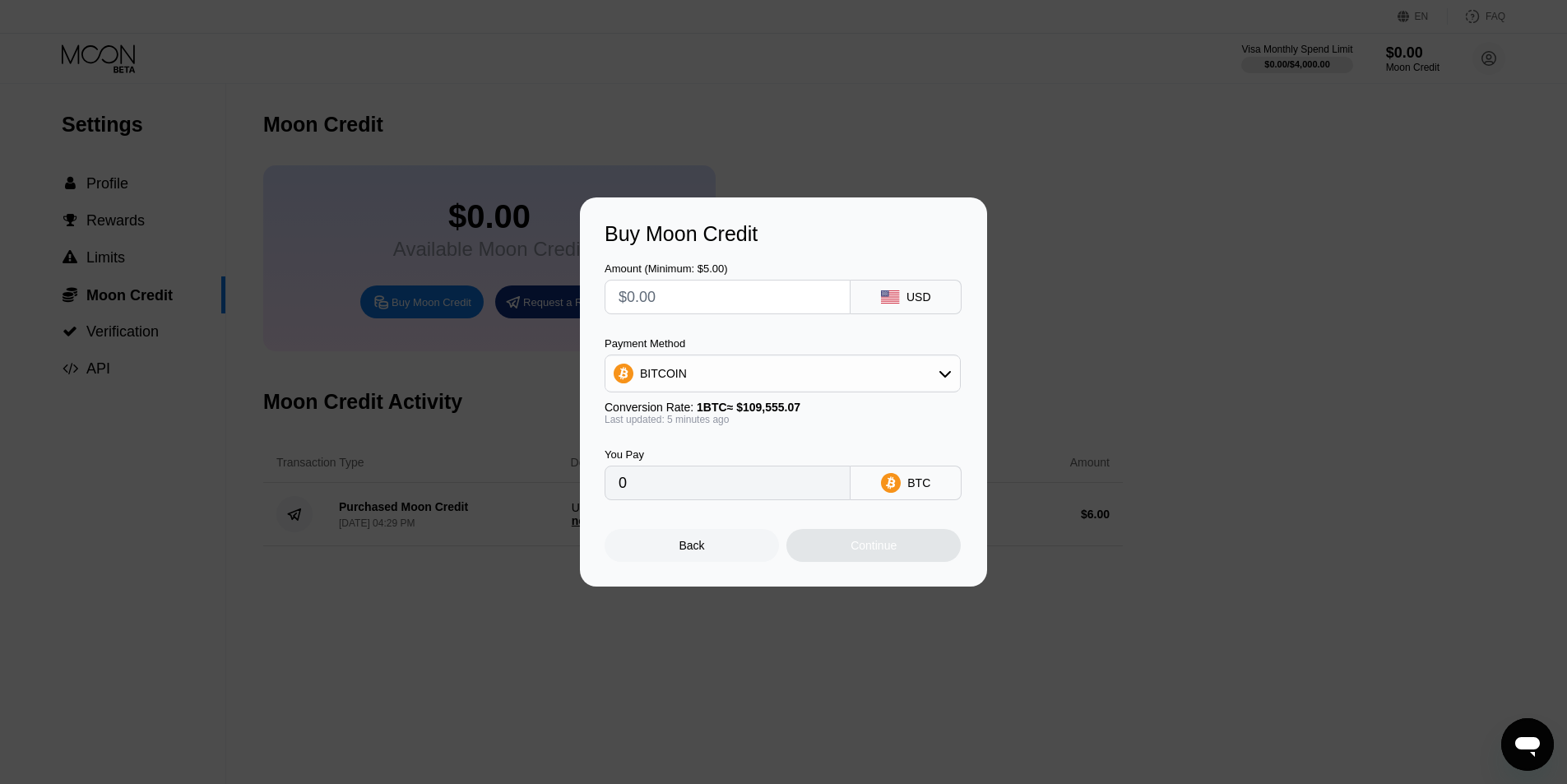
click at [740, 253] on div "Amount (Minimum: $5.00) USD" at bounding box center [784, 280] width 357 height 69
click at [739, 275] on div "Amount (Minimum: $5.00)" at bounding box center [727, 288] width 246 height 52
click at [729, 286] on input "text" at bounding box center [728, 297] width 218 height 33
type input "$6"
type input "0.00005516"
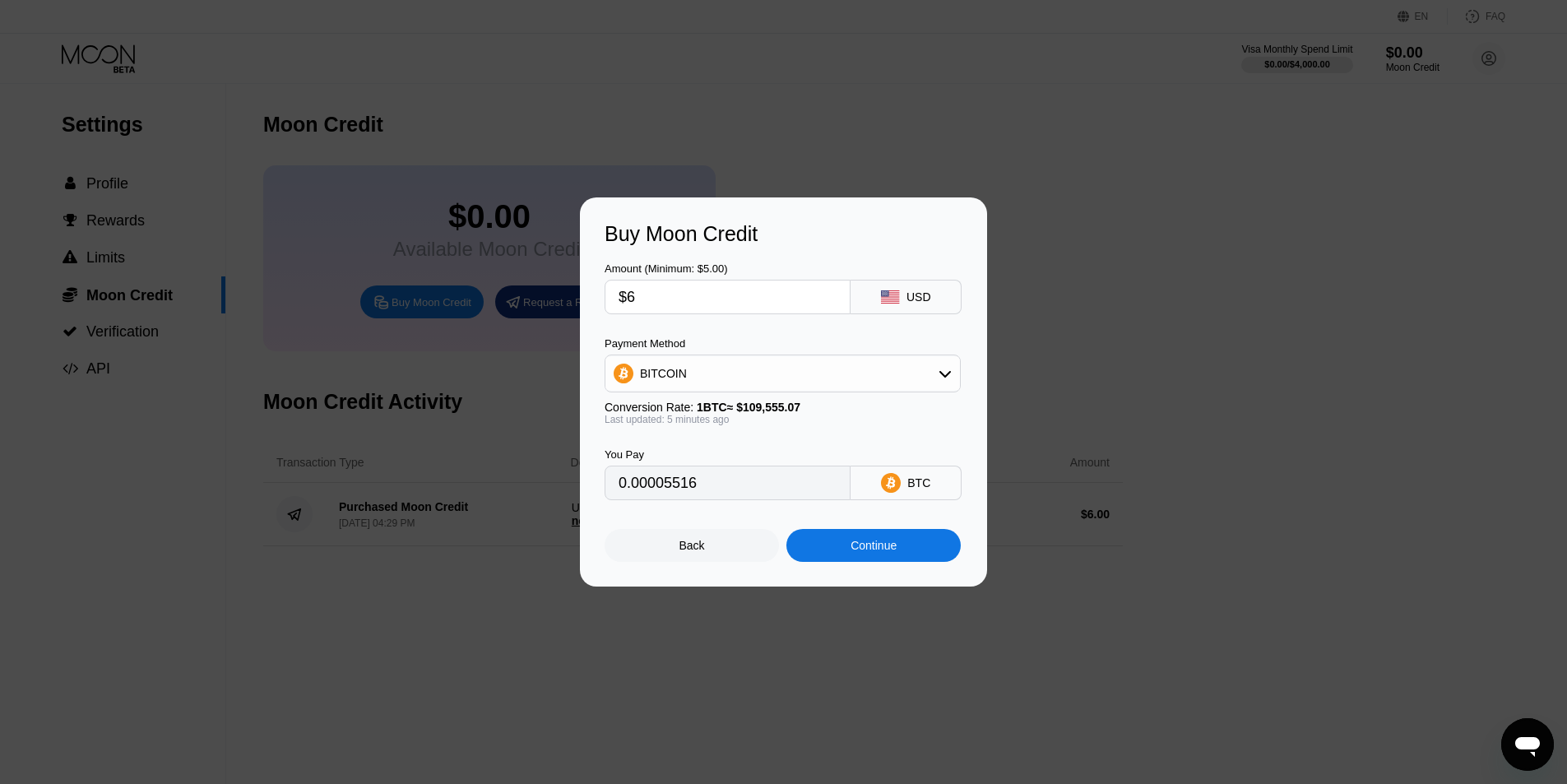
type input "$6"
click at [897, 362] on div "BITCOIN" at bounding box center [783, 373] width 355 height 33
click at [711, 446] on div "USDT on TRON" at bounding box center [782, 454] width 346 height 33
type input "6.06"
click at [909, 555] on div "Continue" at bounding box center [873, 545] width 174 height 33
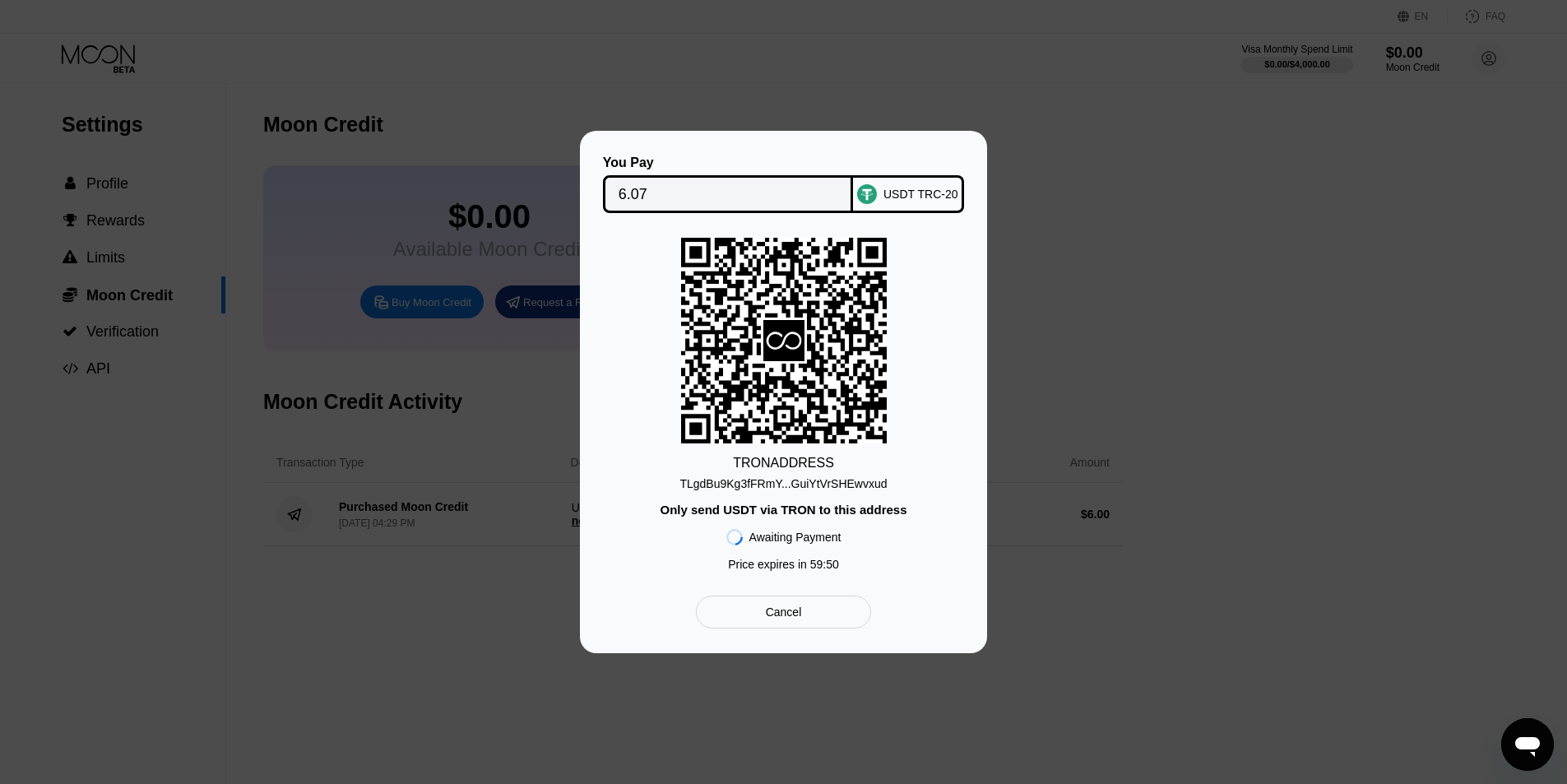
drag, startPoint x: 805, startPoint y: 599, endPoint x: 808, endPoint y: 613, distance: 14.3
click at [806, 604] on div "You Pay 6.07 USDT TRC-20 TRON ADDRESS TLgdBu9Kg3fFRmY...GuiYtVrSHEwvxud Only se…" at bounding box center [784, 392] width 357 height 473
click at [810, 620] on div "Cancel" at bounding box center [784, 612] width 175 height 33
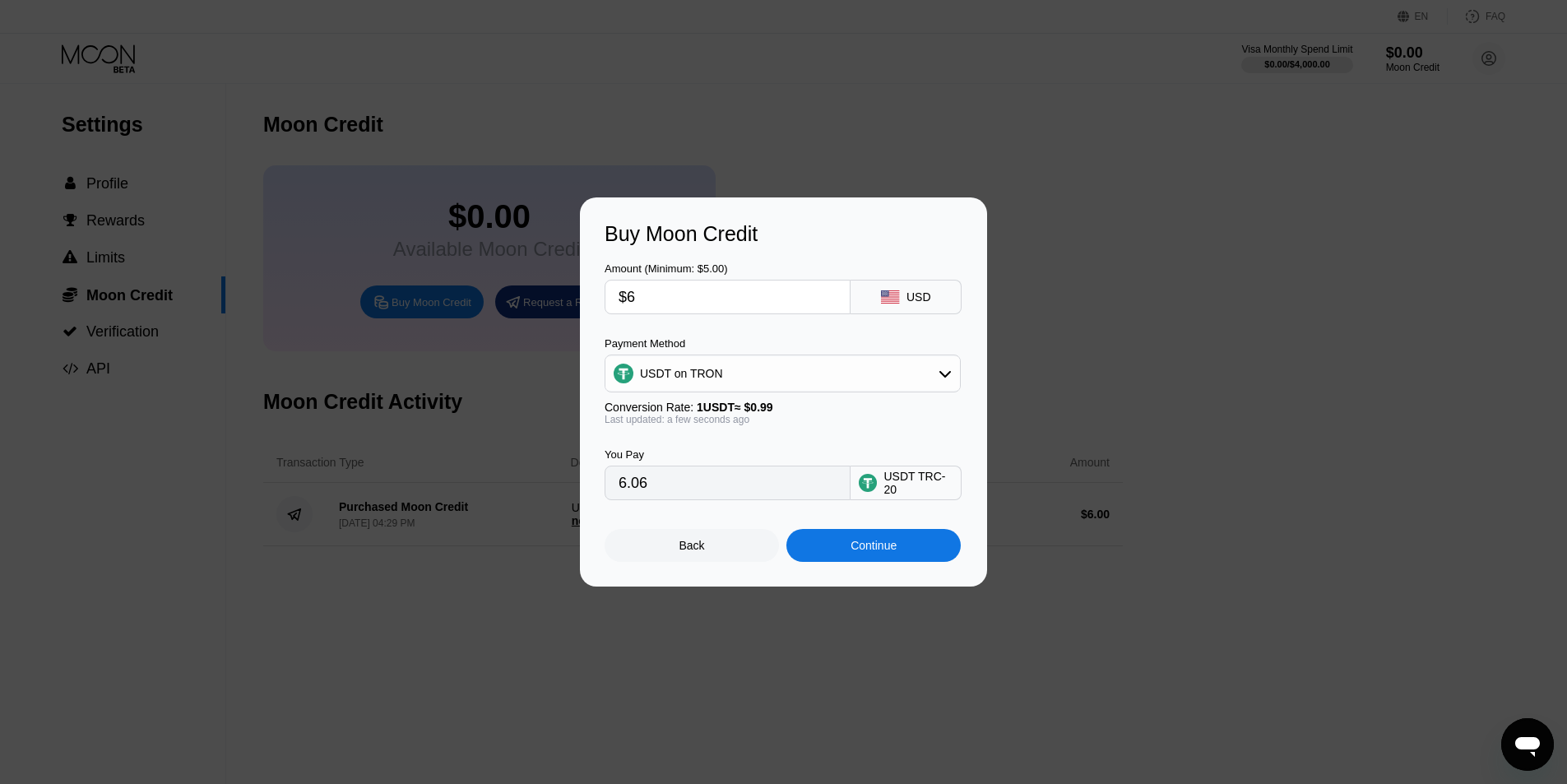
click at [1091, 377] on div "Buy Moon Credit Amount (Minimum: $5.00) $6 USD Payment Method USDT on TRON Conv…" at bounding box center [784, 392] width 1567 height 389
drag, startPoint x: 716, startPoint y: 555, endPoint x: 706, endPoint y: 561, distance: 11.7
click at [712, 557] on div "Back" at bounding box center [692, 545] width 174 height 33
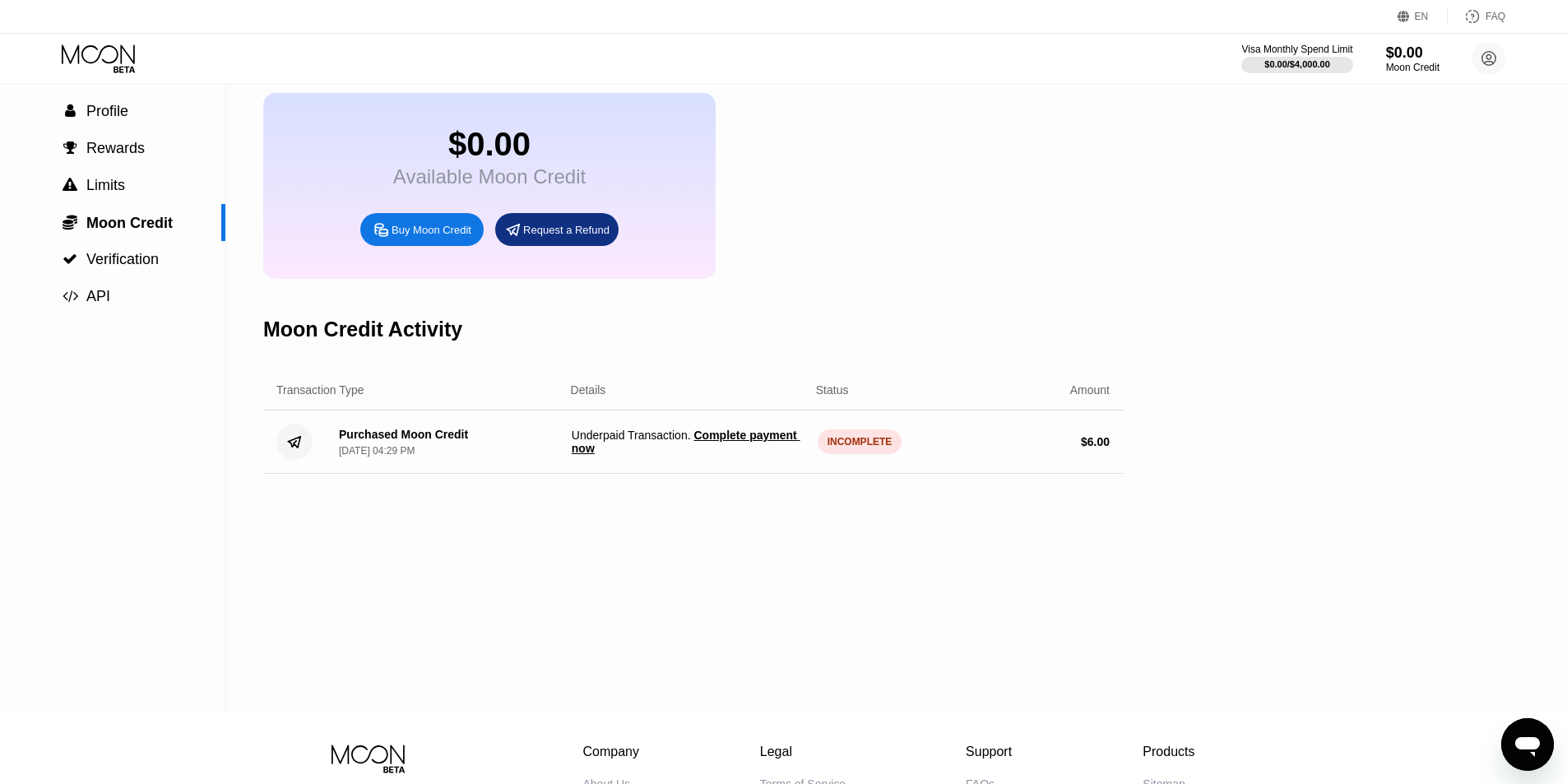
scroll to position [109, 0]
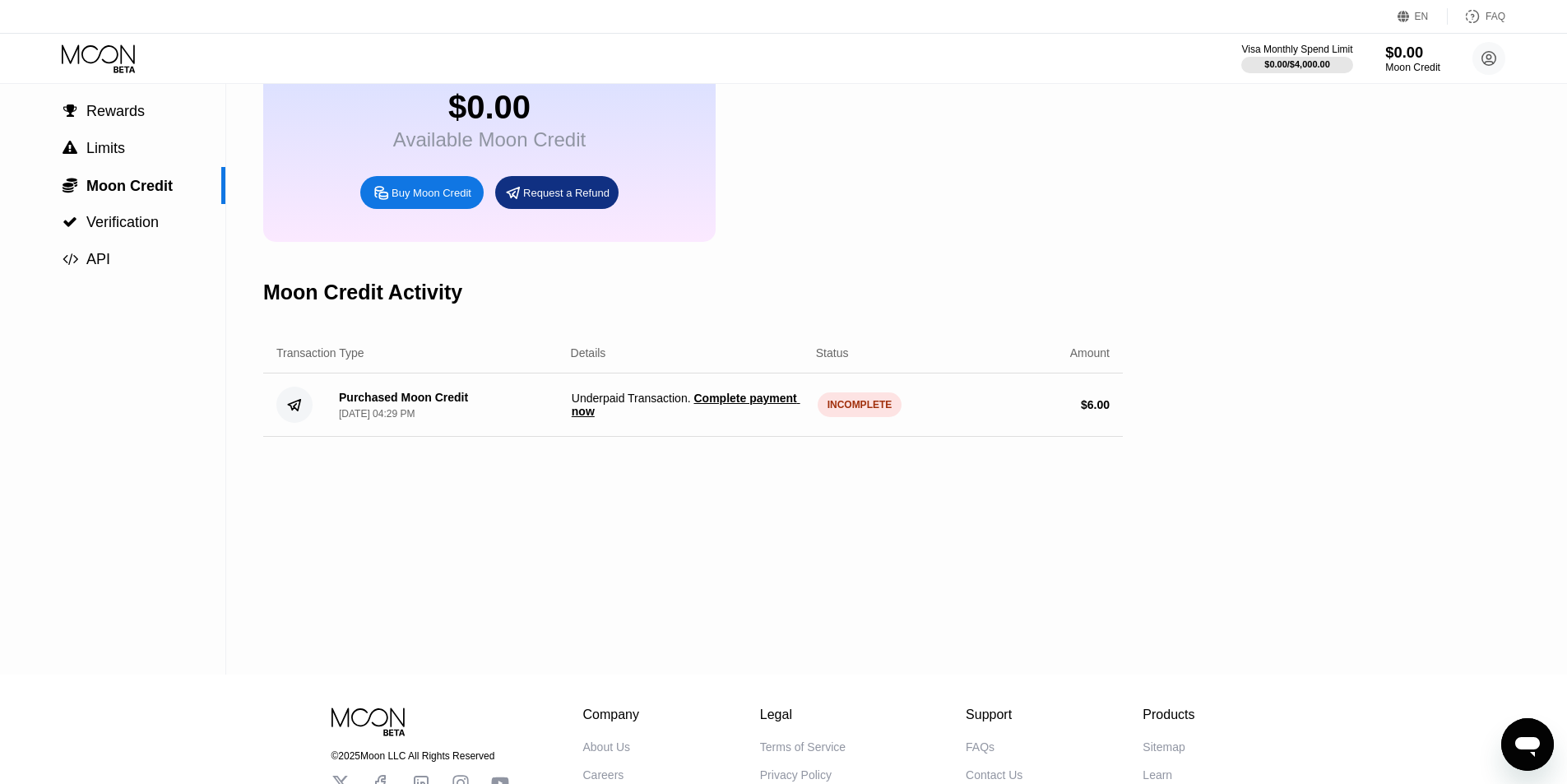
click at [1403, 56] on div "$0.00" at bounding box center [1413, 53] width 55 height 18
click at [1435, 56] on div "$0.00" at bounding box center [1413, 53] width 55 height 18
click at [1434, 56] on div "$0.00" at bounding box center [1413, 53] width 55 height 18
click at [1433, 56] on div "$0.00" at bounding box center [1413, 53] width 55 height 18
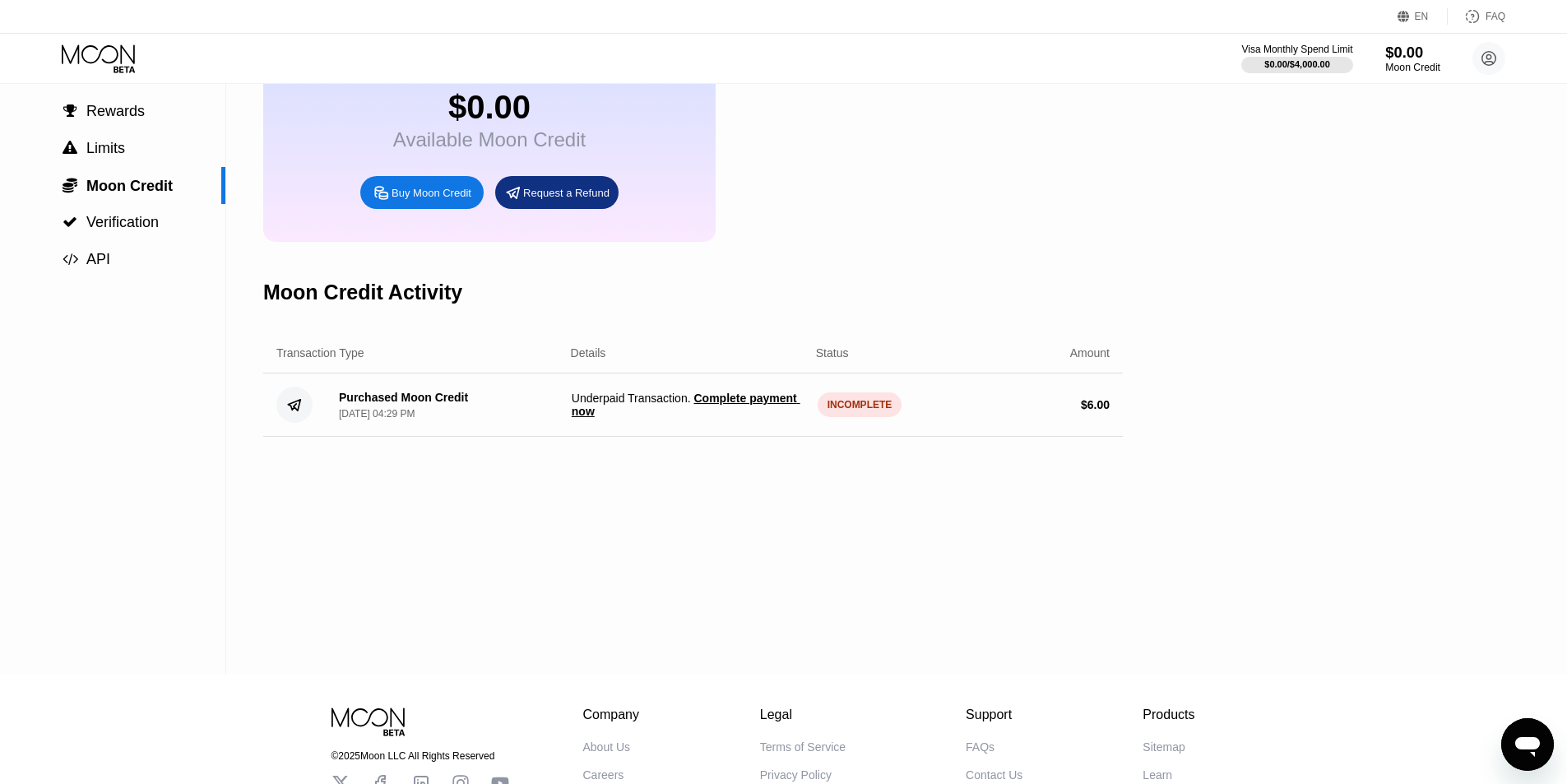
click at [1432, 56] on div "$0.00" at bounding box center [1413, 53] width 55 height 18
click at [607, 200] on div "Request a Refund" at bounding box center [566, 193] width 86 height 14
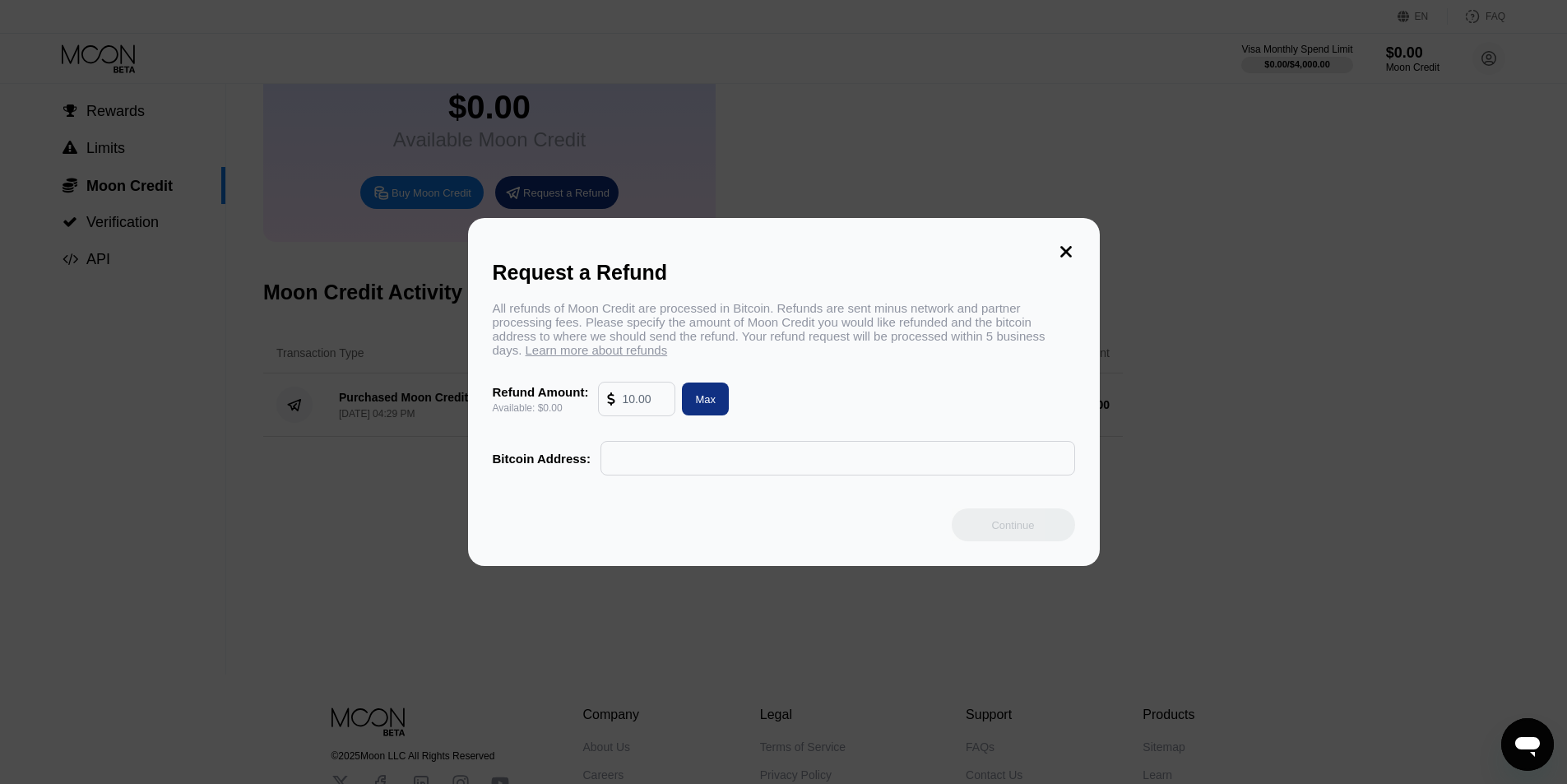
click at [629, 414] on input "text" at bounding box center [644, 399] width 44 height 33
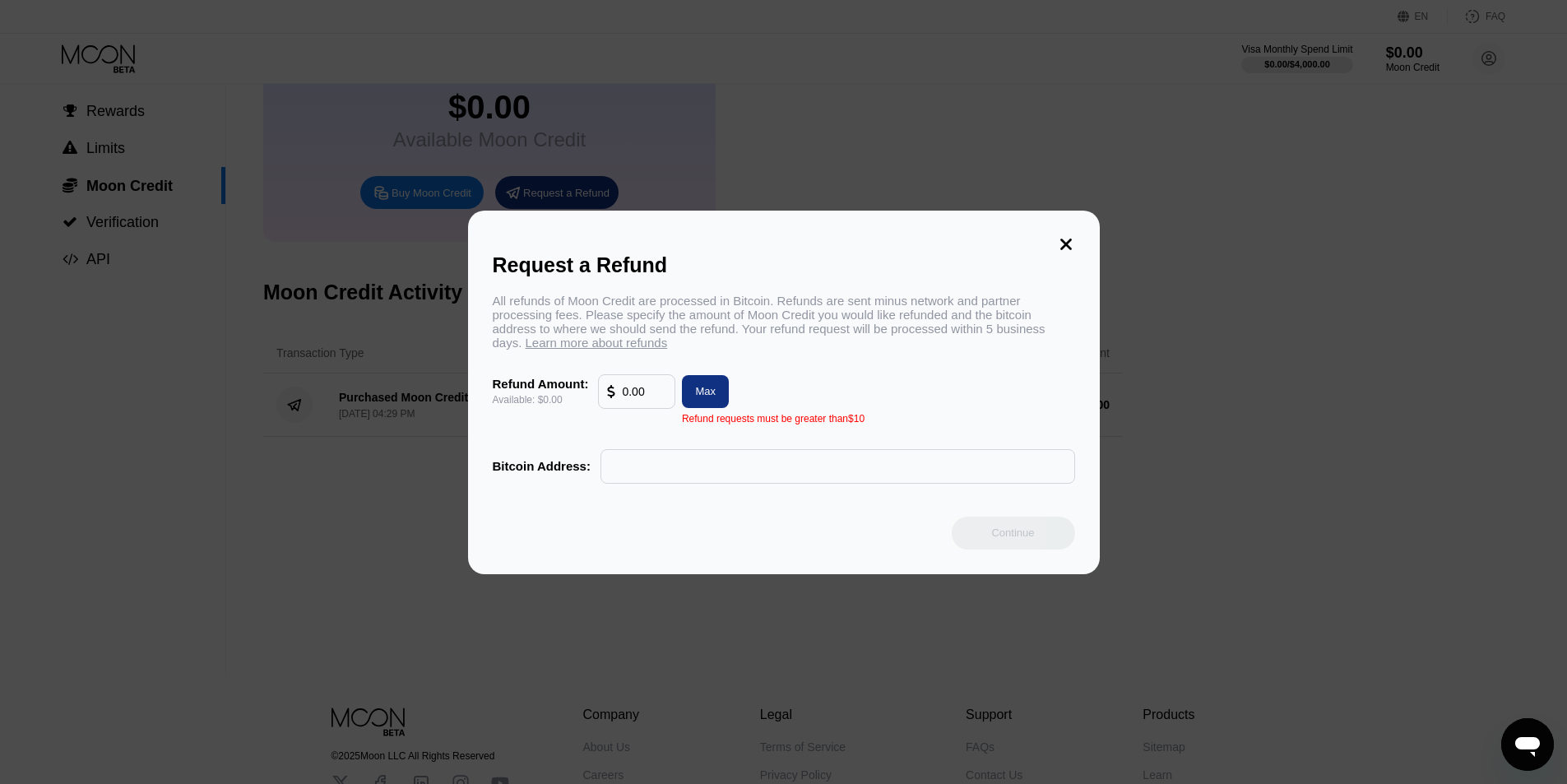
drag, startPoint x: 645, startPoint y: 394, endPoint x: 586, endPoint y: 377, distance: 61.4
click at [586, 378] on div "All refunds of Moon Credit are processed in Bitcoin. Refunds are sent minus net…" at bounding box center [784, 389] width 583 height 190
drag, startPoint x: 703, startPoint y: 411, endPoint x: 712, endPoint y: 403, distance: 12.0
click at [708, 407] on div "Max" at bounding box center [705, 391] width 47 height 33
click at [711, 398] on div "Max" at bounding box center [705, 391] width 20 height 14
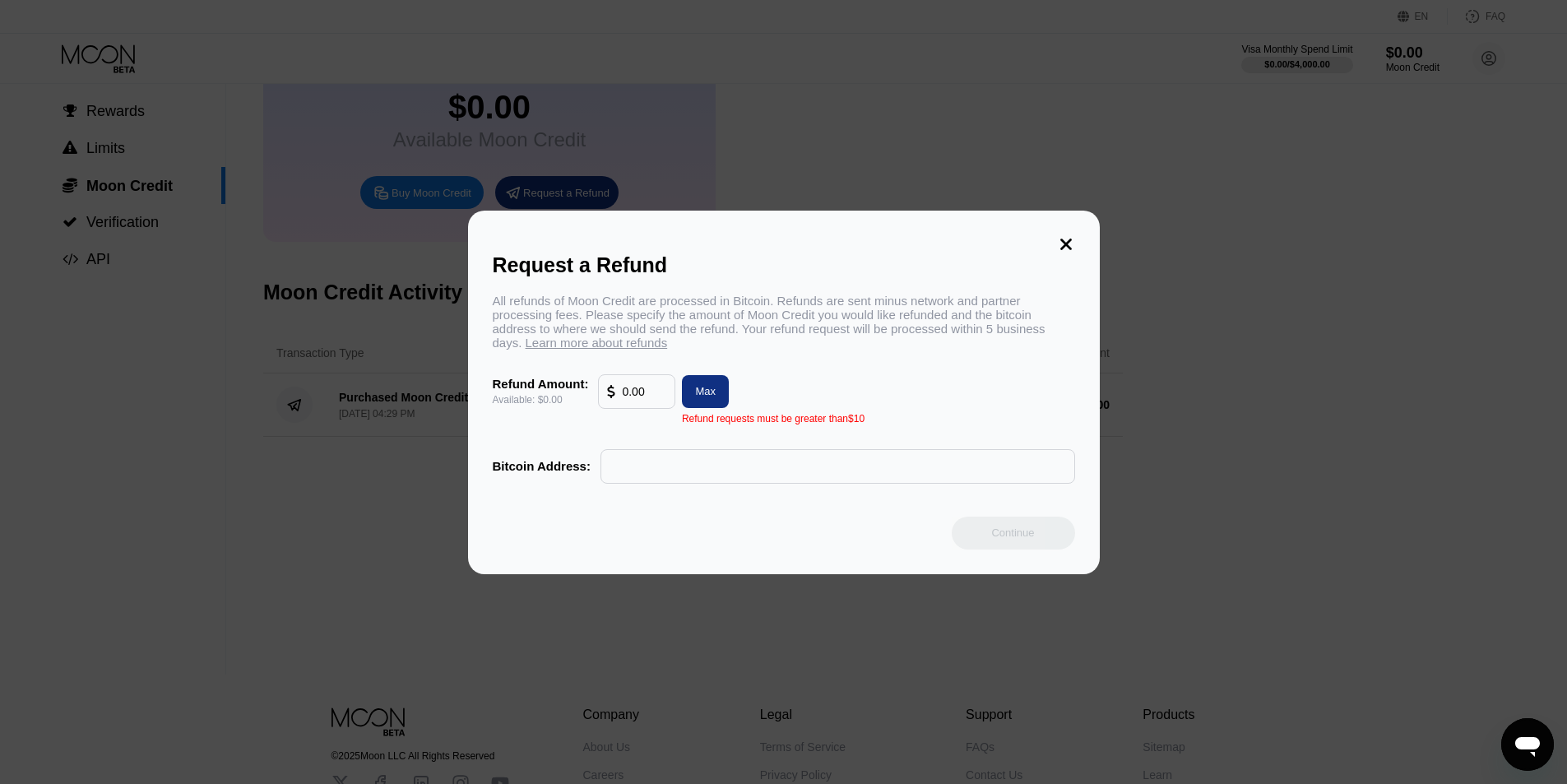
click at [633, 395] on input "0.00" at bounding box center [644, 391] width 44 height 33
click at [634, 395] on input "0.00" at bounding box center [644, 391] width 44 height 33
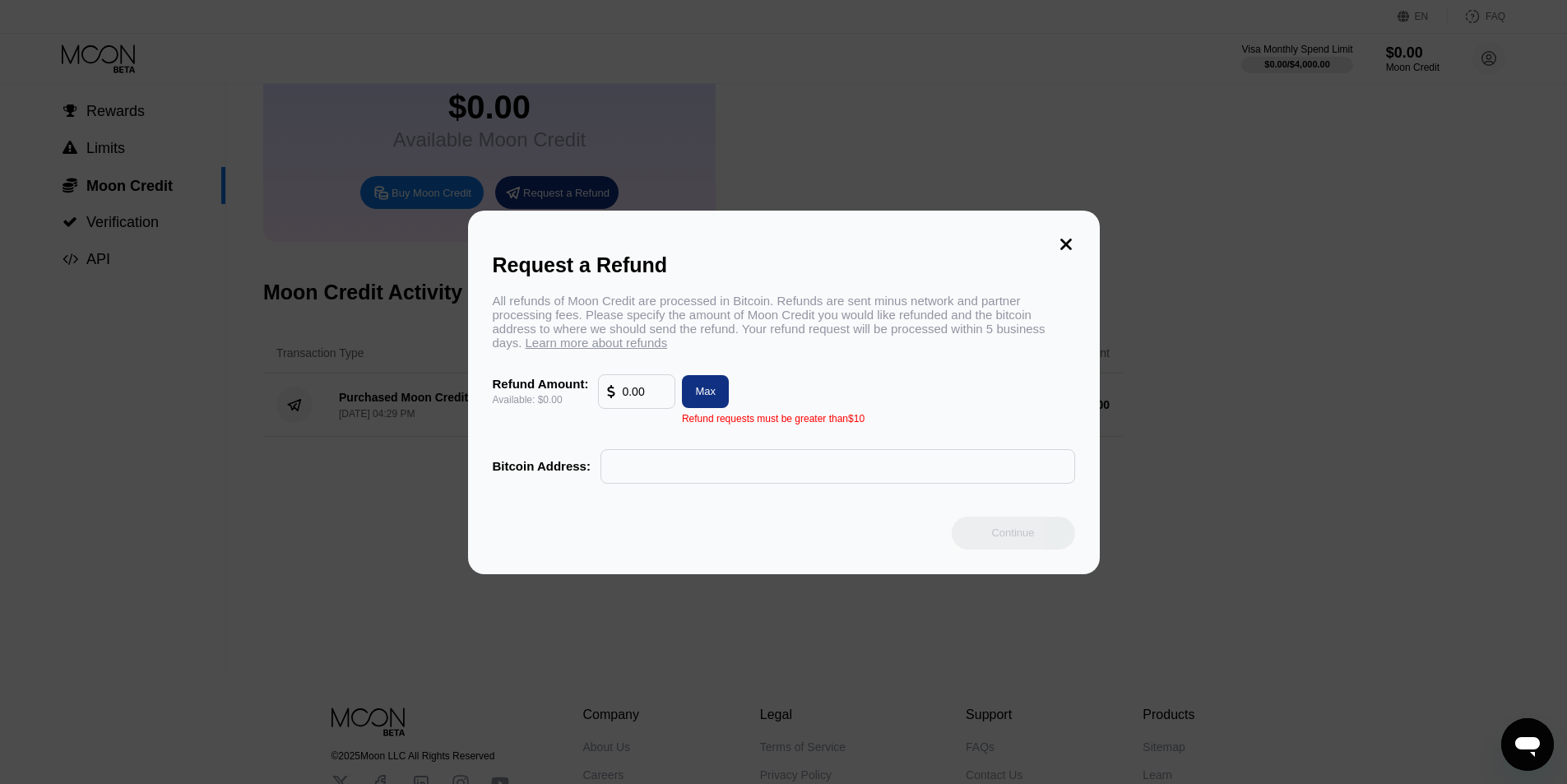
click at [634, 395] on input "0.00" at bounding box center [644, 391] width 44 height 33
type input "0"
drag, startPoint x: 649, startPoint y: 393, endPoint x: 630, endPoint y: 391, distance: 19.1
click at [630, 391] on input "0.00" at bounding box center [644, 391] width 44 height 33
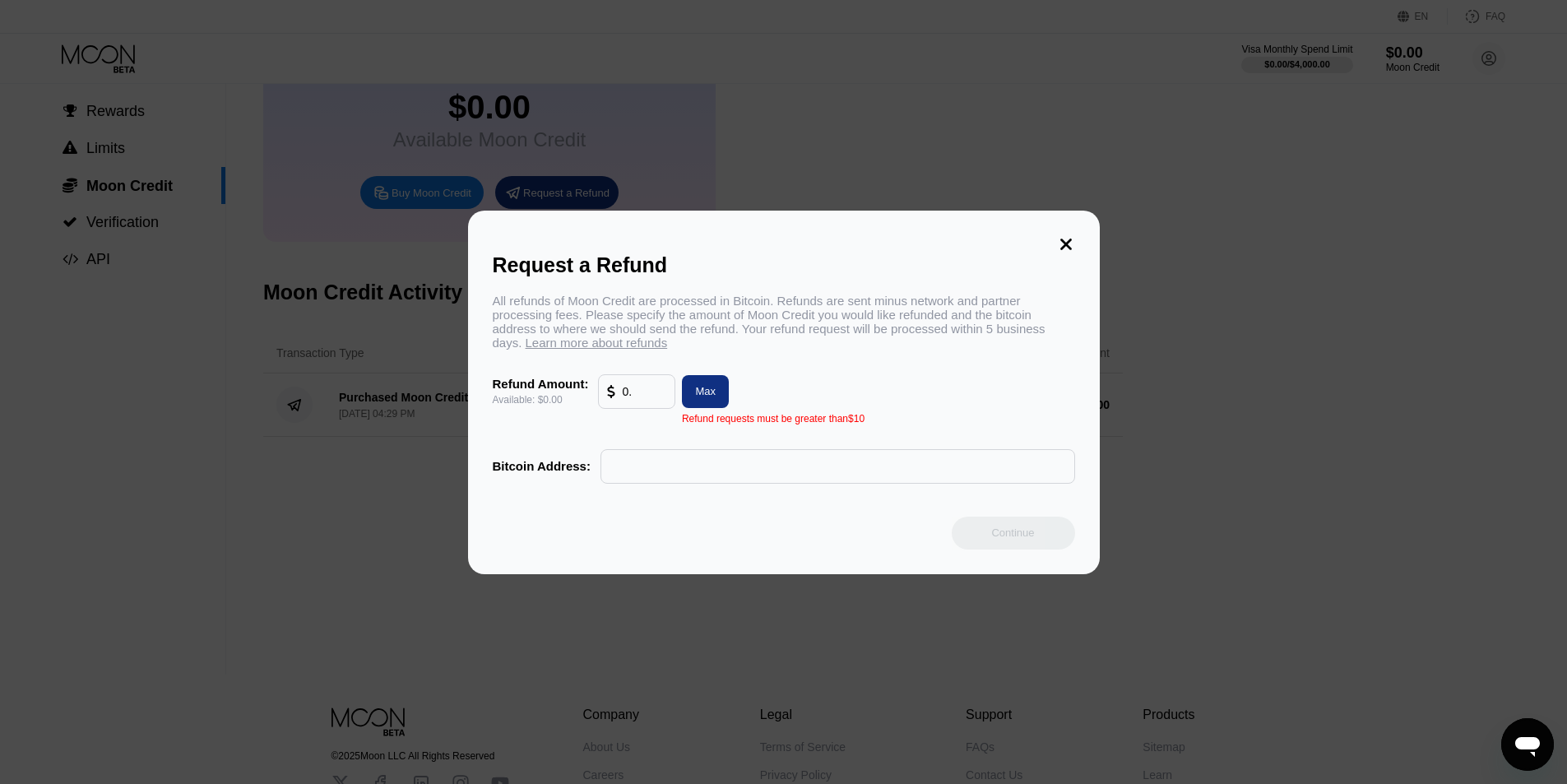
type input "0"
type input "-1"
click at [1071, 253] on div "Request a Refund" at bounding box center [784, 265] width 583 height 24
click at [1070, 240] on icon at bounding box center [1066, 244] width 11 height 11
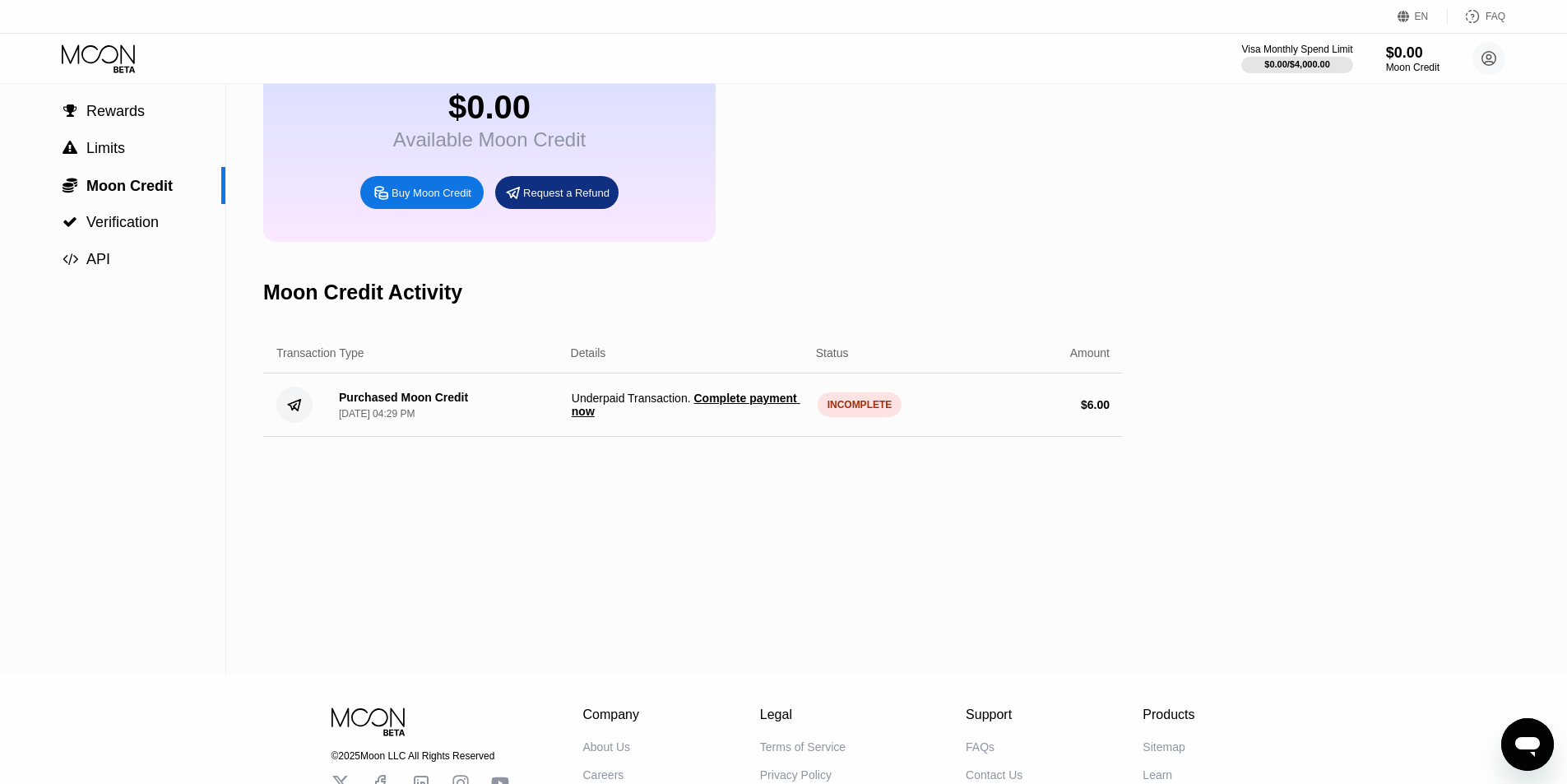
click at [1069, 242] on div "$0.00 Available Moon Credit Buy Moon Credit Request a Refund" at bounding box center [693, 149] width 860 height 186
click at [33, 546] on div "Settings  Profile  Rewards  Limits  Moon Credit  Verification  API" at bounding box center [113, 324] width 226 height 700
click at [977, 171] on div "$0.00 Available Moon Credit Buy Moon Credit Request a Refund" at bounding box center [693, 149] width 860 height 186
click at [1008, 137] on div "$0.00 Available Moon Credit Buy Moon Credit Request a Refund" at bounding box center [693, 149] width 860 height 186
click at [987, 153] on div "$0.00 Available Moon Credit Buy Moon Credit Request a Refund" at bounding box center [693, 149] width 860 height 186
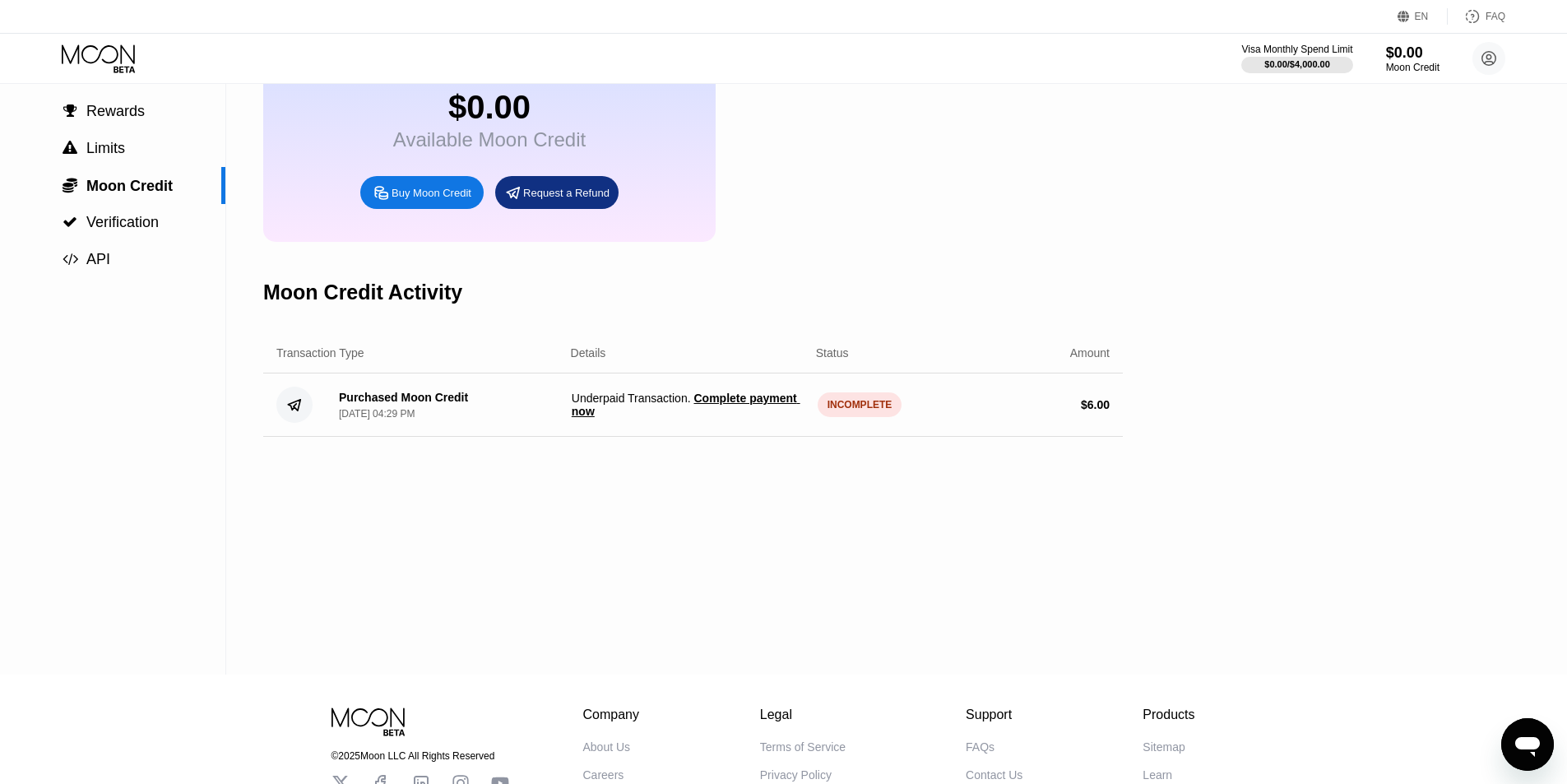
drag, startPoint x: 727, startPoint y: 418, endPoint x: 716, endPoint y: 411, distance: 13.0
click at [717, 417] on span "Complete payment now" at bounding box center [686, 405] width 229 height 26
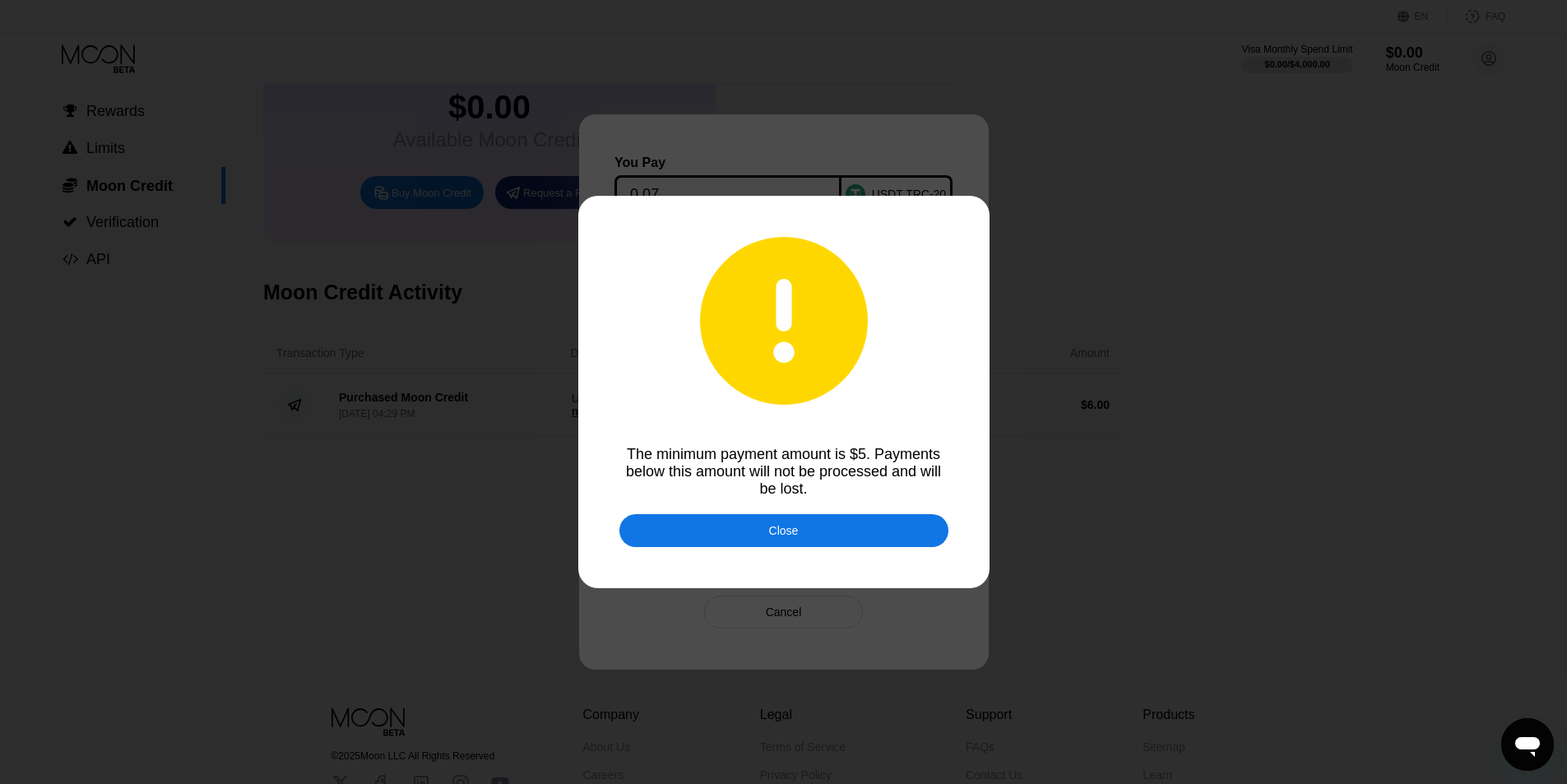
click at [778, 535] on div "Close" at bounding box center [784, 530] width 30 height 13
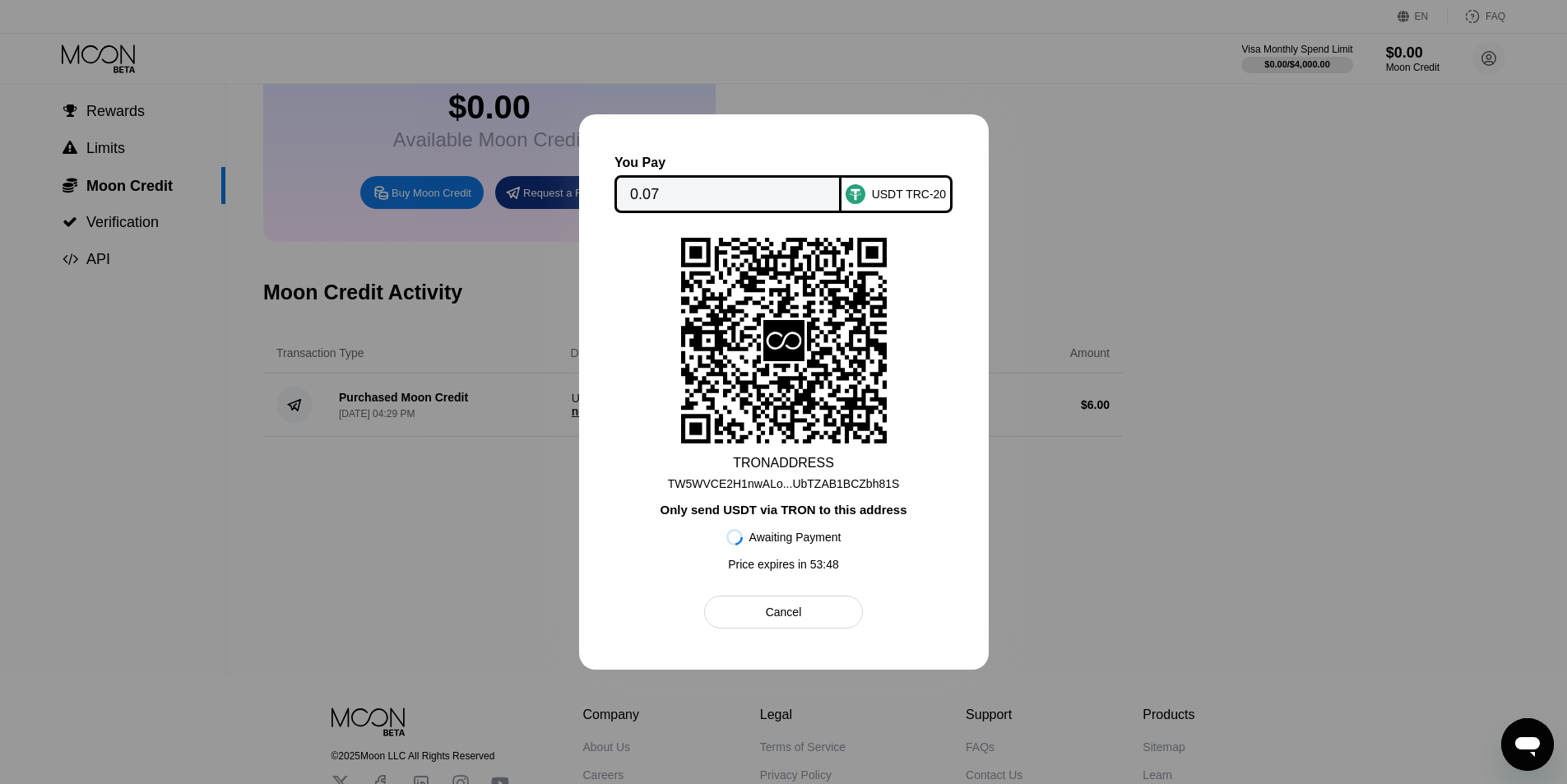
click at [1081, 172] on div at bounding box center [784, 392] width 1567 height 784
click at [785, 611] on div "Cancel" at bounding box center [784, 612] width 36 height 15
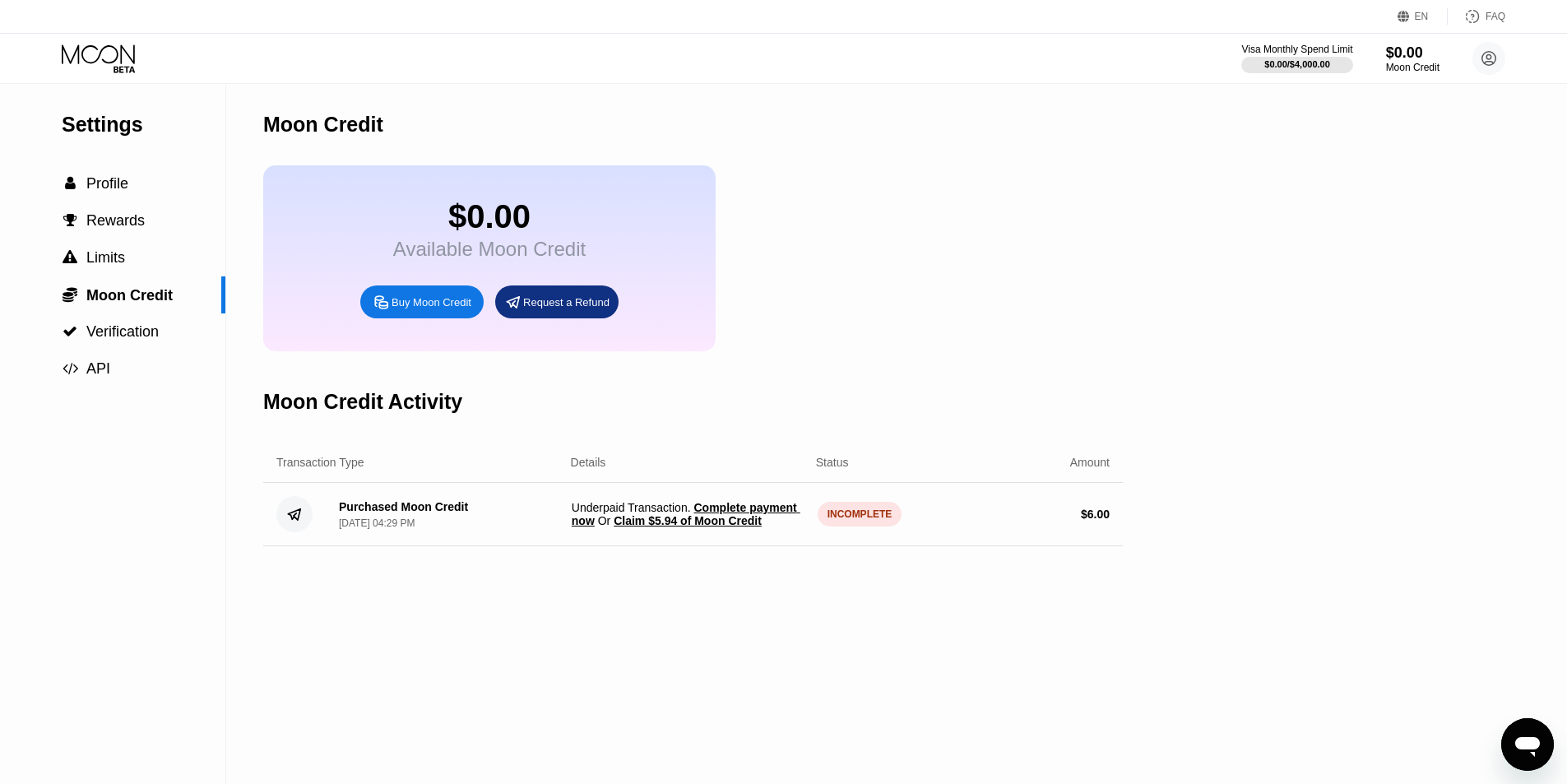
click at [578, 527] on span "Complete payment now" at bounding box center [686, 514] width 229 height 26
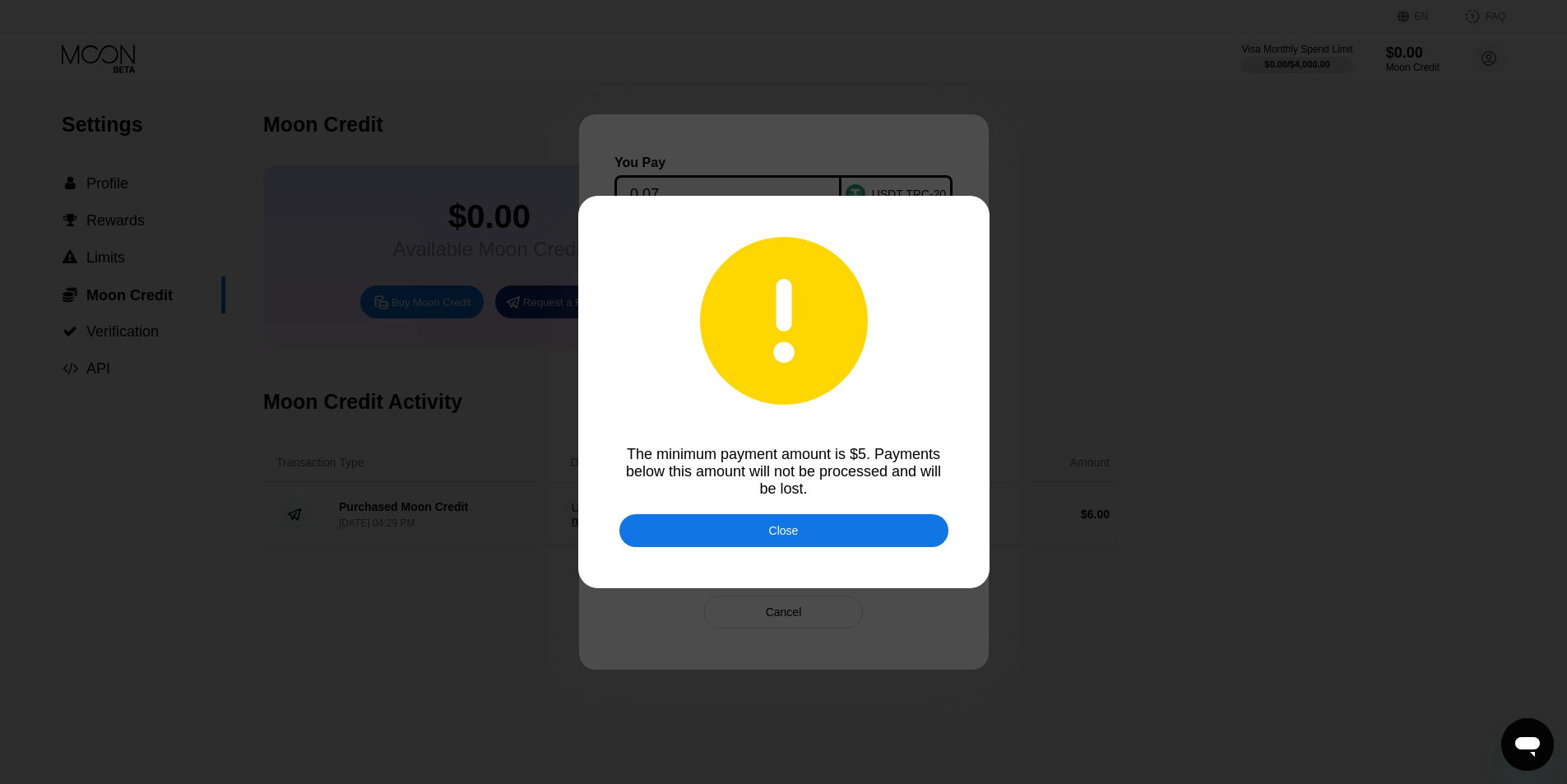
click at [569, 533] on div at bounding box center [790, 392] width 1579 height 784
click at [738, 517] on div at bounding box center [790, 392] width 1579 height 784
click at [715, 525] on div "Close" at bounding box center [784, 530] width 329 height 33
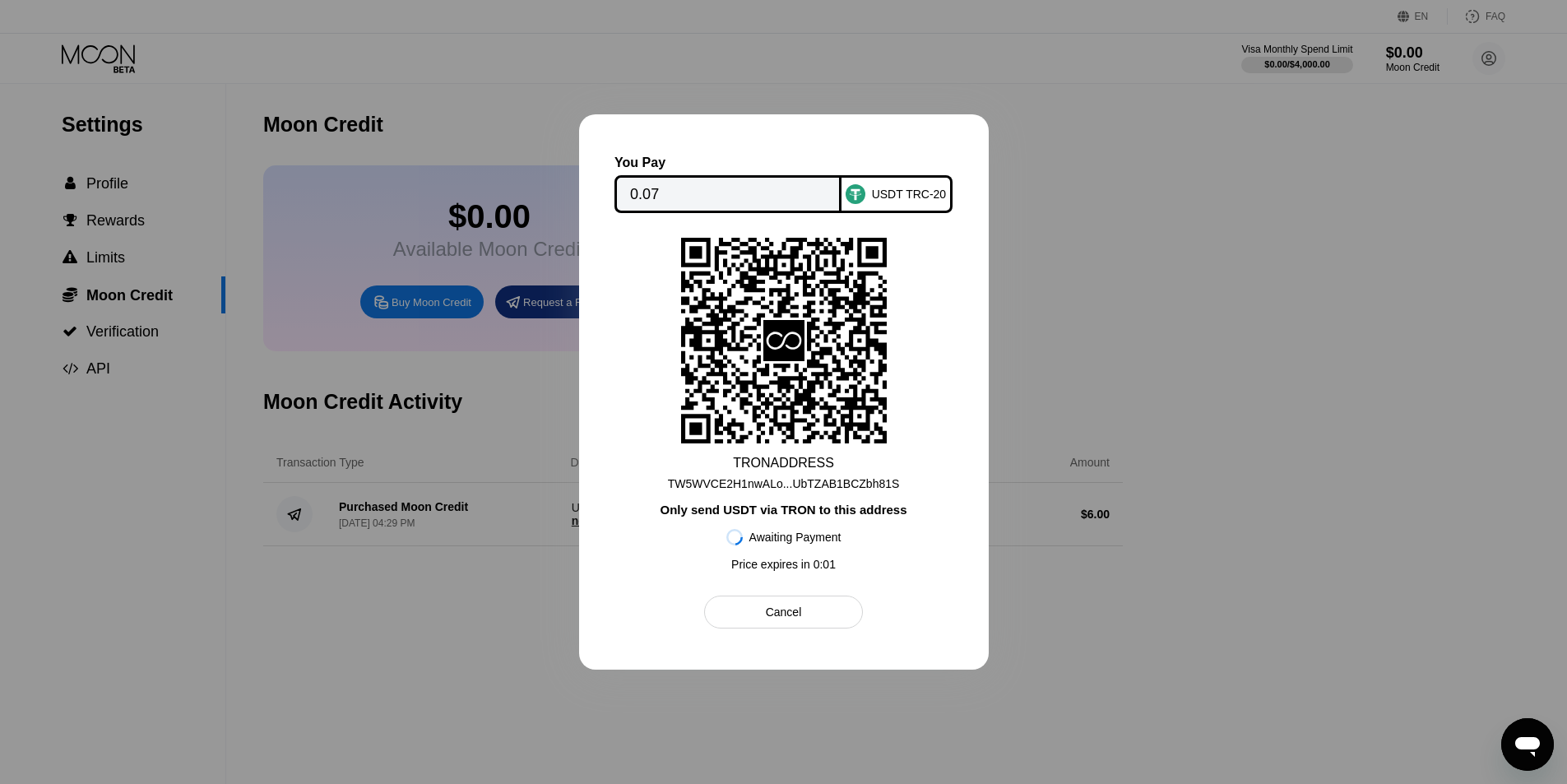
click at [1012, 370] on div at bounding box center [784, 392] width 1567 height 784
click at [778, 614] on div "Cancel" at bounding box center [784, 612] width 36 height 15
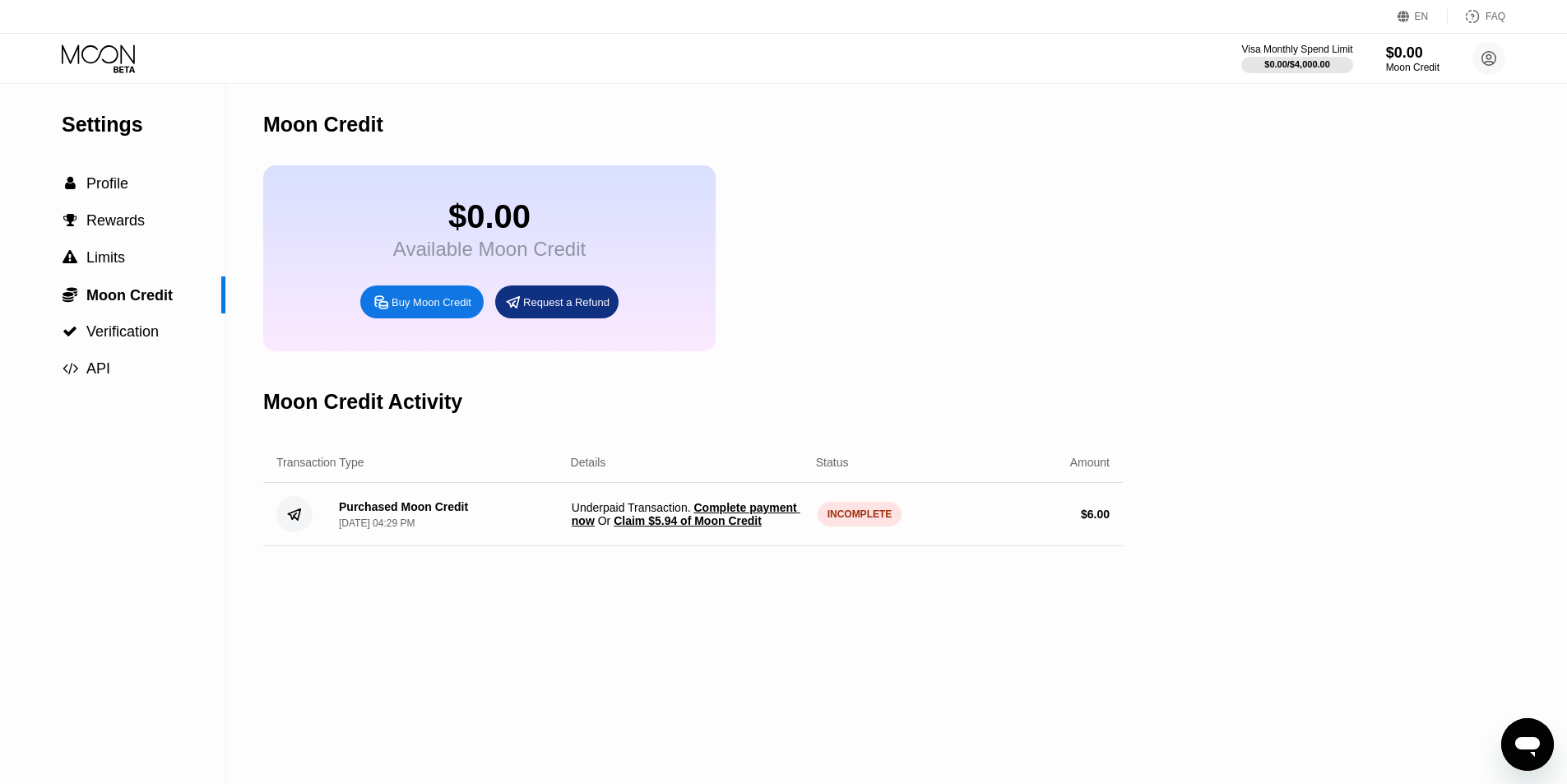
click at [732, 527] on span "Claim $5.94 of Moon Credit" at bounding box center [688, 520] width 148 height 13
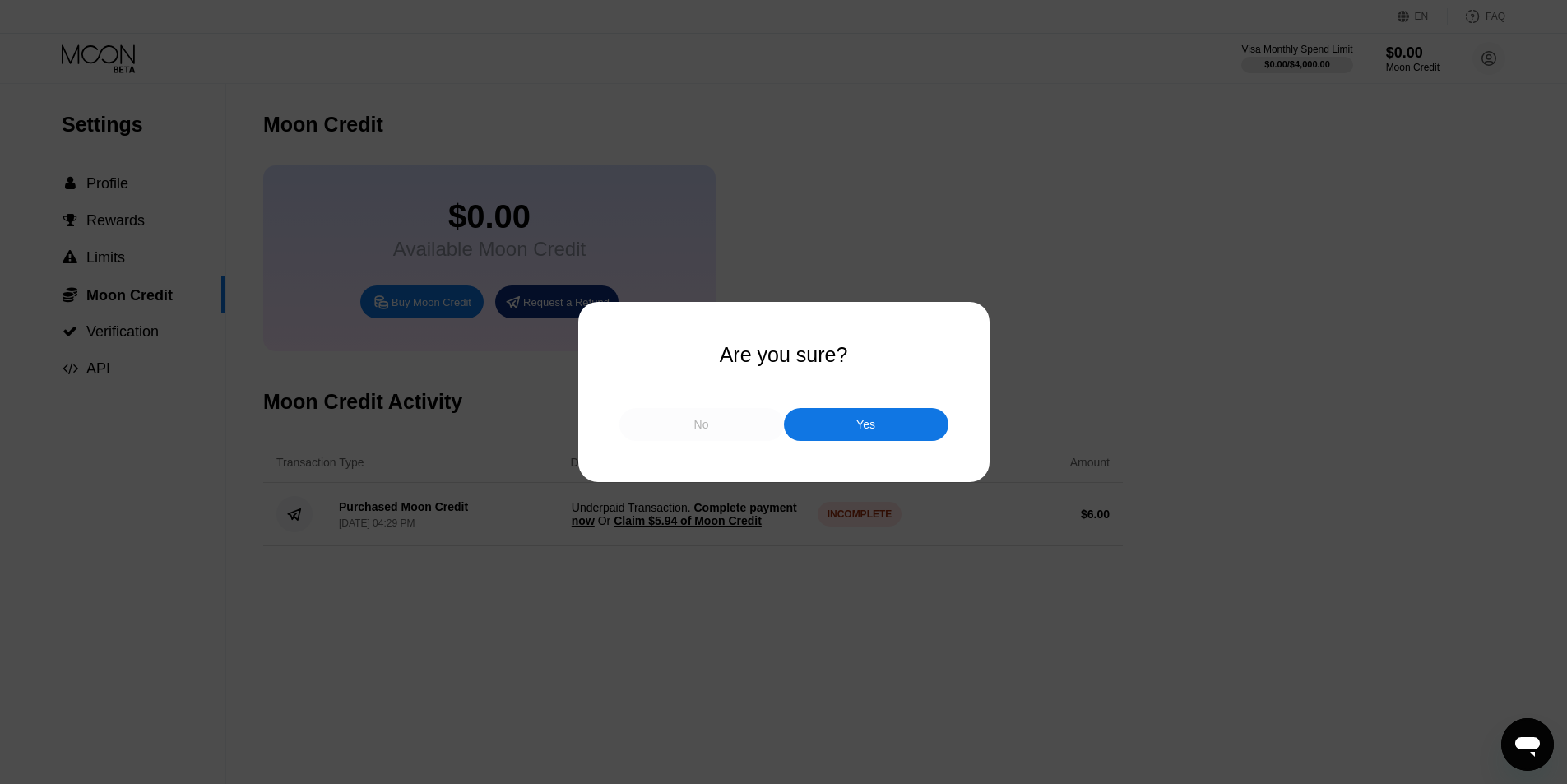
click at [695, 432] on div "No" at bounding box center [702, 424] width 15 height 15
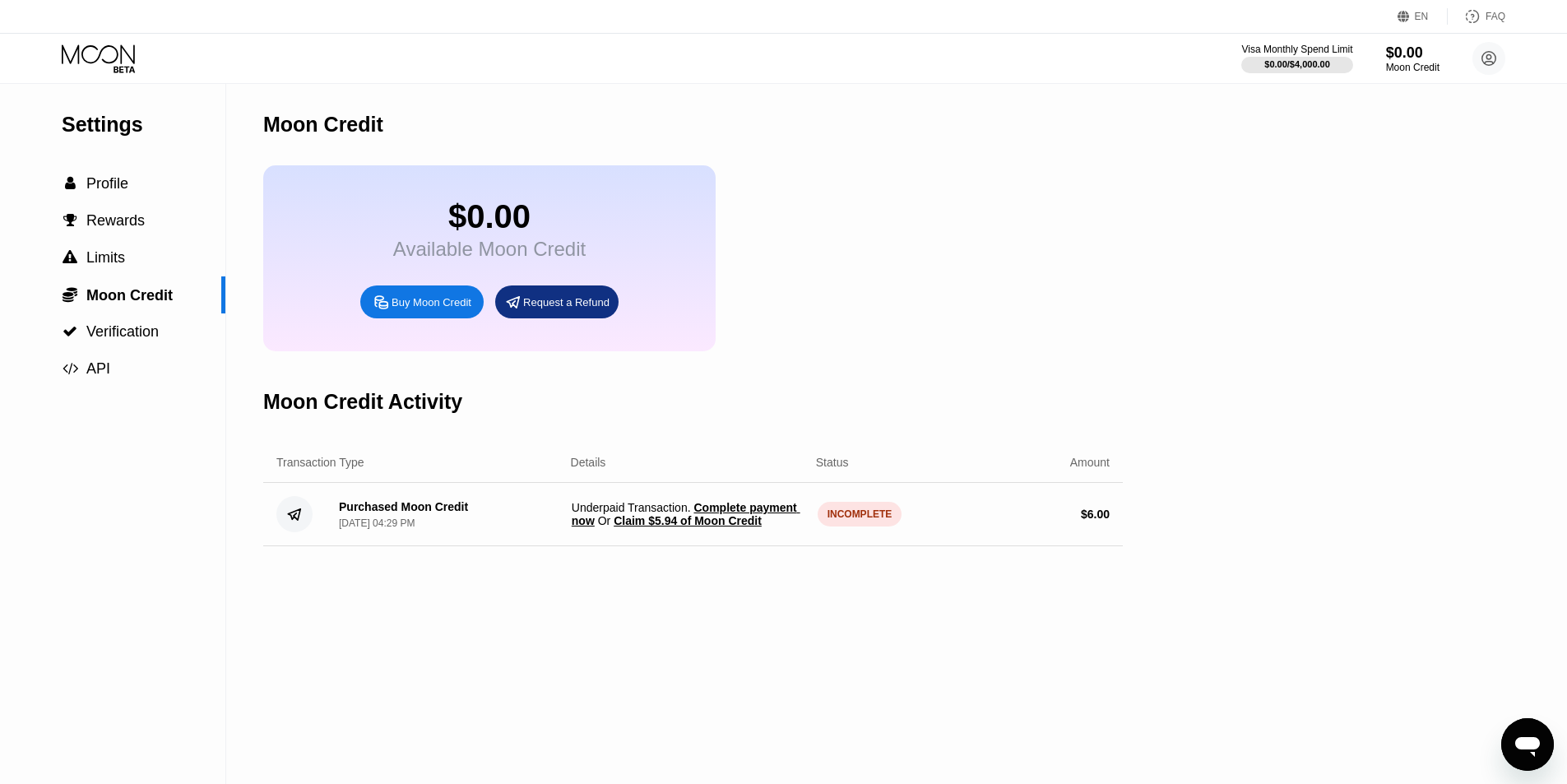
click at [754, 524] on span "Complete payment now" at bounding box center [686, 514] width 229 height 26
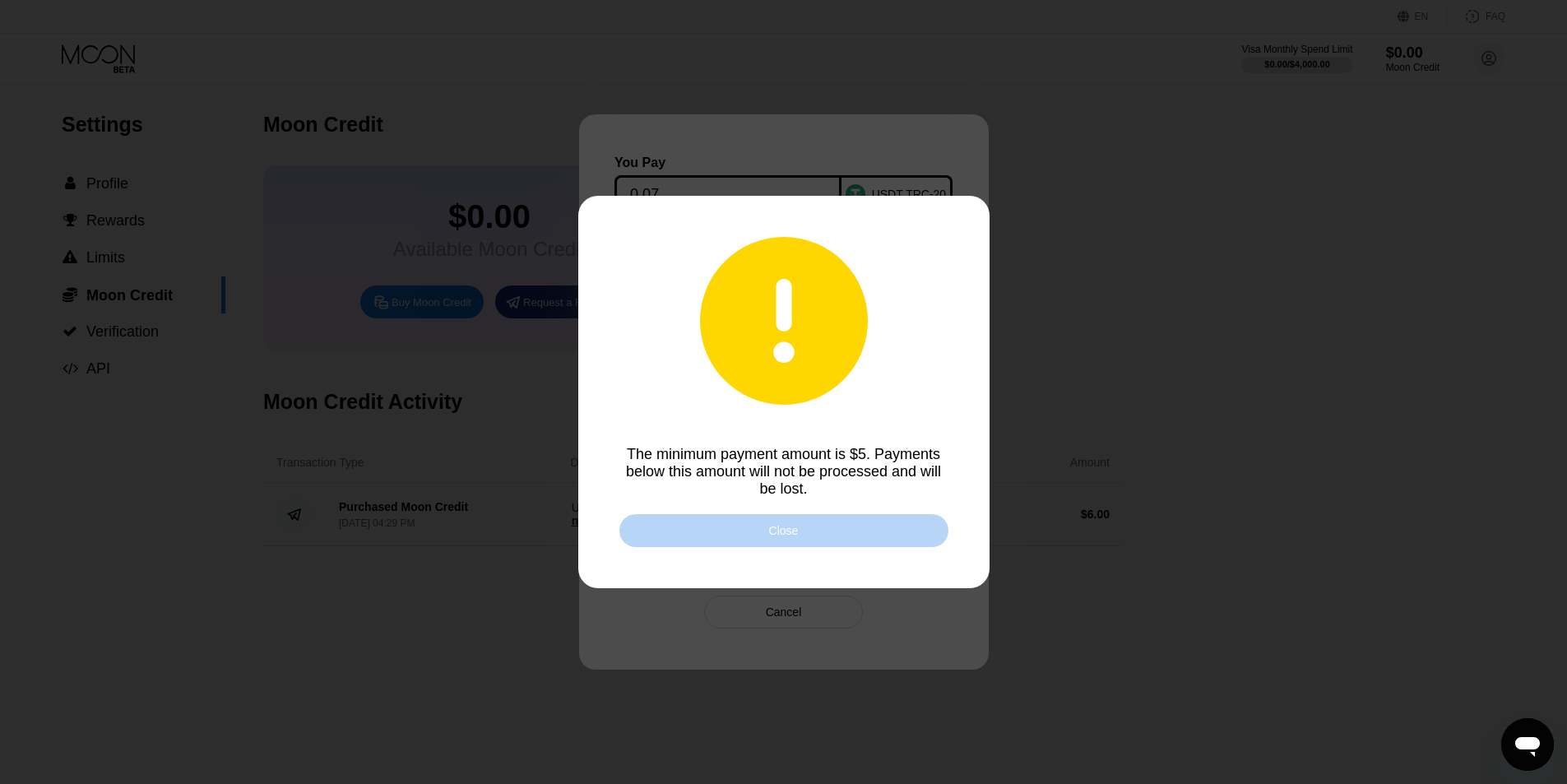
click at [761, 521] on div "Close" at bounding box center [784, 530] width 329 height 33
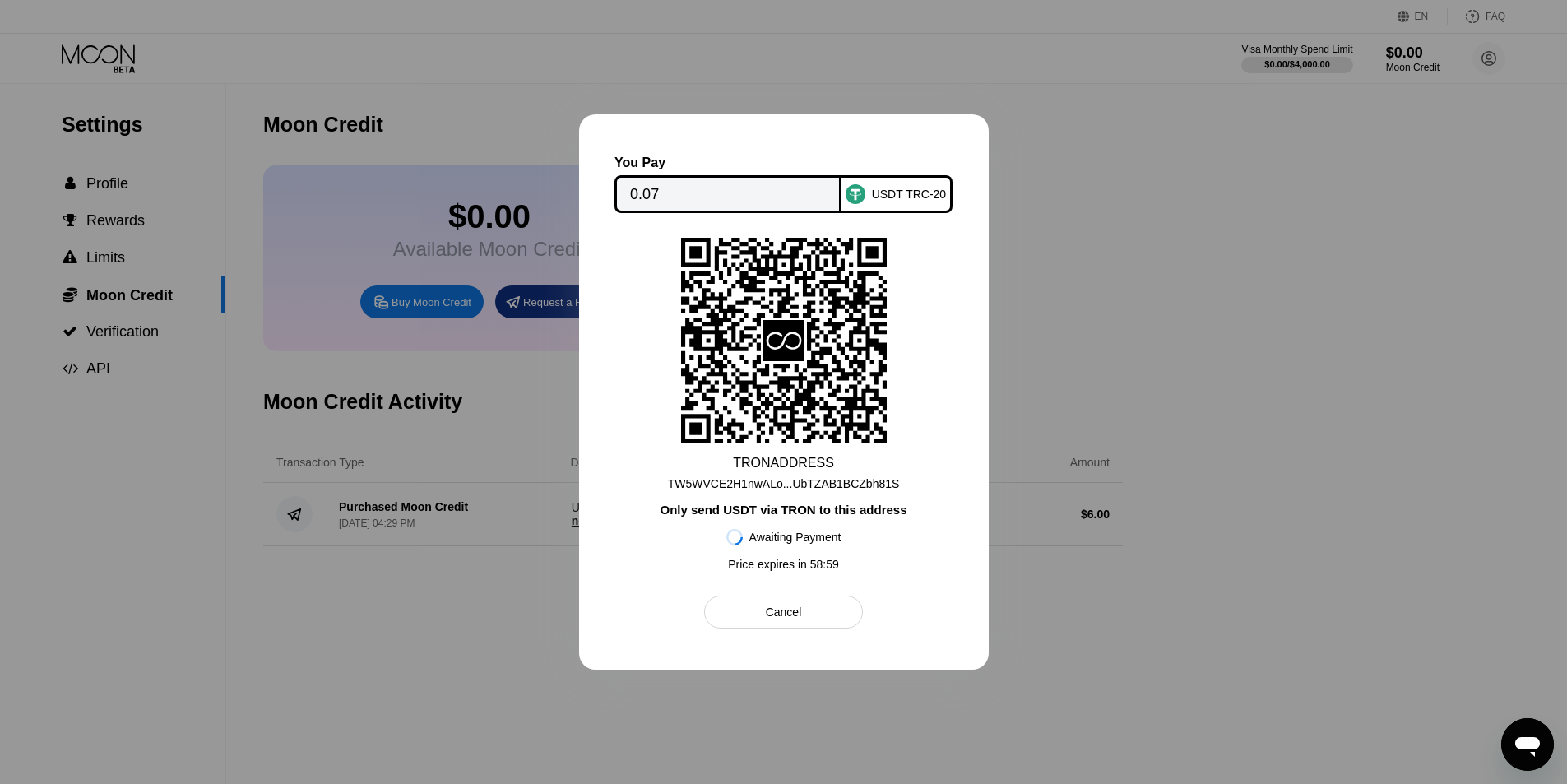
click at [923, 367] on div "TRON ADDRESS TW5WVCE2H1nwALo...UbTZAB1BCZbh81S Only send USDT via TRON to this …" at bounding box center [784, 408] width 324 height 341
click at [916, 357] on div "TRON ADDRESS TW5WVCE2H1nwALo...UbTZAB1BCZbh81S Only send USDT via TRON to this …" at bounding box center [784, 408] width 324 height 341
click at [778, 345] on icon at bounding box center [784, 341] width 41 height 41
